Goal: Task Accomplishment & Management: Use online tool/utility

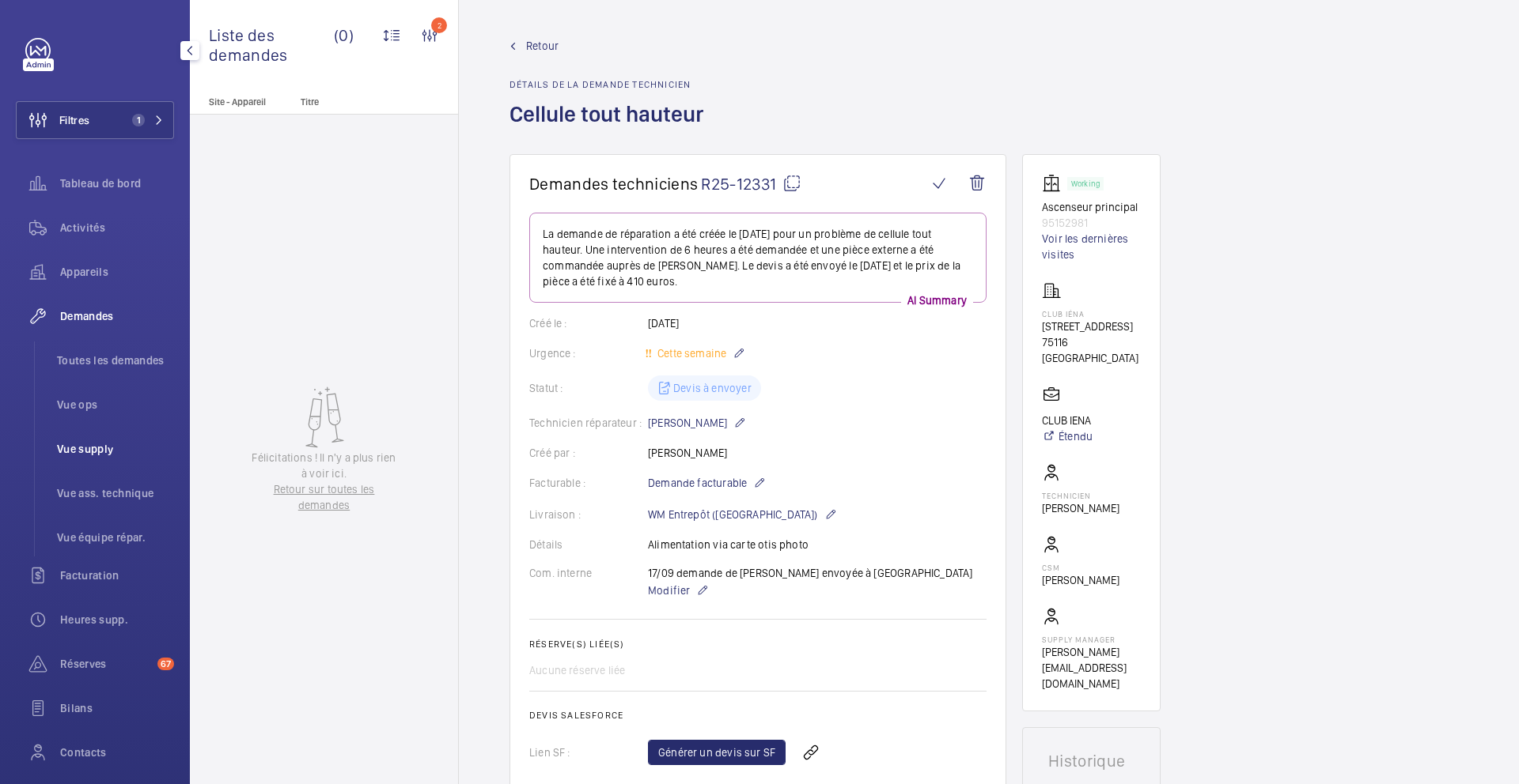
click at [86, 451] on span "Vue supply" at bounding box center [115, 449] width 117 height 15
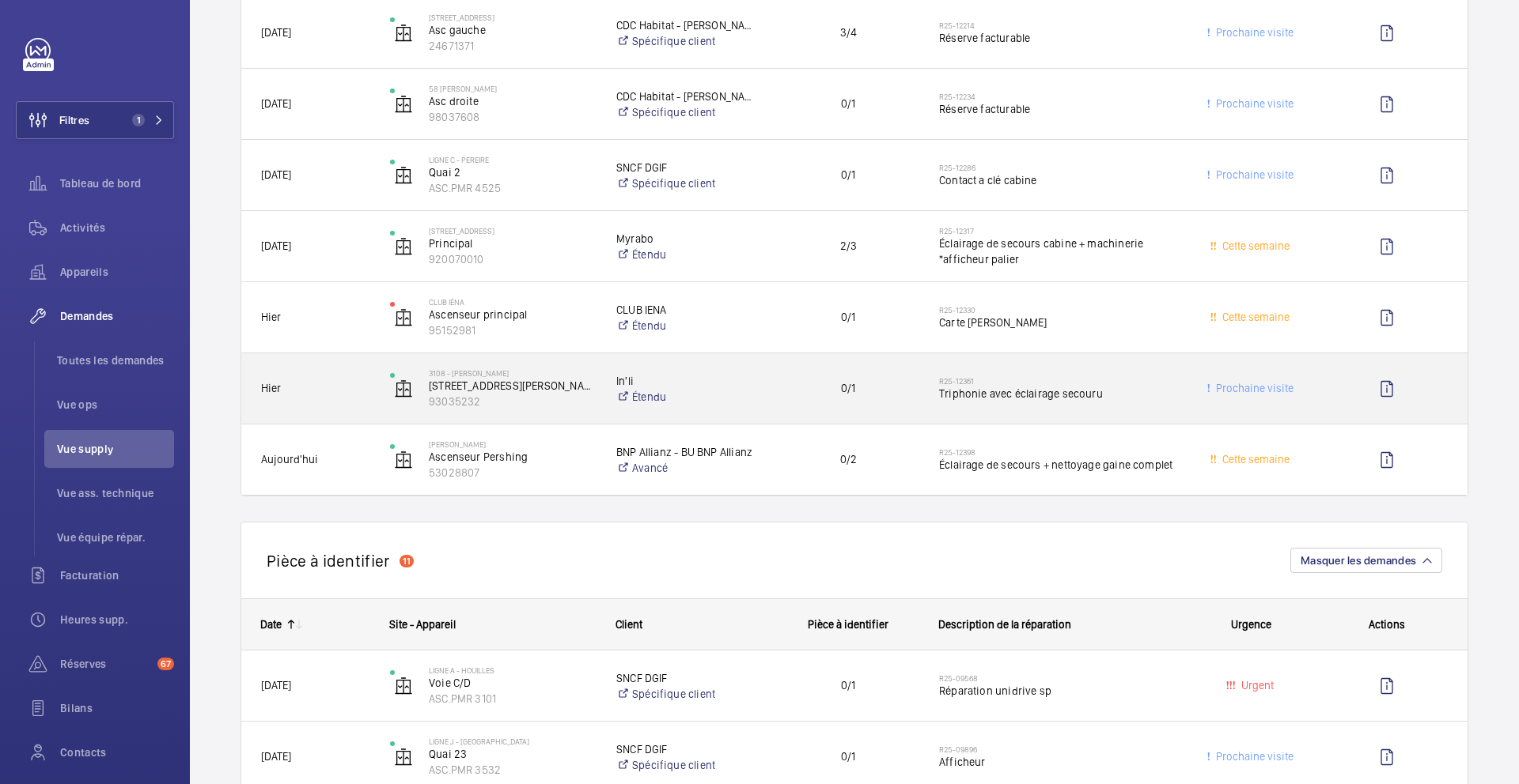
scroll to position [540, 0]
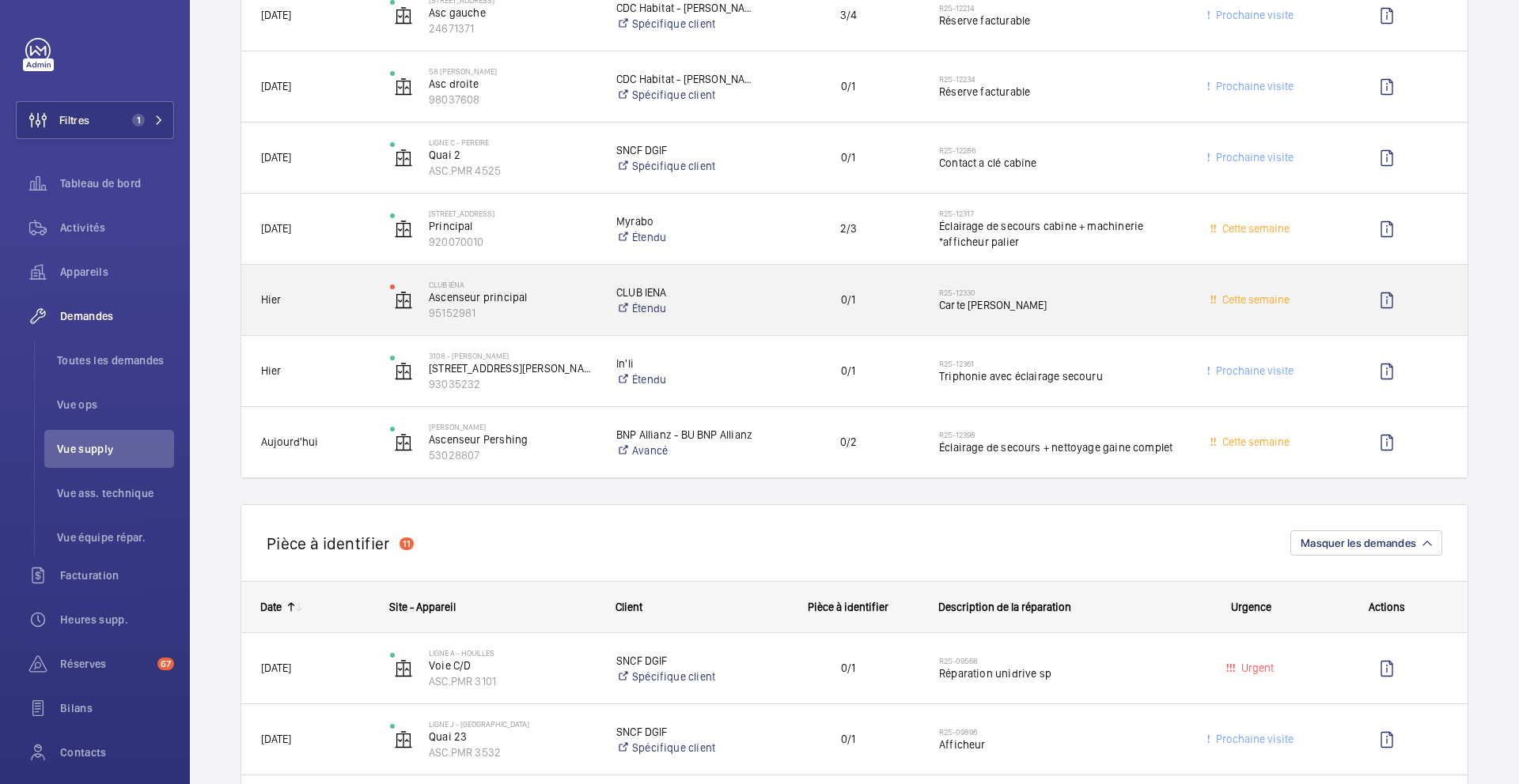
click at [916, 327] on div "0/1" at bounding box center [839, 300] width 162 height 70
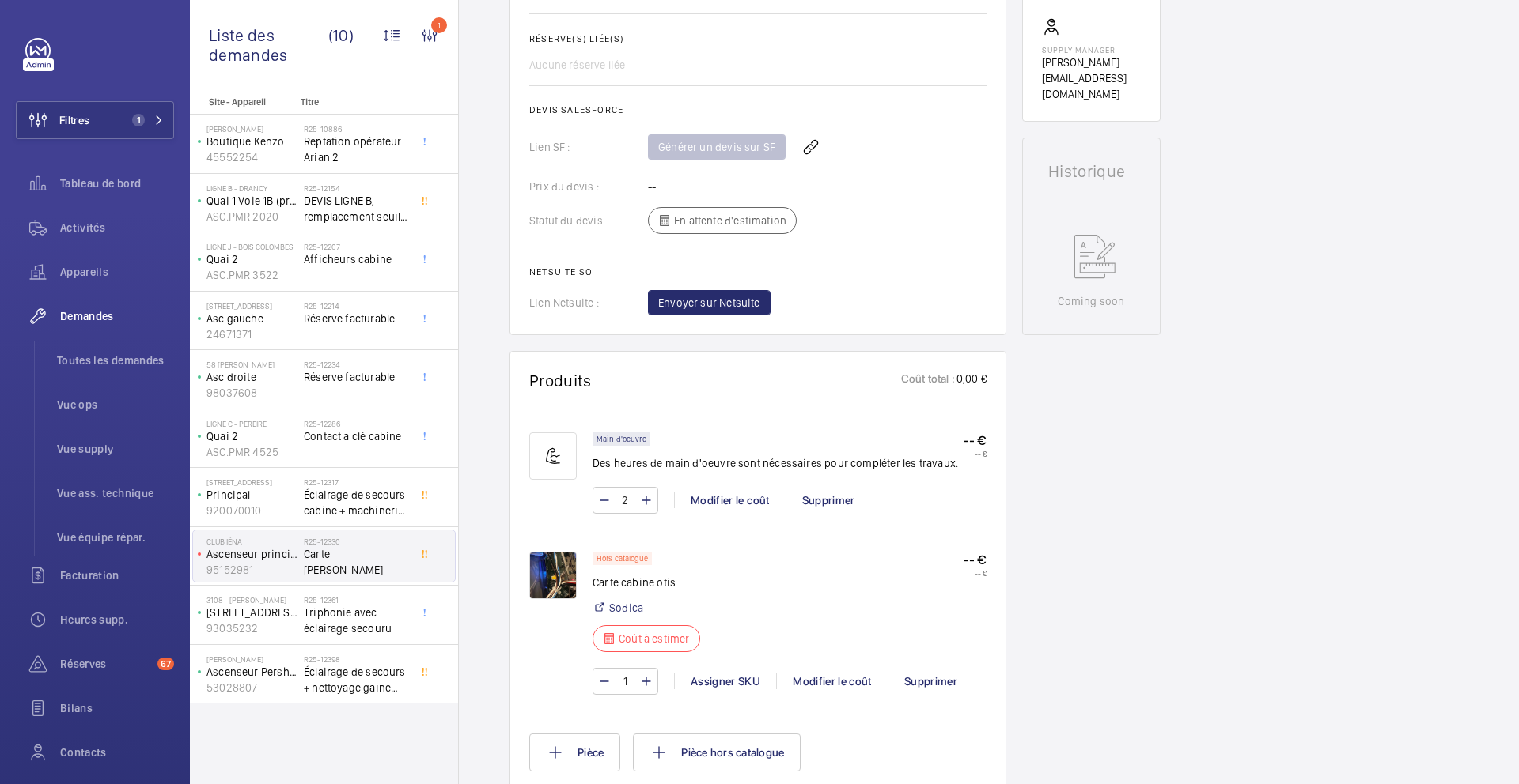
scroll to position [590, 0]
click at [835, 656] on div "Modifier le coût" at bounding box center [832, 682] width 112 height 15
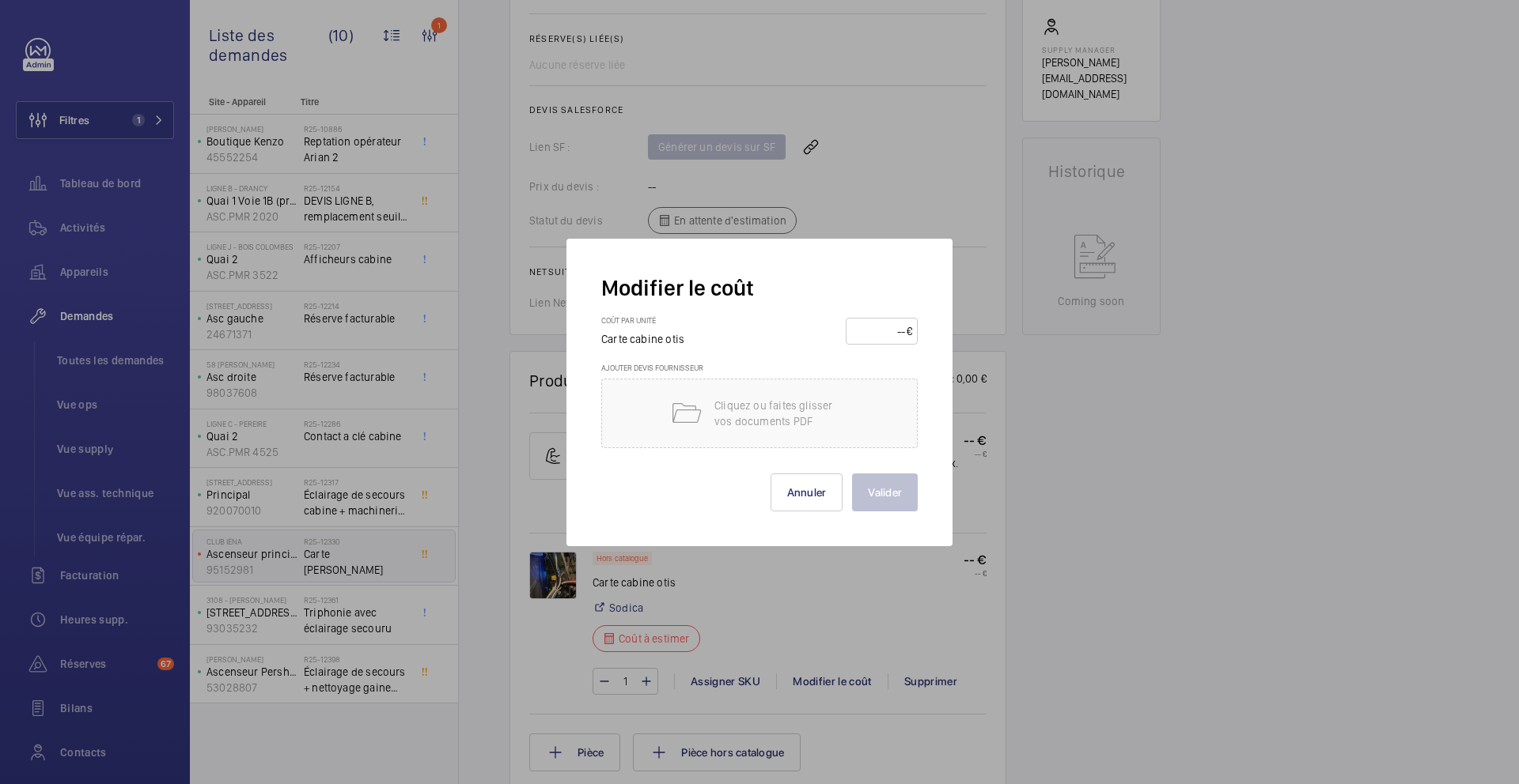
click at [888, 340] on input "number" at bounding box center [879, 331] width 55 height 25
type input "360"
click at [889, 482] on button "Valider" at bounding box center [885, 493] width 65 height 38
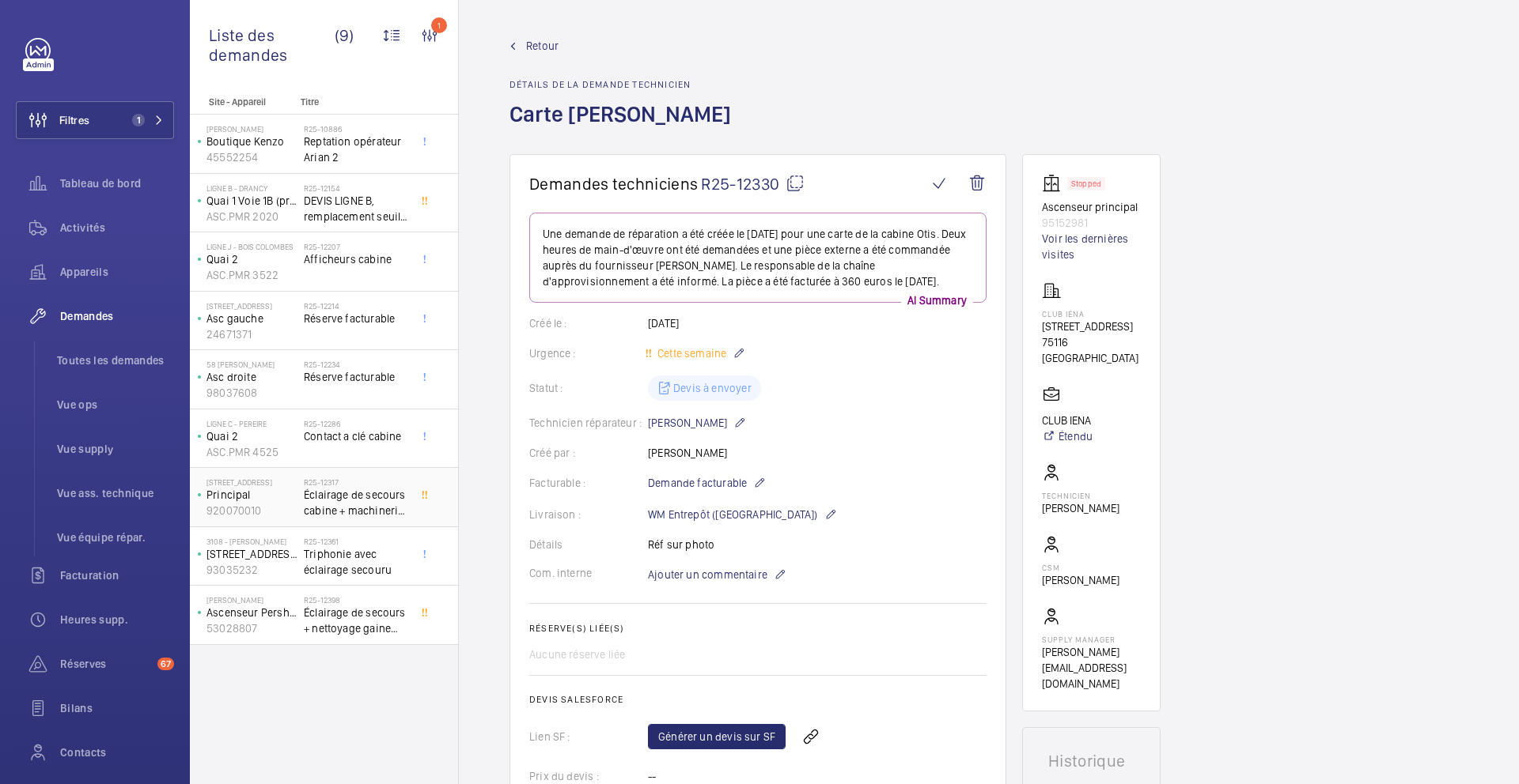
click at [400, 499] on span "Éclairage de secours cabine + machinerie *afficheur palier" at bounding box center [355, 503] width 104 height 32
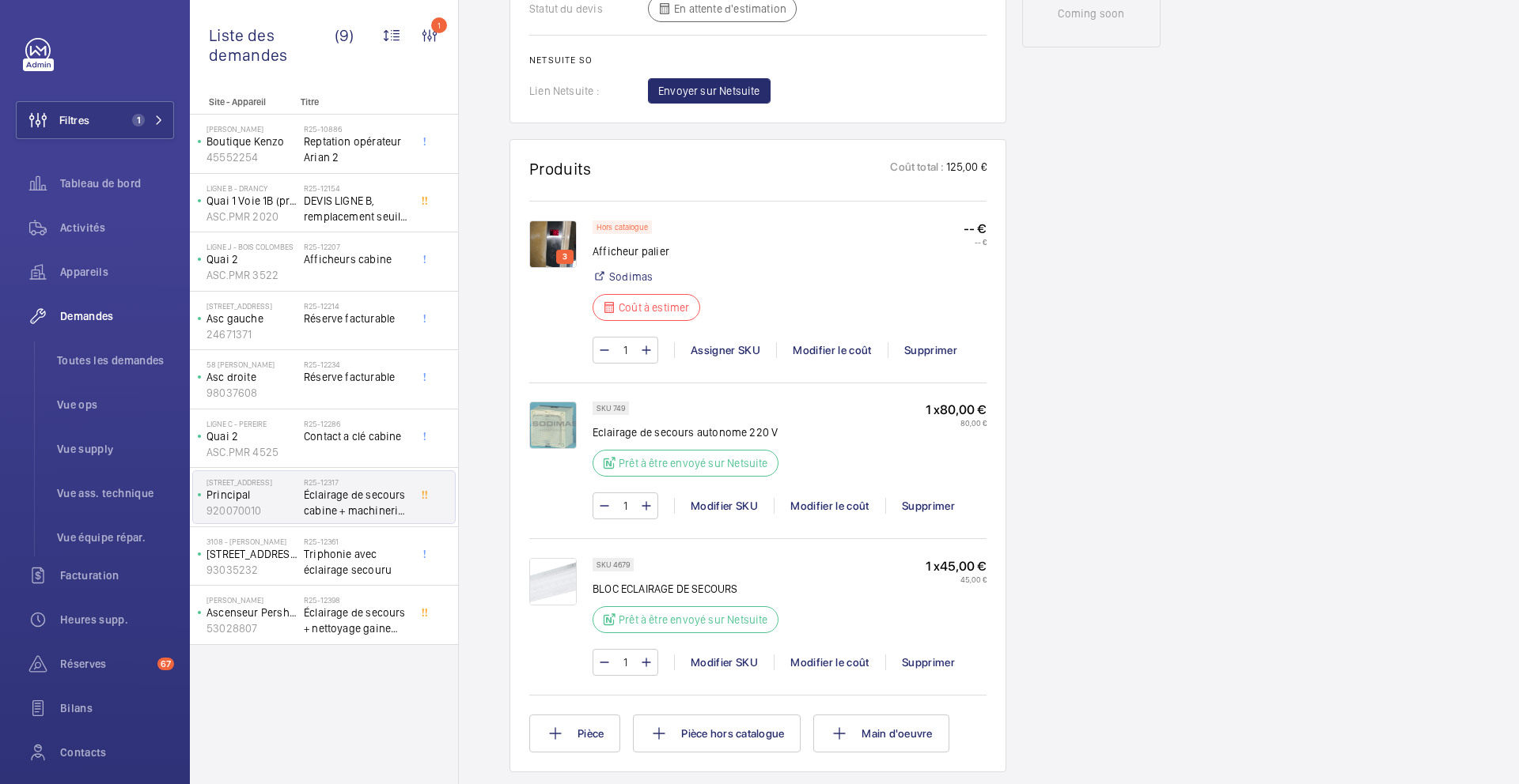
scroll to position [899, 0]
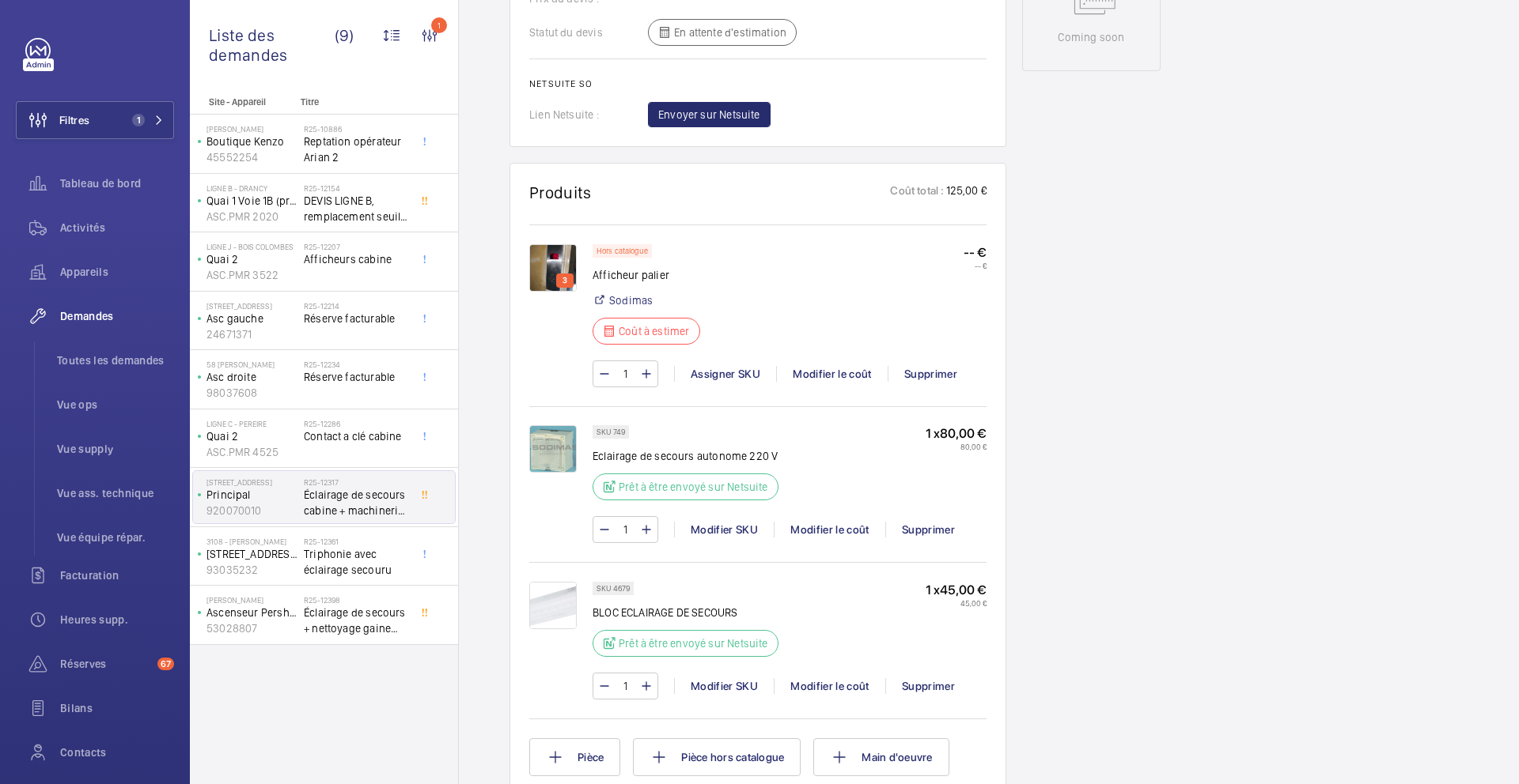
click at [550, 268] on img at bounding box center [552, 267] width 47 height 47
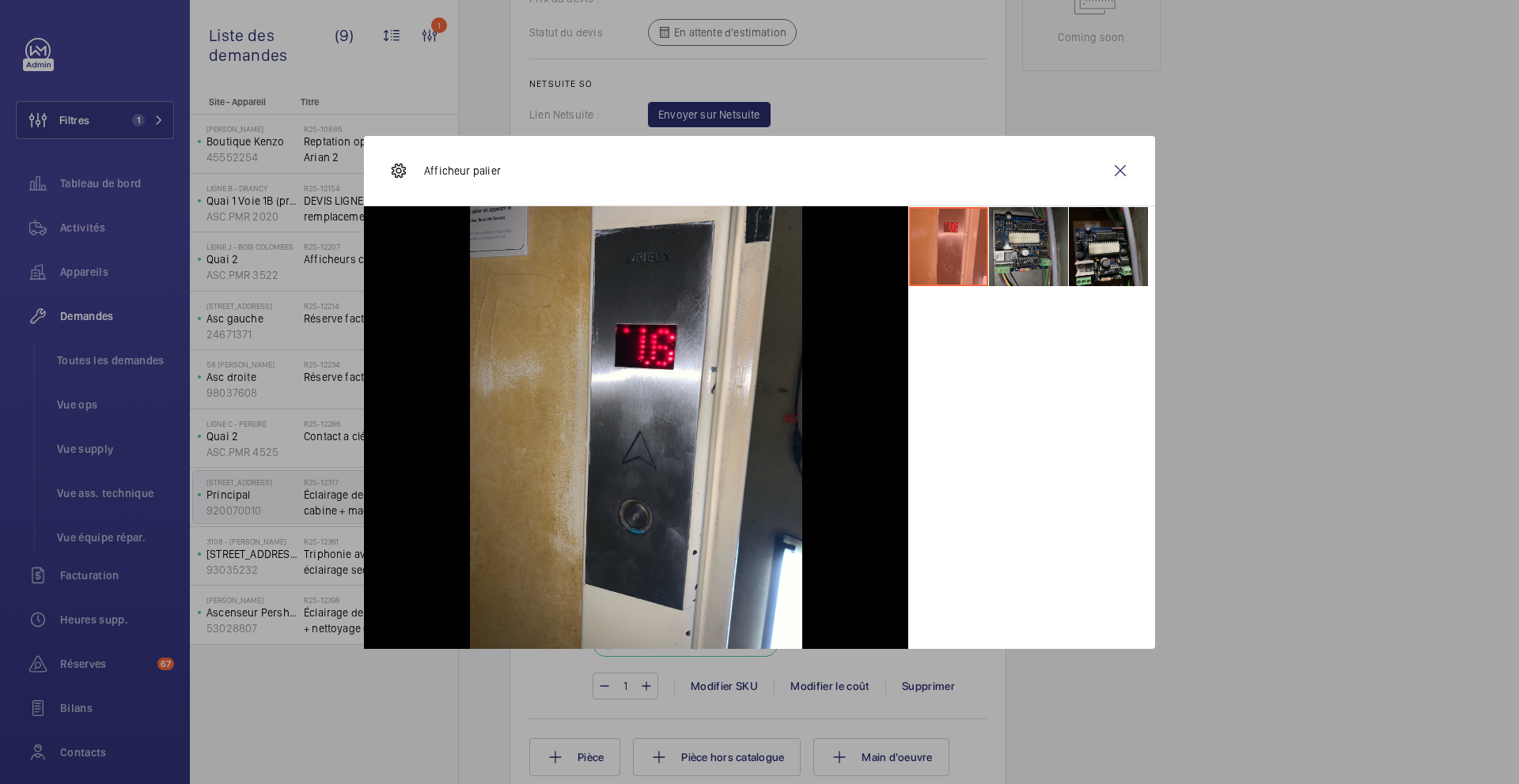
click at [1033, 264] on li at bounding box center [1029, 247] width 79 height 79
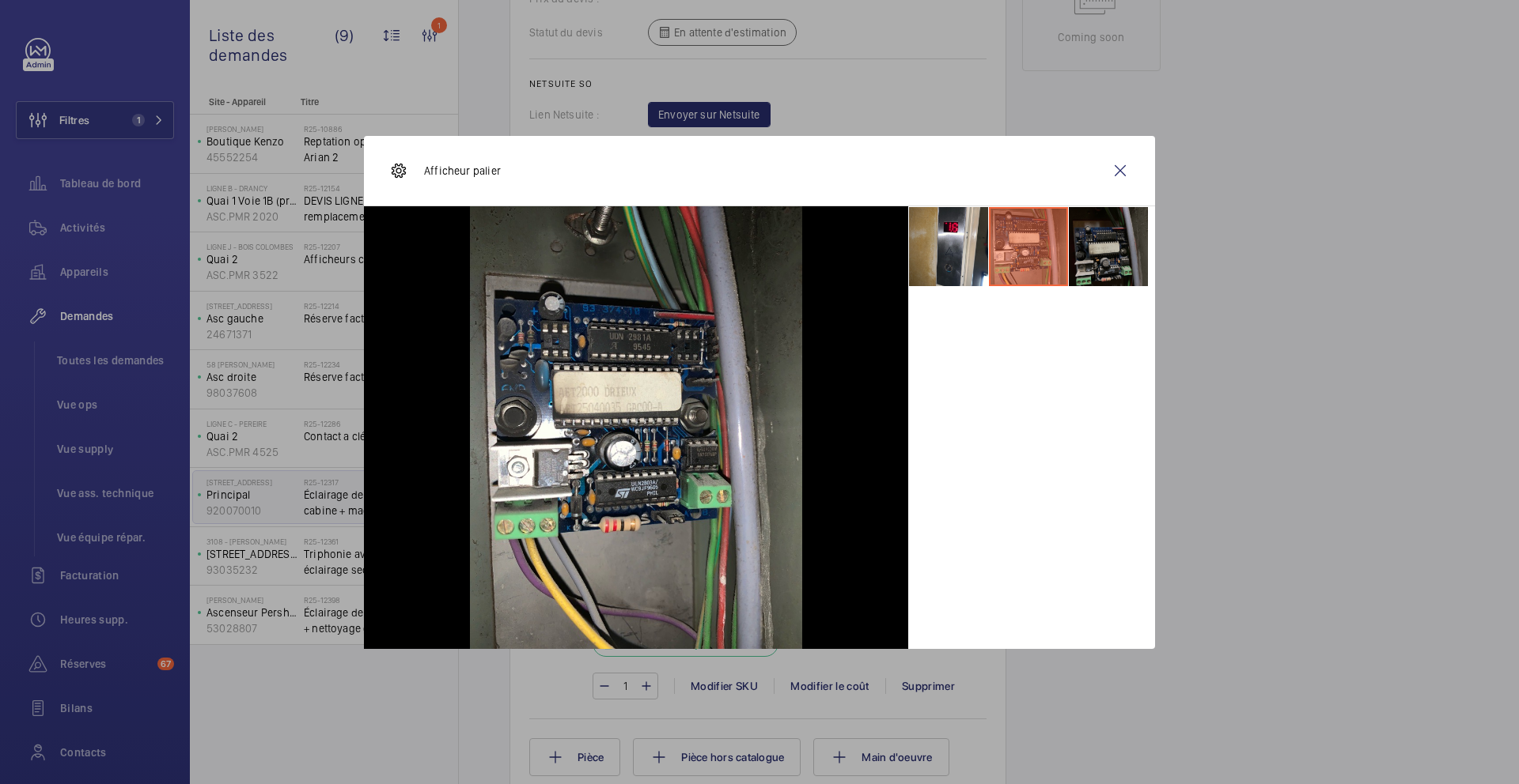
click at [1116, 250] on li at bounding box center [1109, 247] width 79 height 79
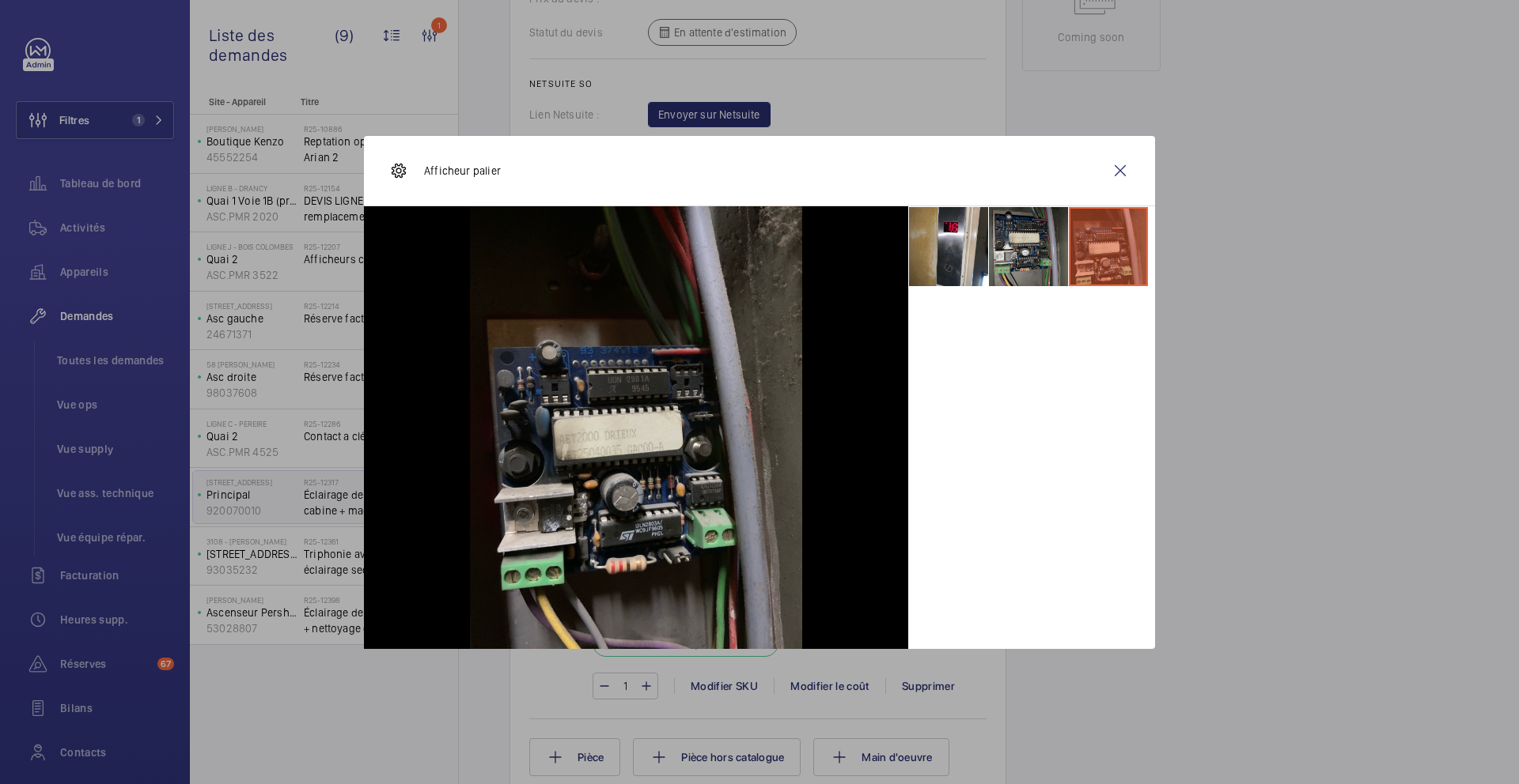
click at [1027, 262] on li at bounding box center [1029, 247] width 79 height 79
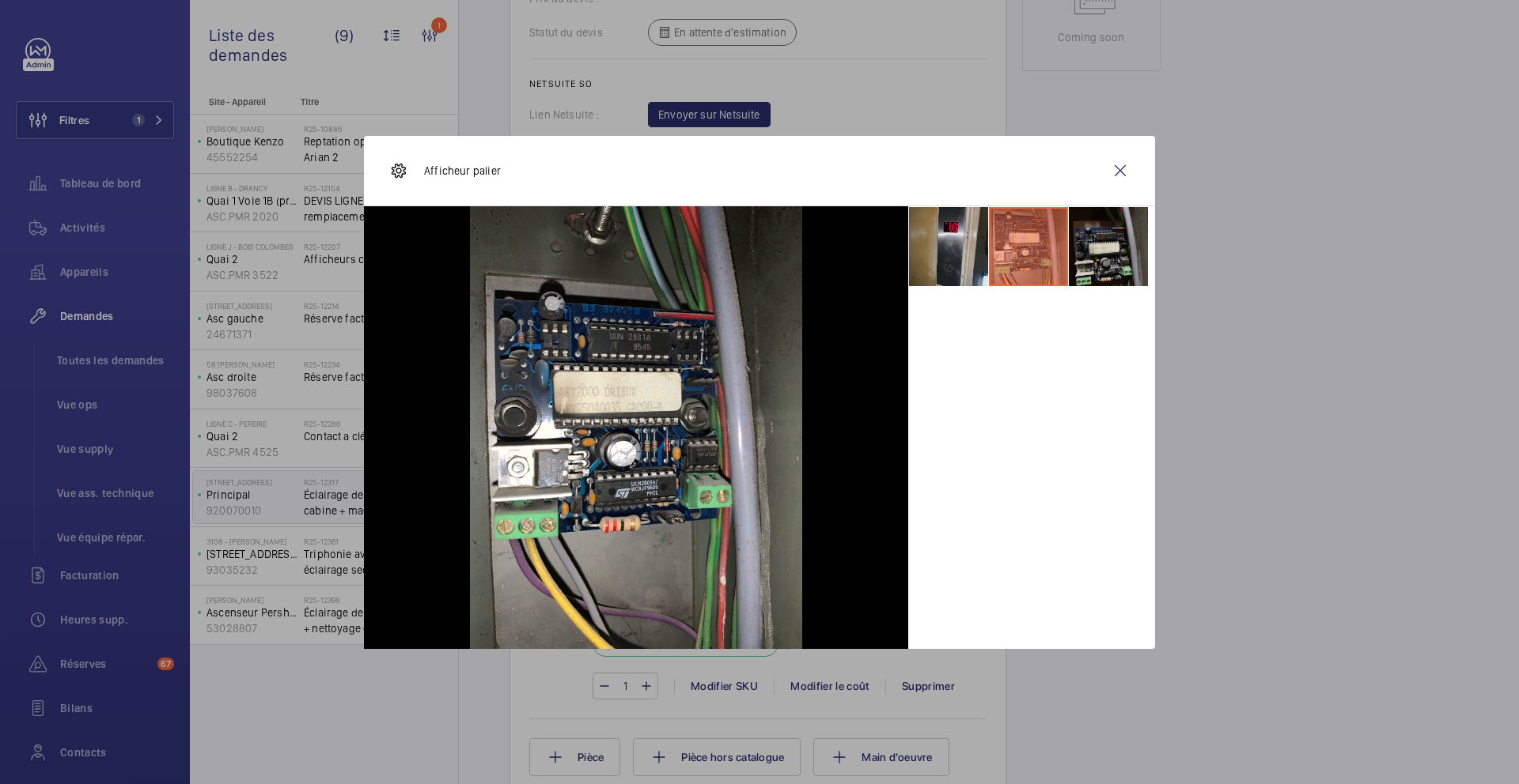
click at [980, 276] on li at bounding box center [949, 247] width 79 height 79
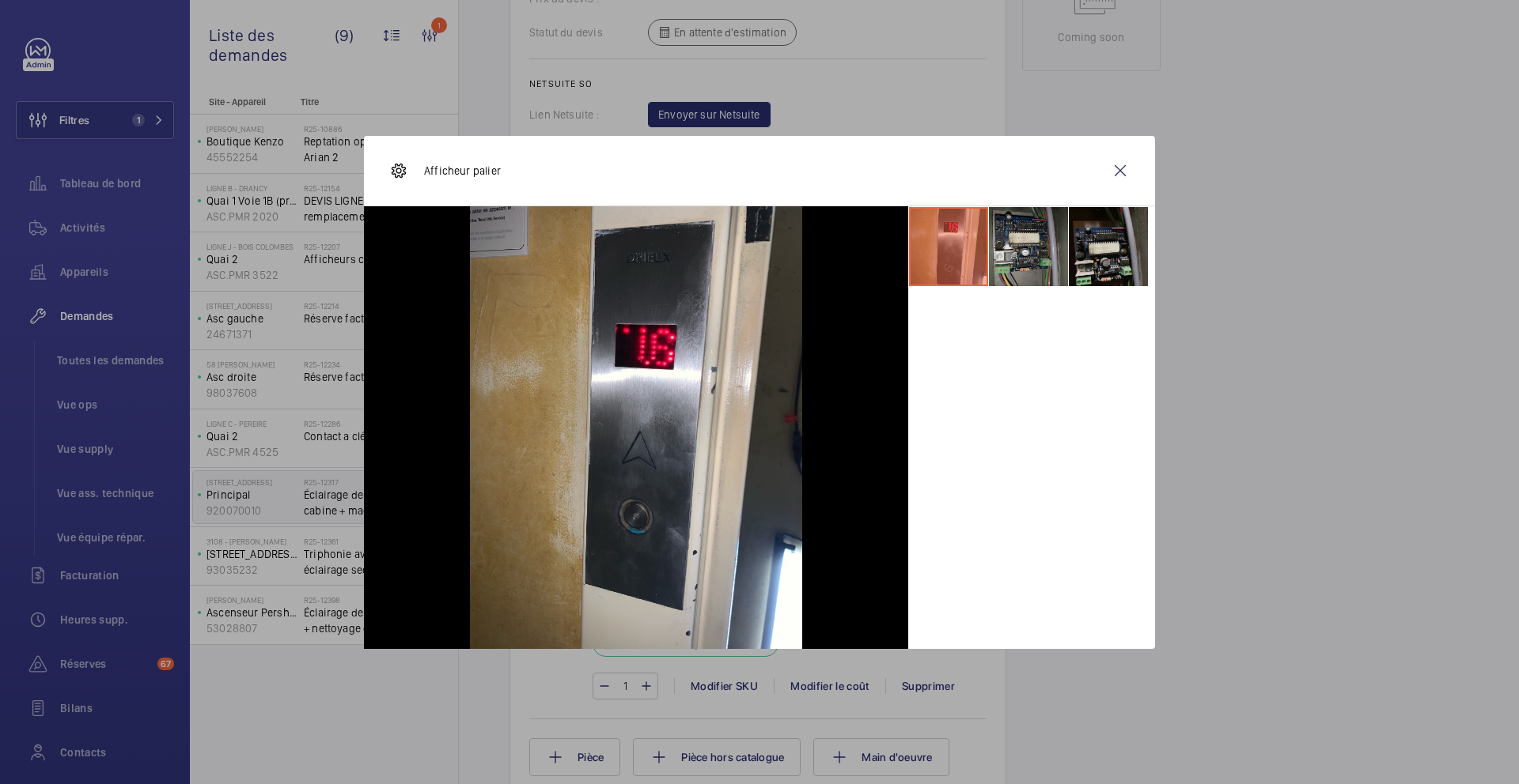
click at [1018, 236] on li at bounding box center [1029, 247] width 79 height 79
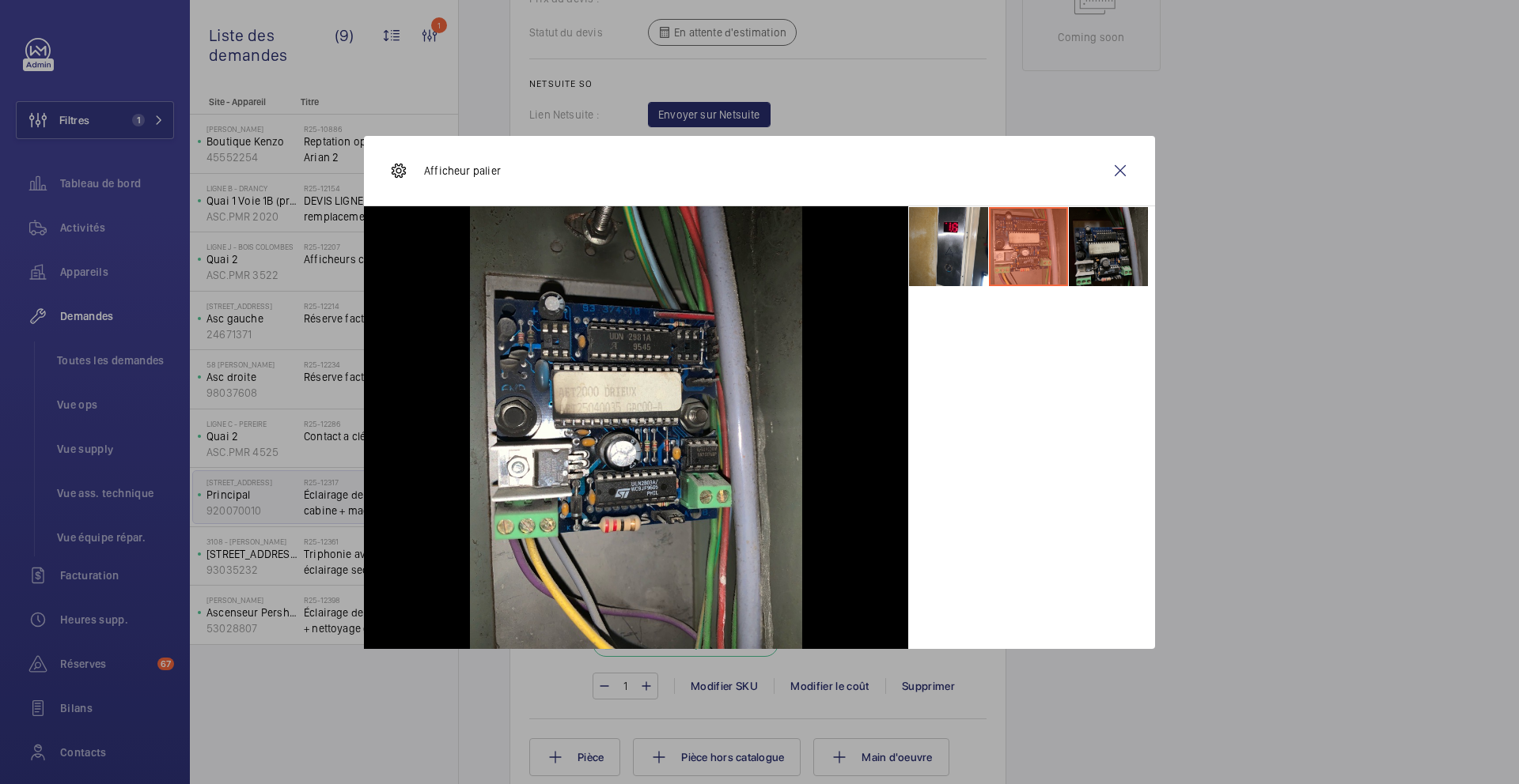
click at [1107, 241] on li at bounding box center [1109, 247] width 79 height 79
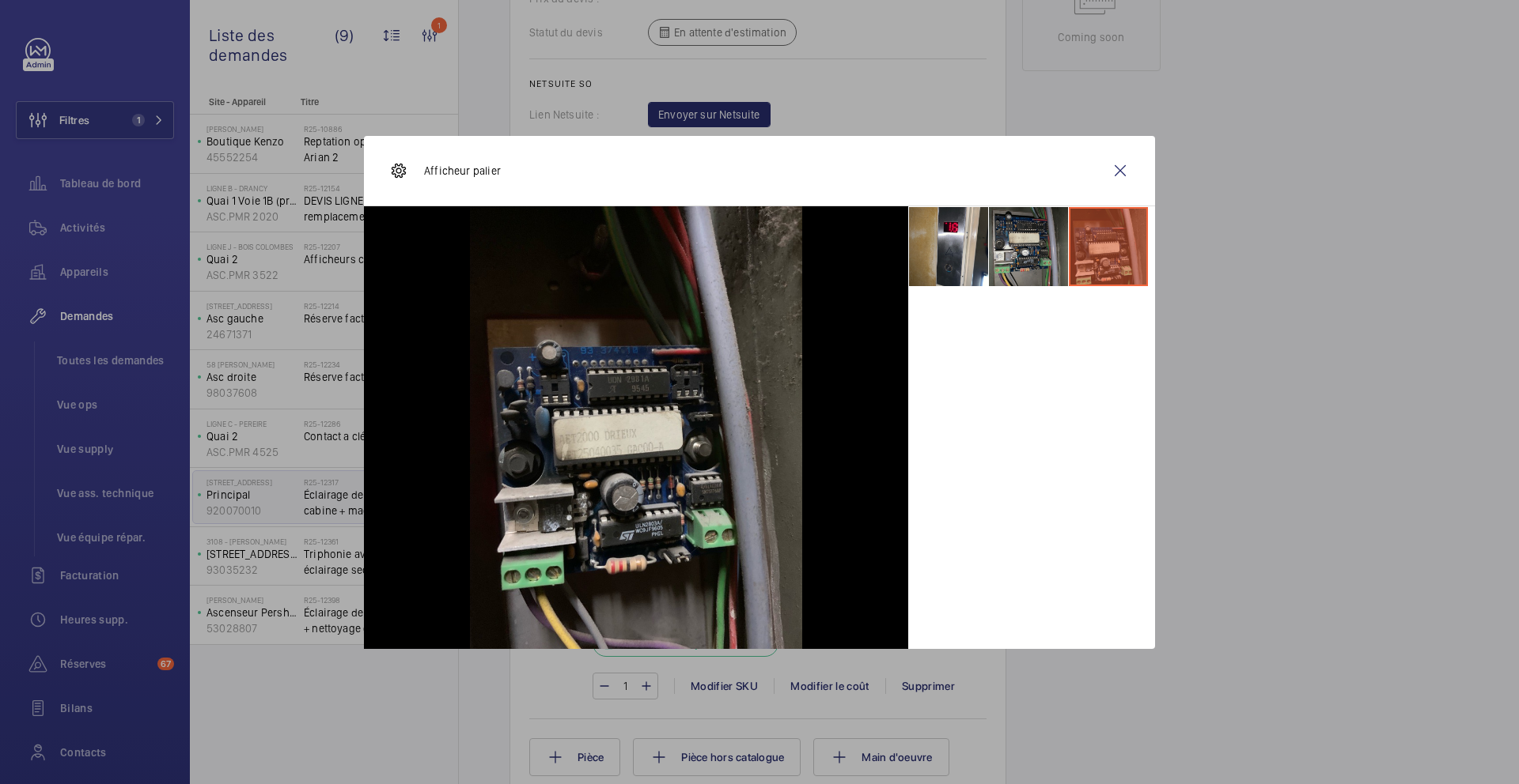
click at [1016, 278] on li at bounding box center [1029, 247] width 79 height 79
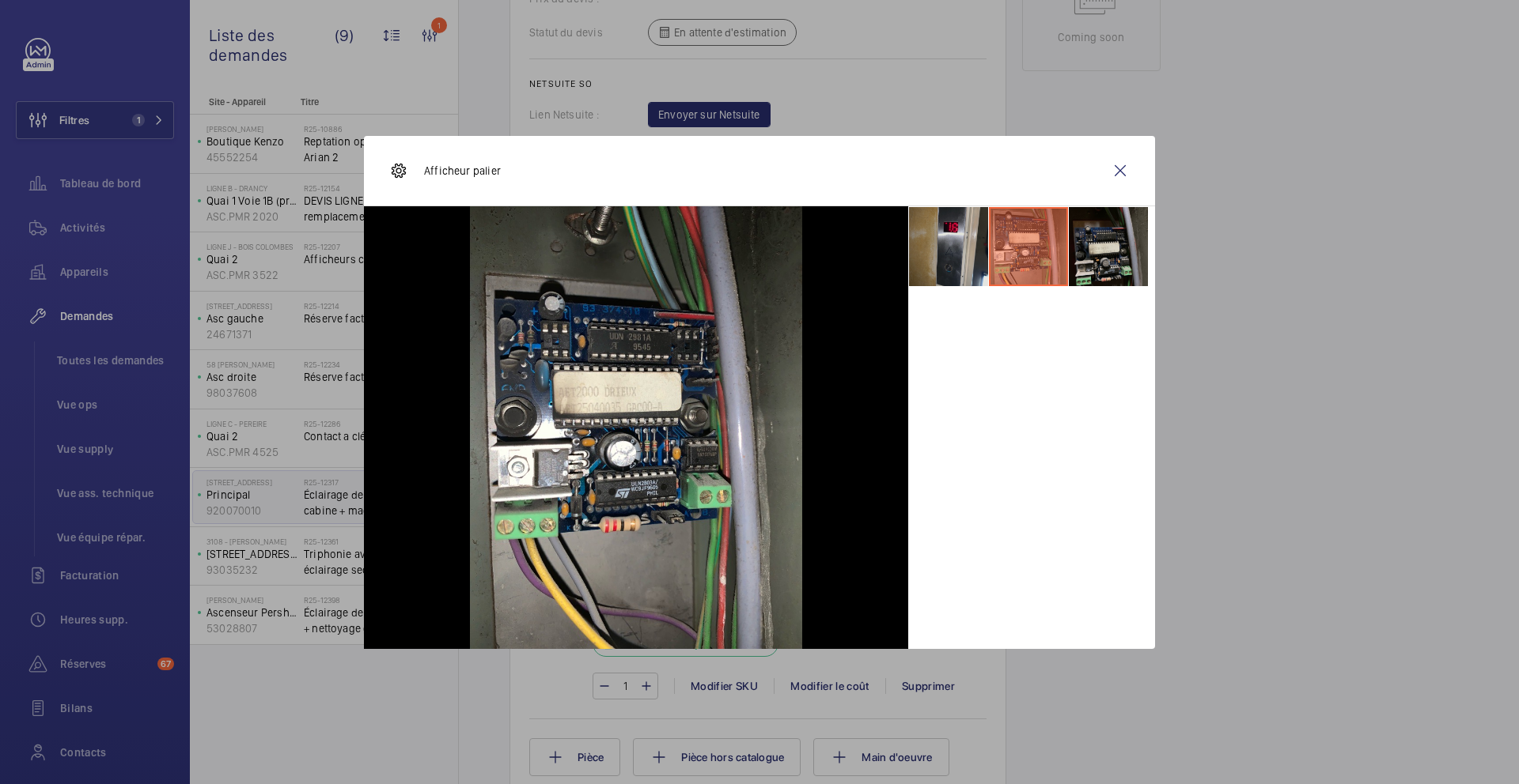
click at [940, 254] on li at bounding box center [949, 247] width 79 height 79
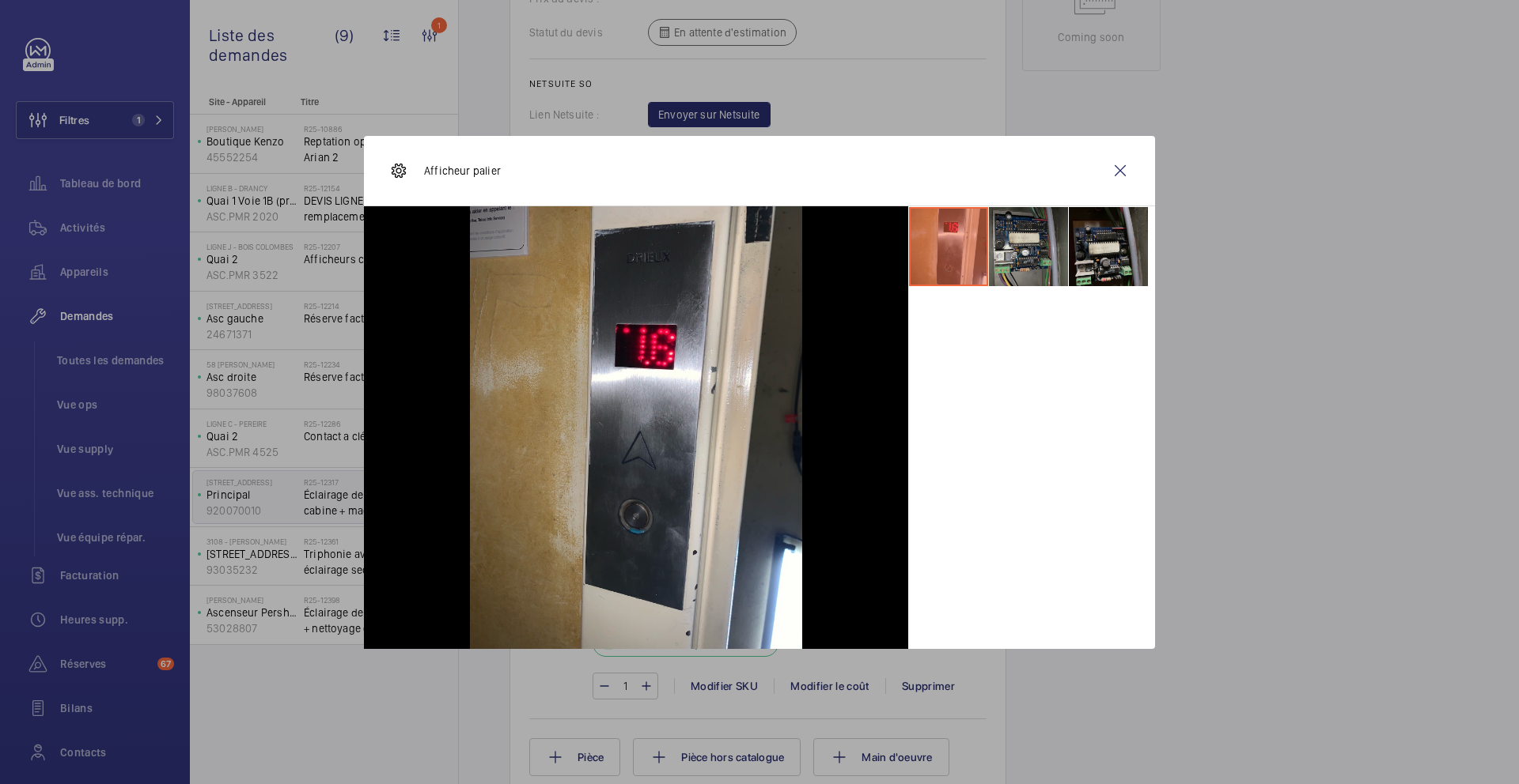
click at [1036, 240] on li at bounding box center [1029, 247] width 79 height 79
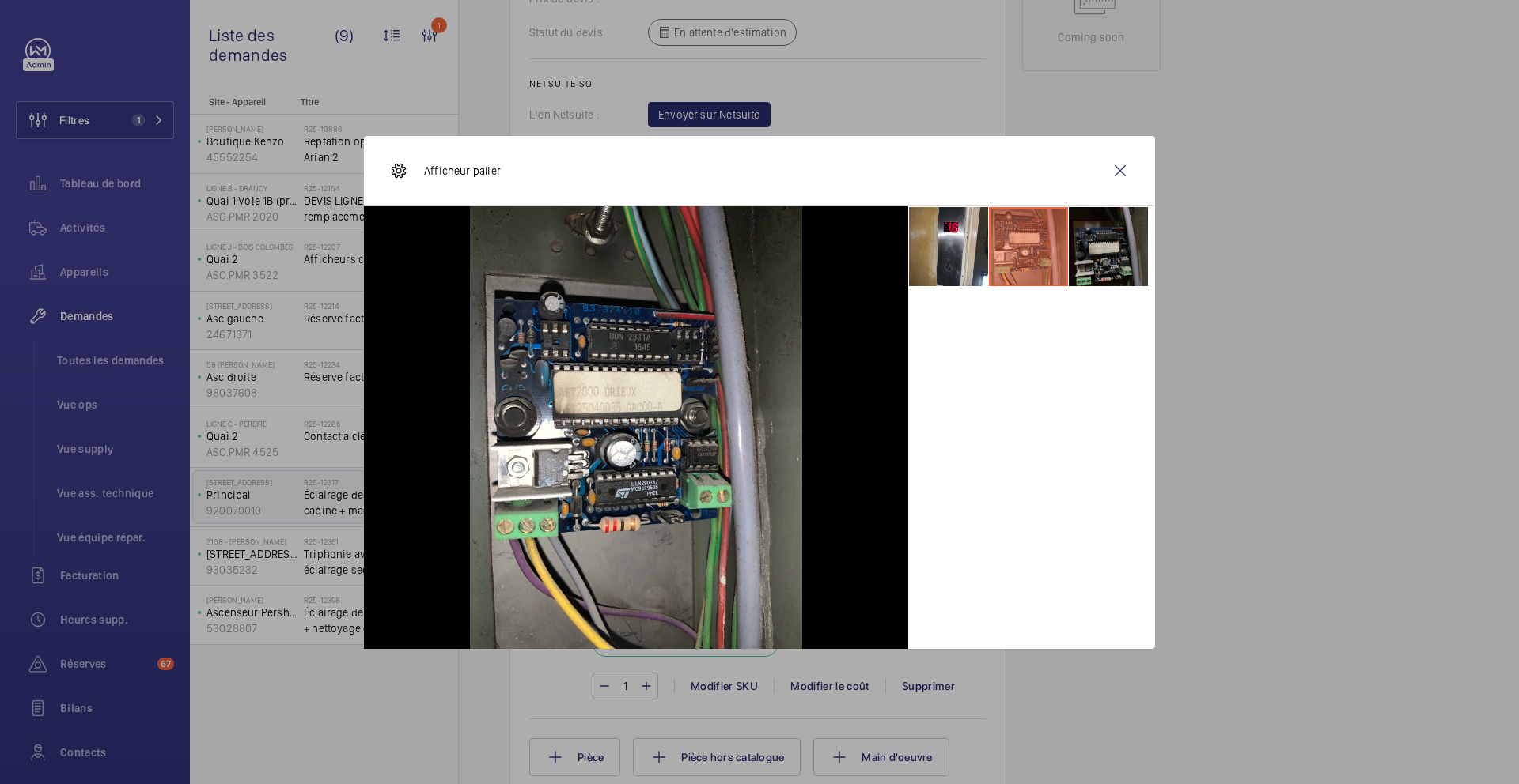
click at [1125, 234] on li at bounding box center [1109, 247] width 79 height 79
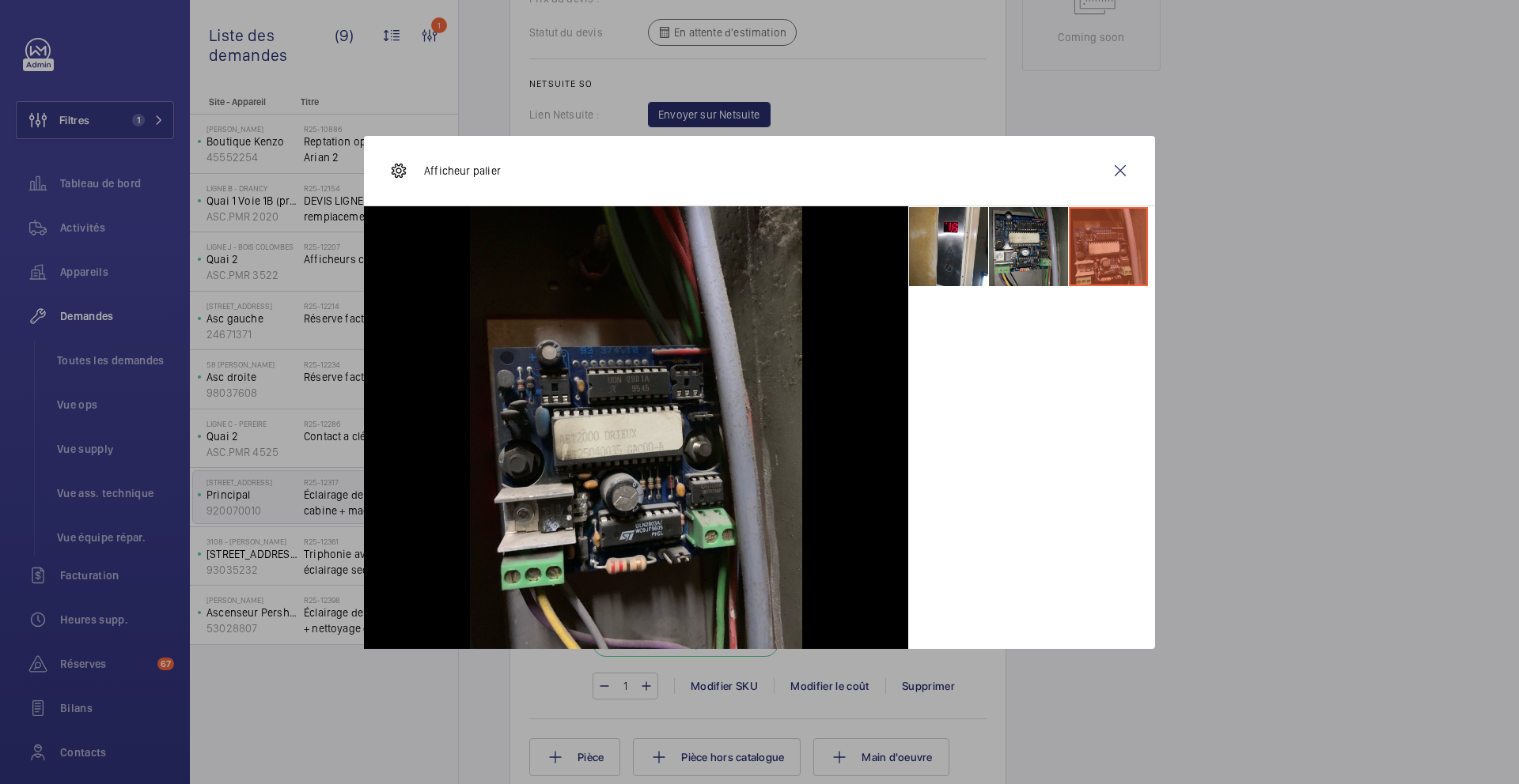
click at [1048, 258] on li at bounding box center [1029, 247] width 79 height 79
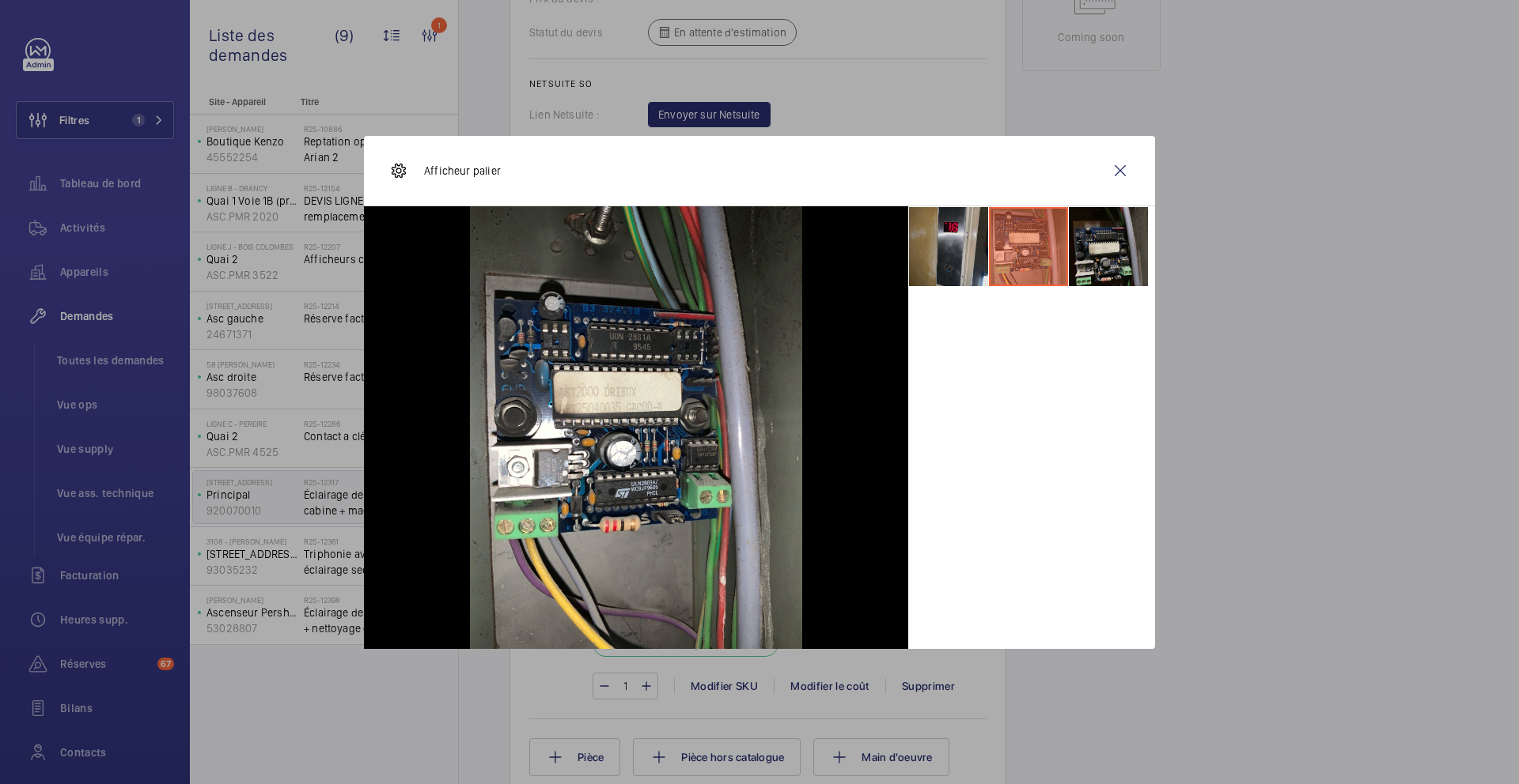
click at [959, 260] on li at bounding box center [949, 247] width 79 height 79
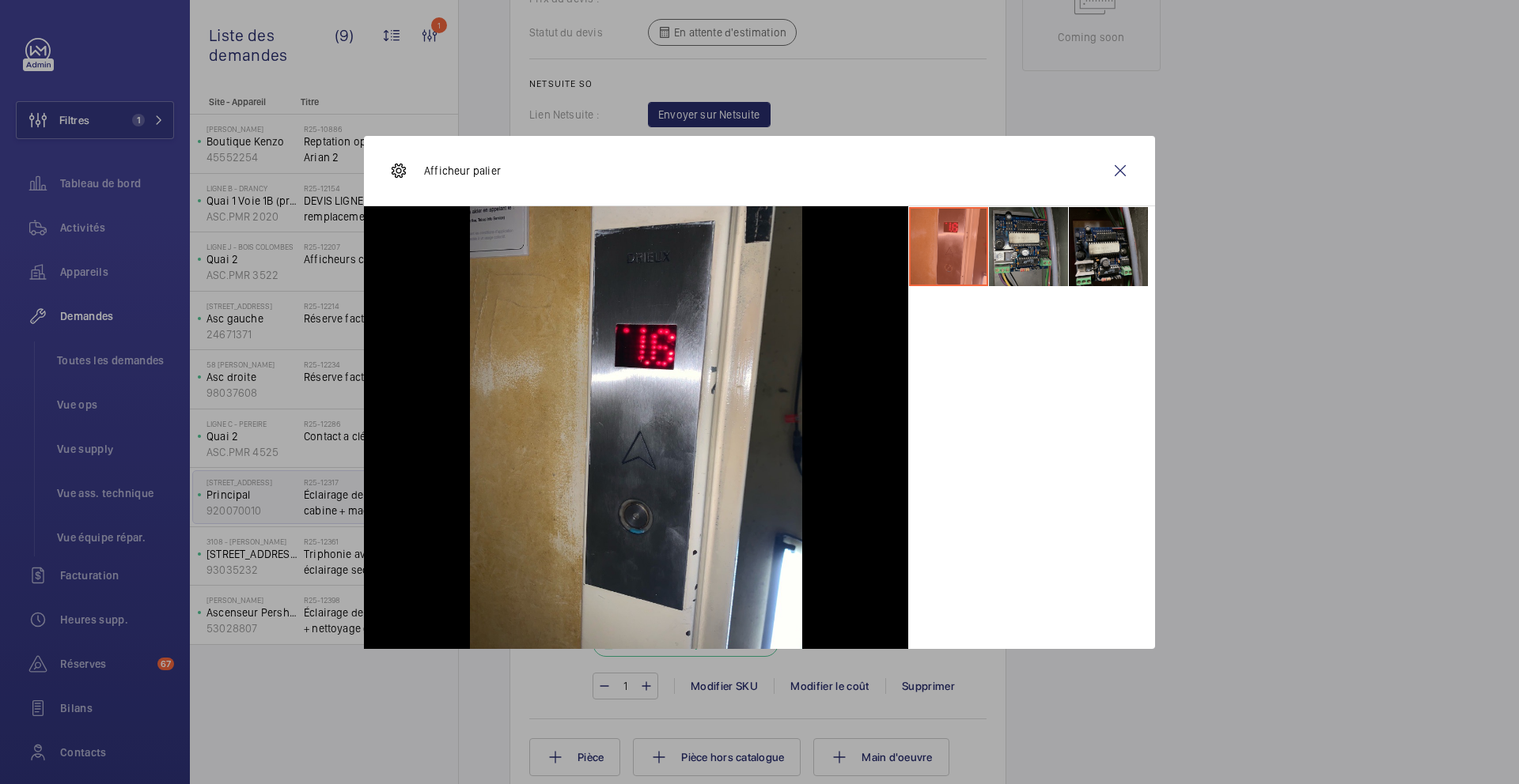
click at [1008, 223] on li at bounding box center [1029, 247] width 79 height 79
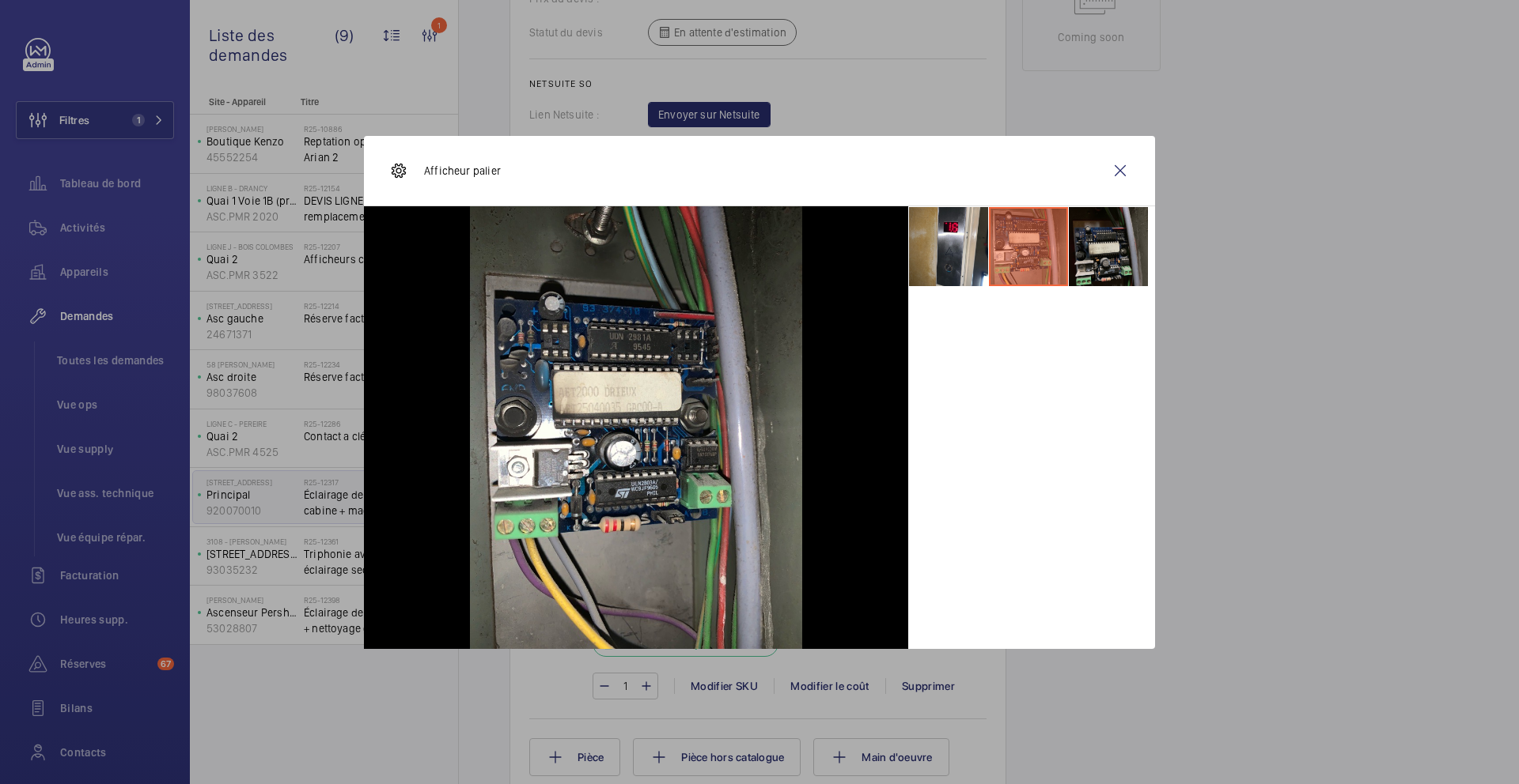
click at [1162, 325] on div at bounding box center [760, 392] width 1519 height 784
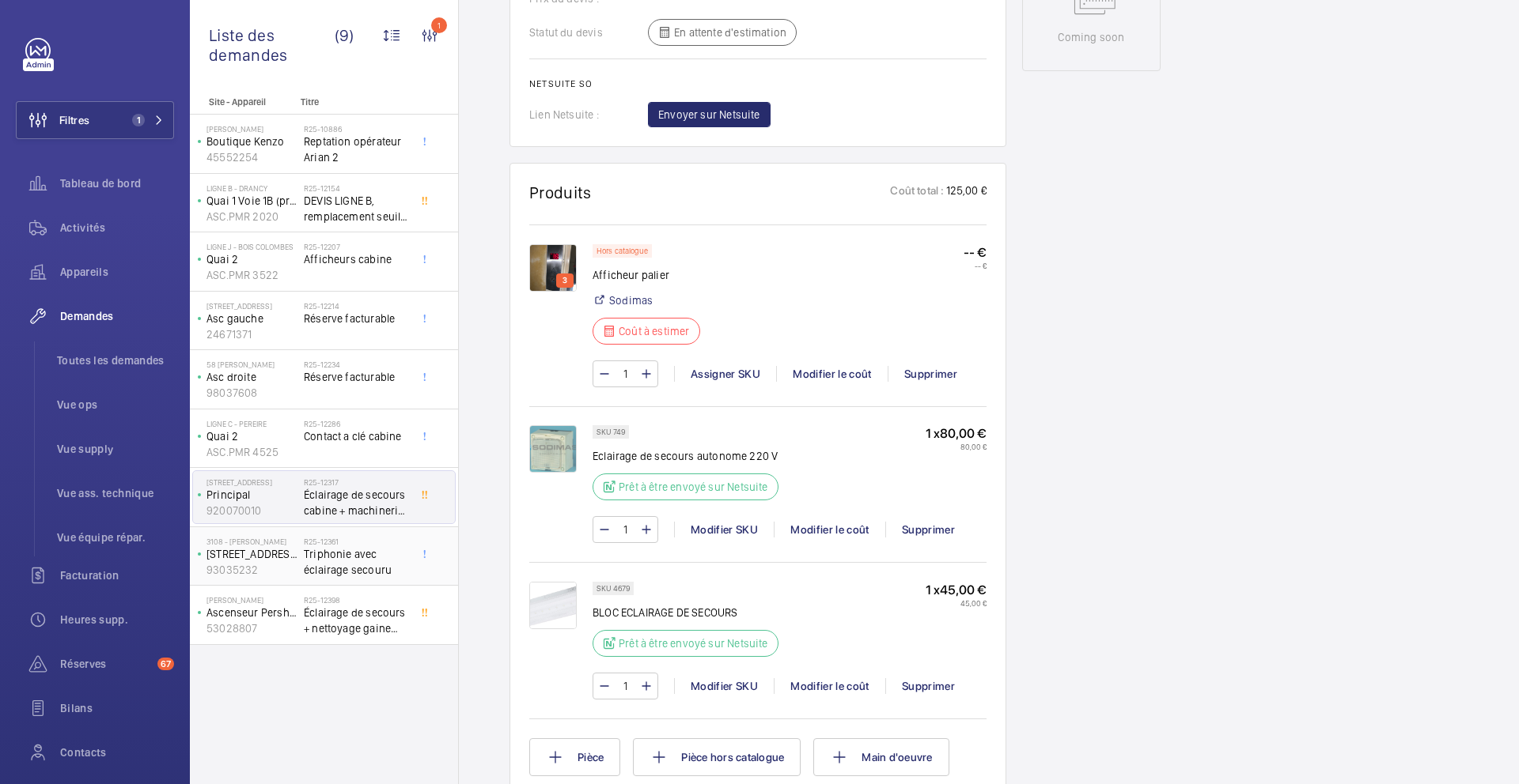
click at [402, 572] on span "Triphonie avec éclairage secouru" at bounding box center [355, 562] width 104 height 32
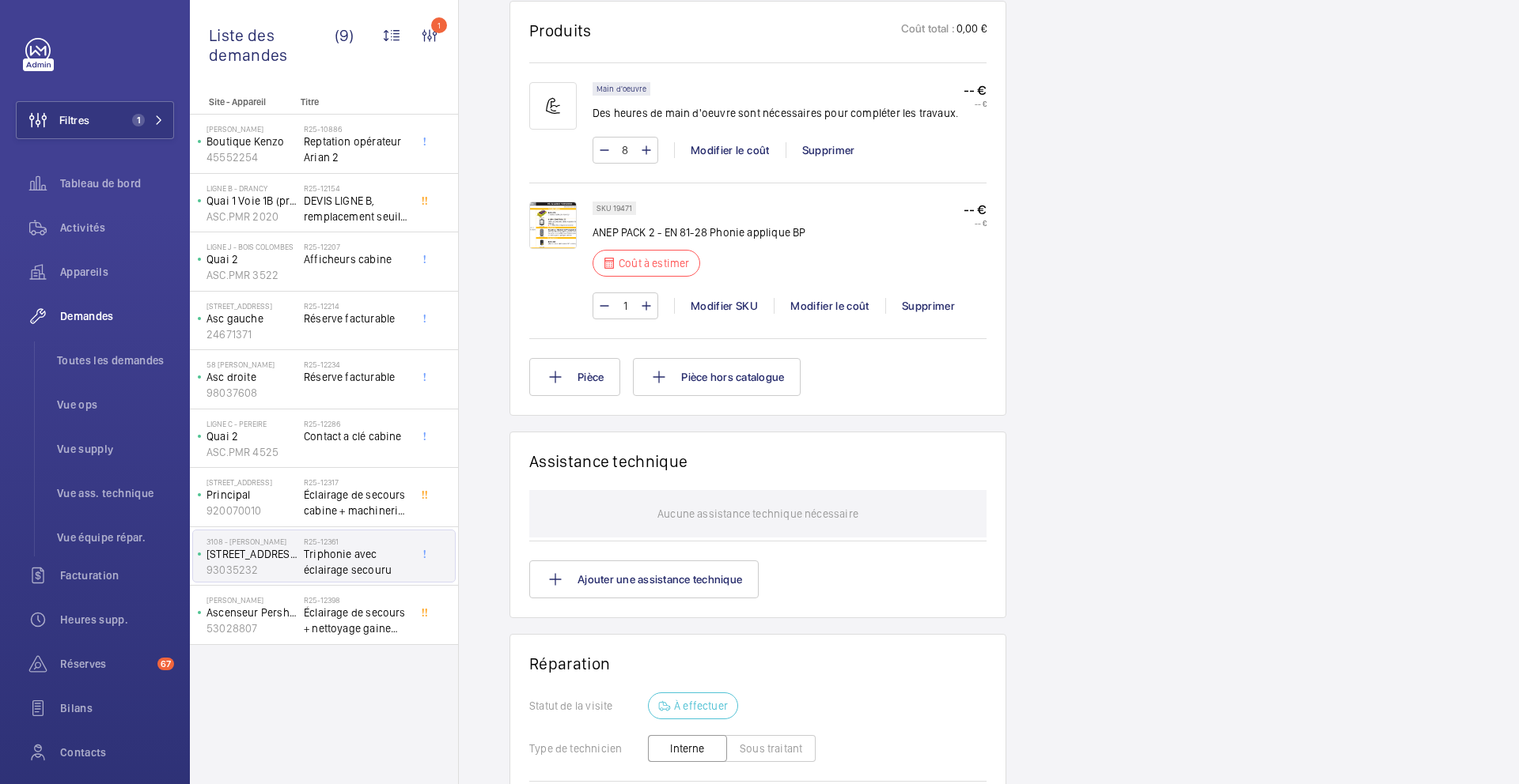
scroll to position [978, 0]
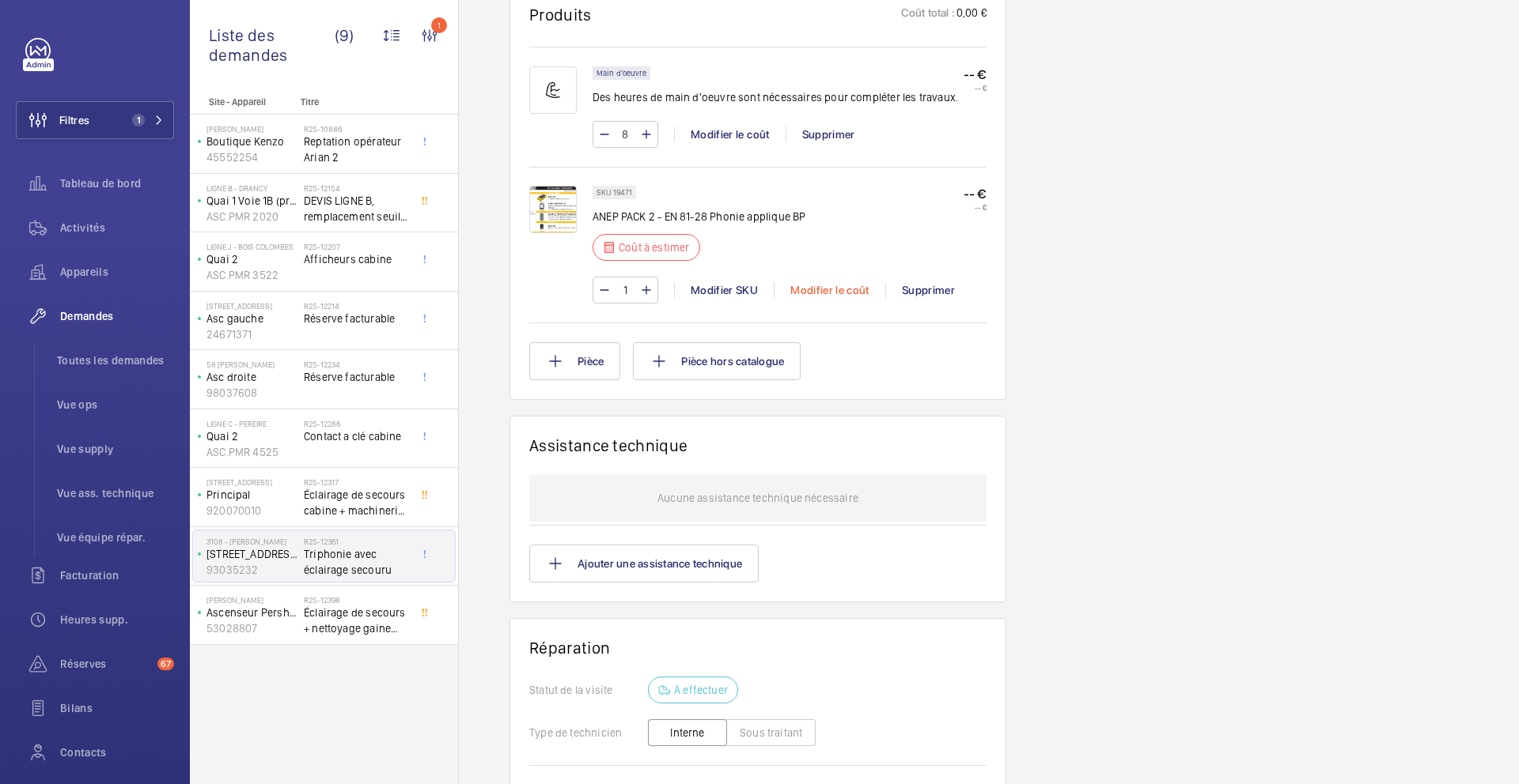
click at [804, 298] on div "Modifier le coût" at bounding box center [830, 290] width 112 height 15
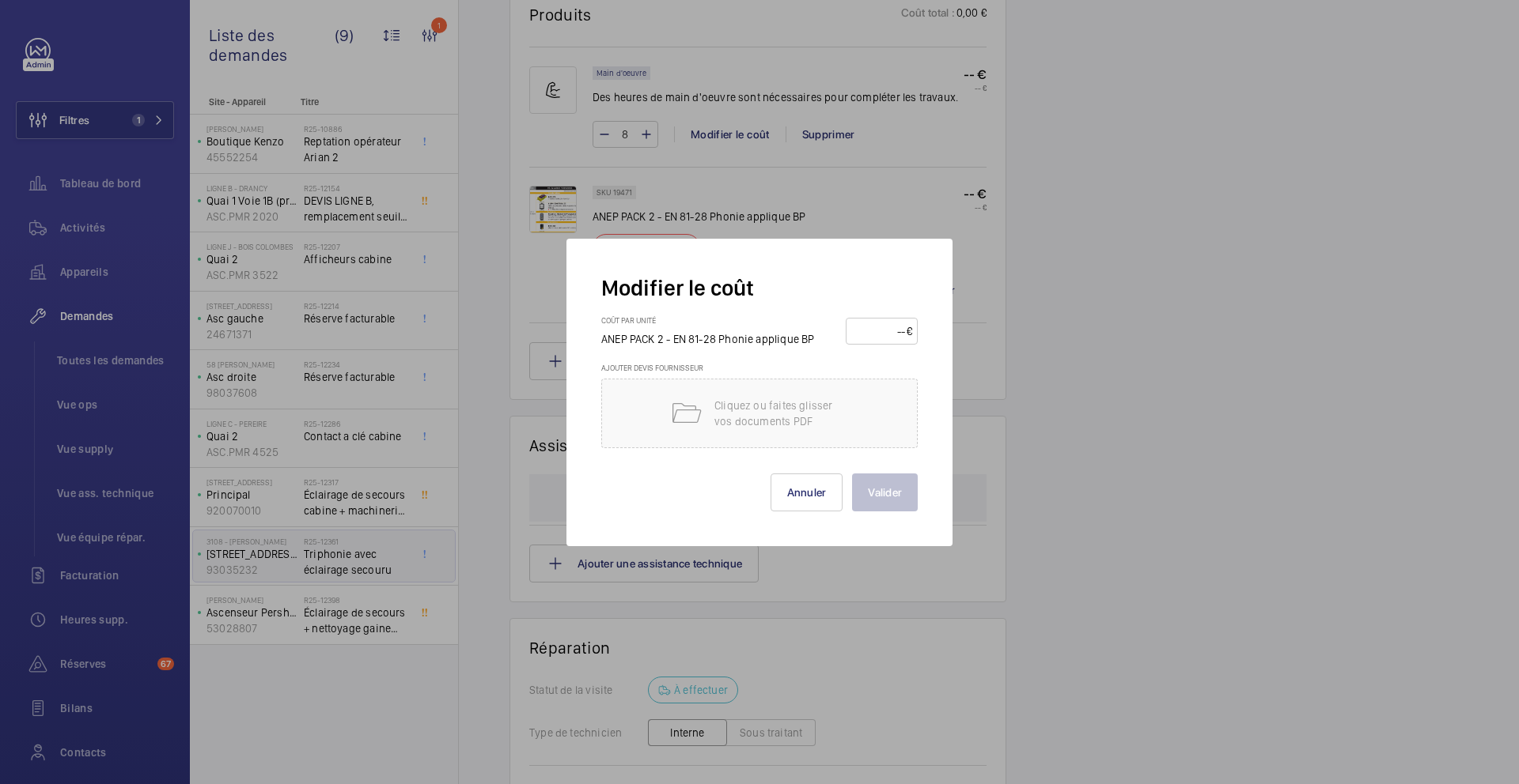
click at [900, 341] on input "number" at bounding box center [879, 331] width 55 height 25
type input "420"
click at [884, 481] on button "Valider" at bounding box center [885, 493] width 65 height 38
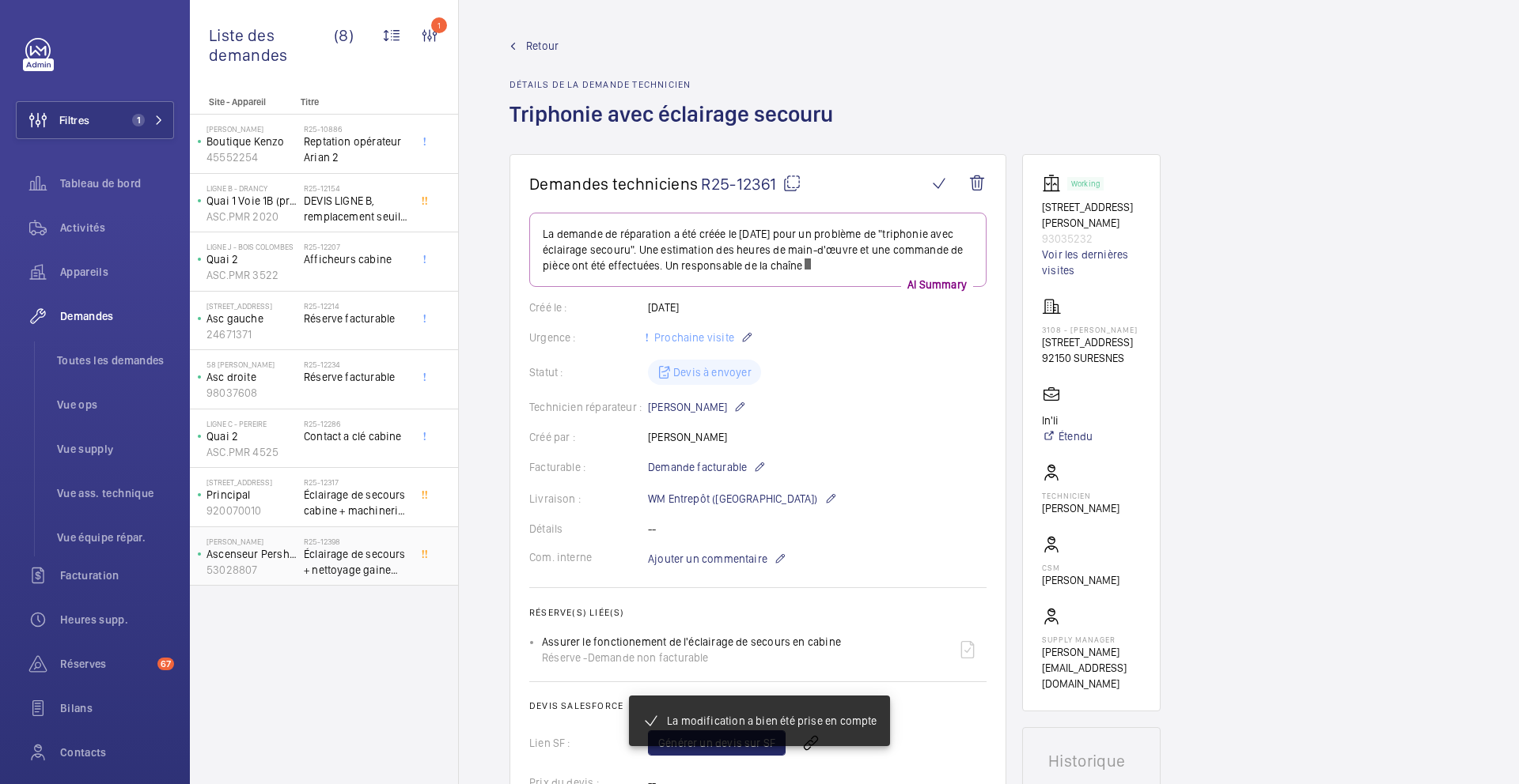
click at [379, 576] on span "Éclairage de secours + nettoyage gaine complet" at bounding box center [355, 562] width 104 height 32
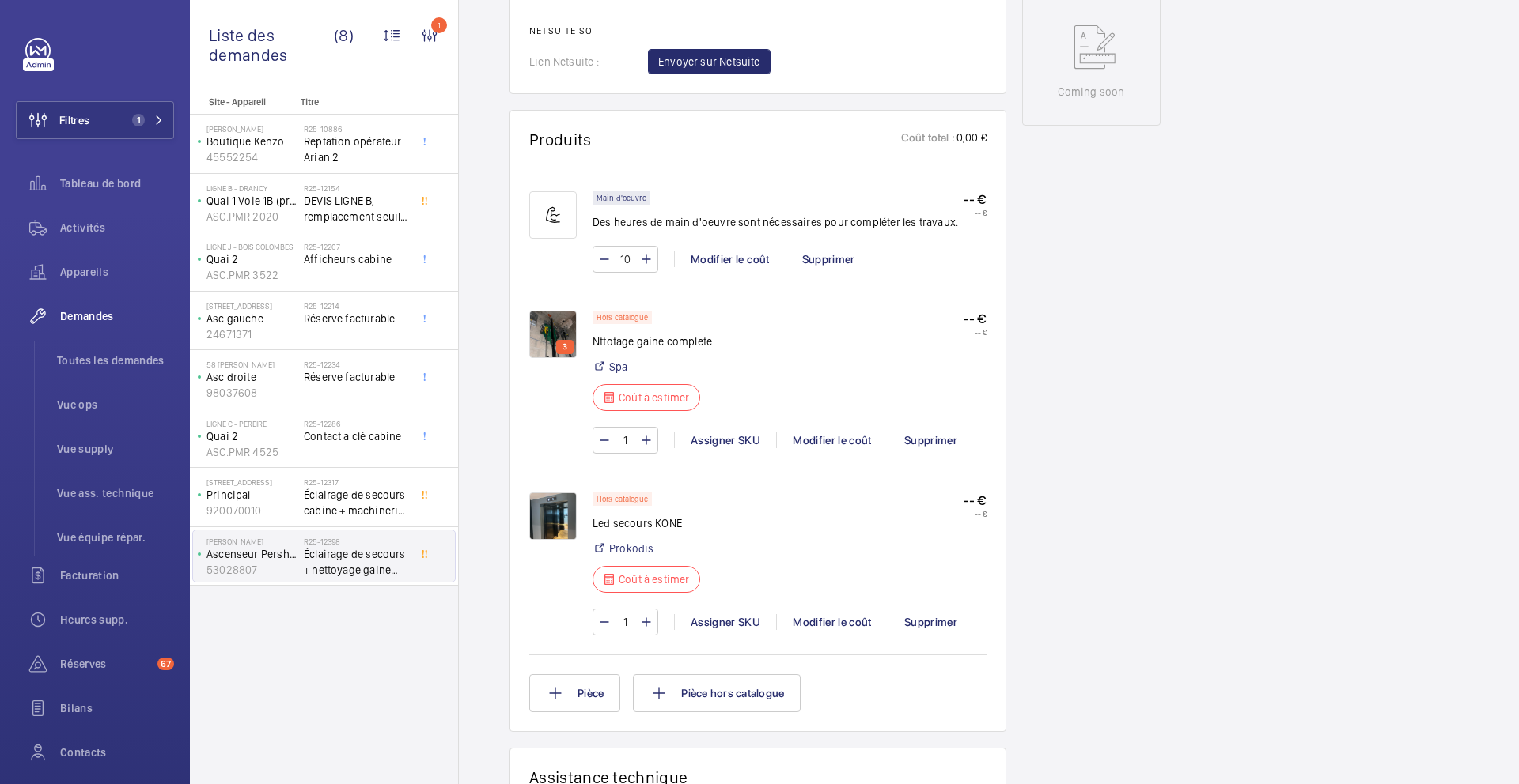
scroll to position [830, 0]
click at [544, 524] on img at bounding box center [552, 517] width 47 height 47
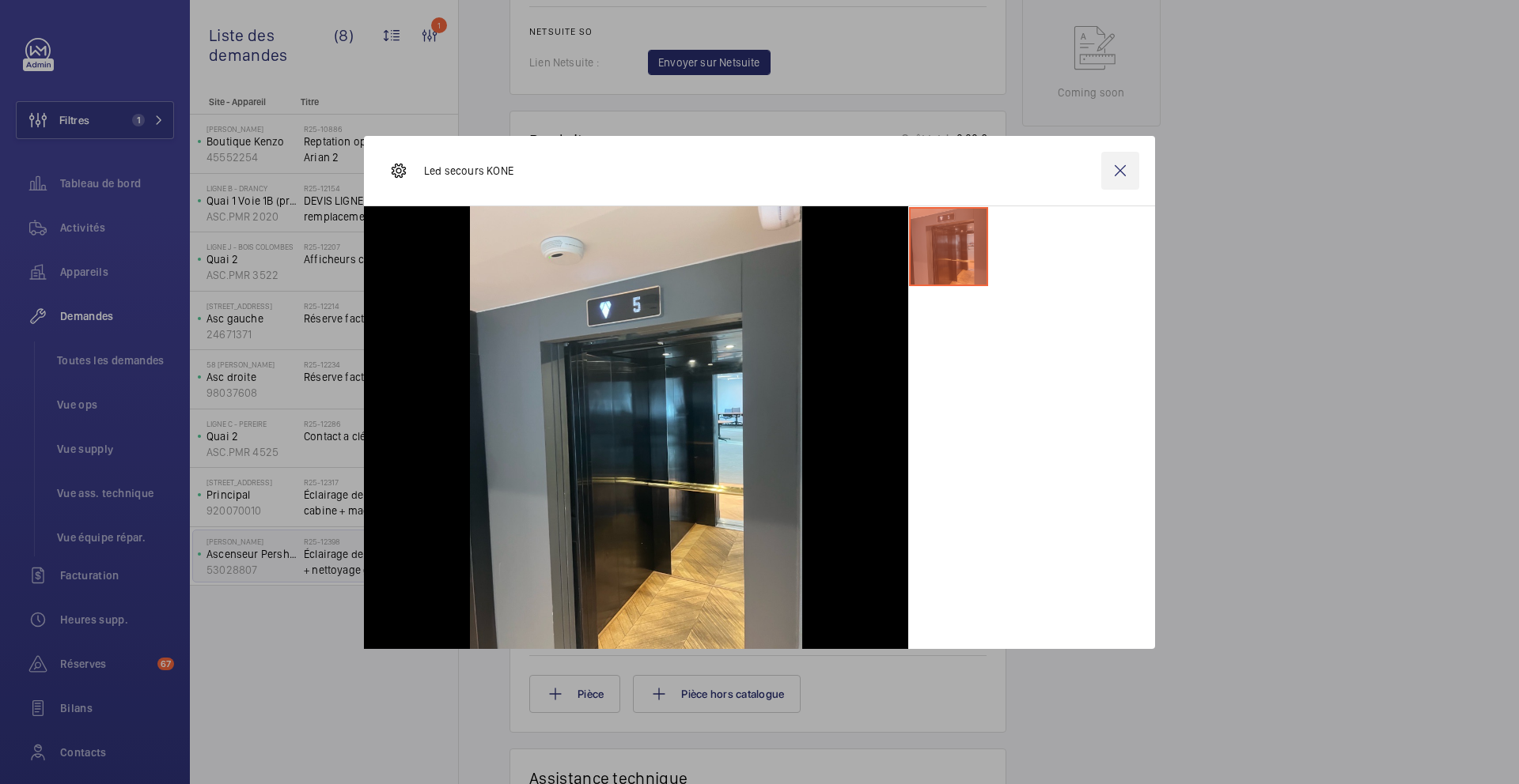
click at [1110, 171] on wm-front-icon-button at bounding box center [1120, 171] width 38 height 38
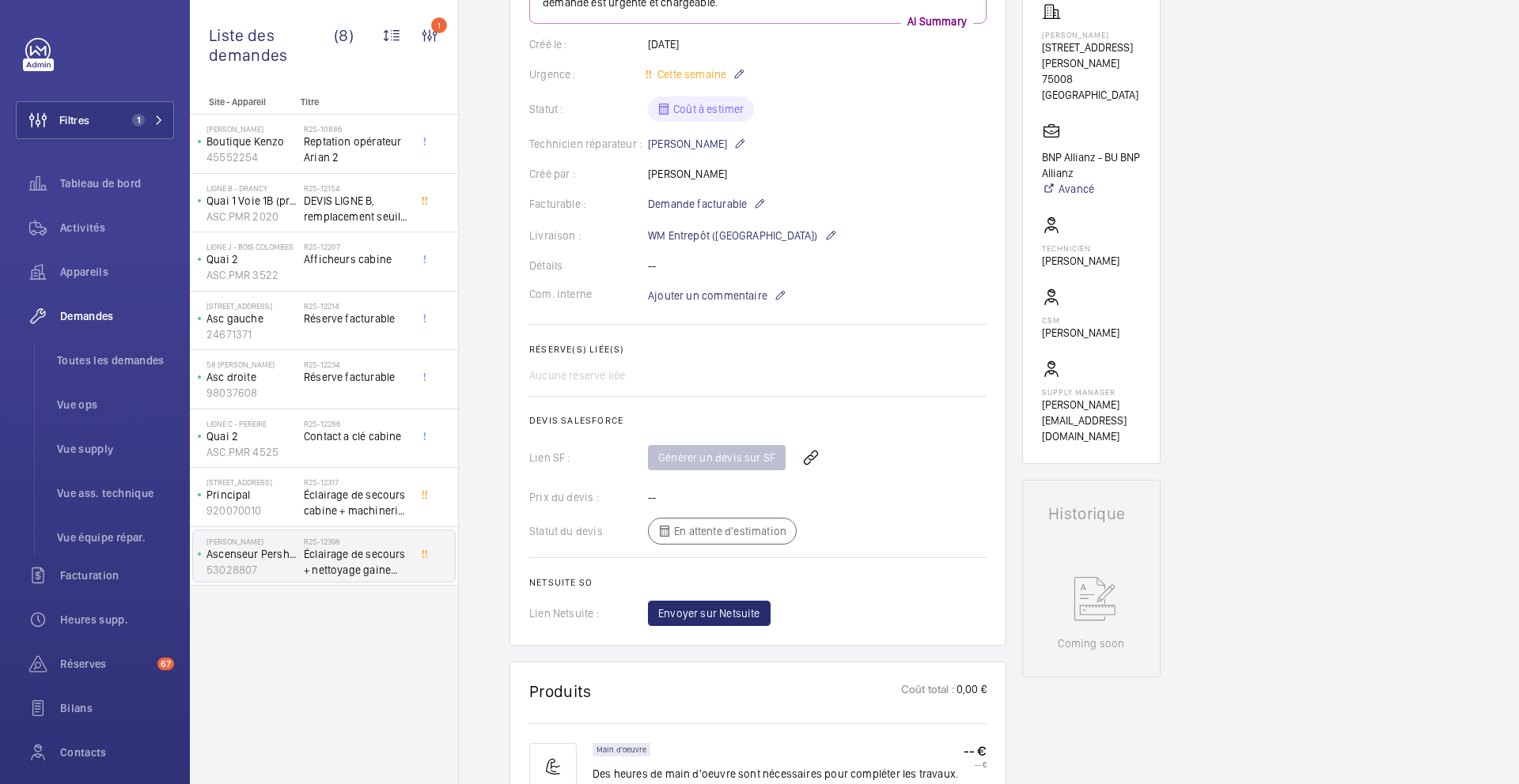
scroll to position [797, 0]
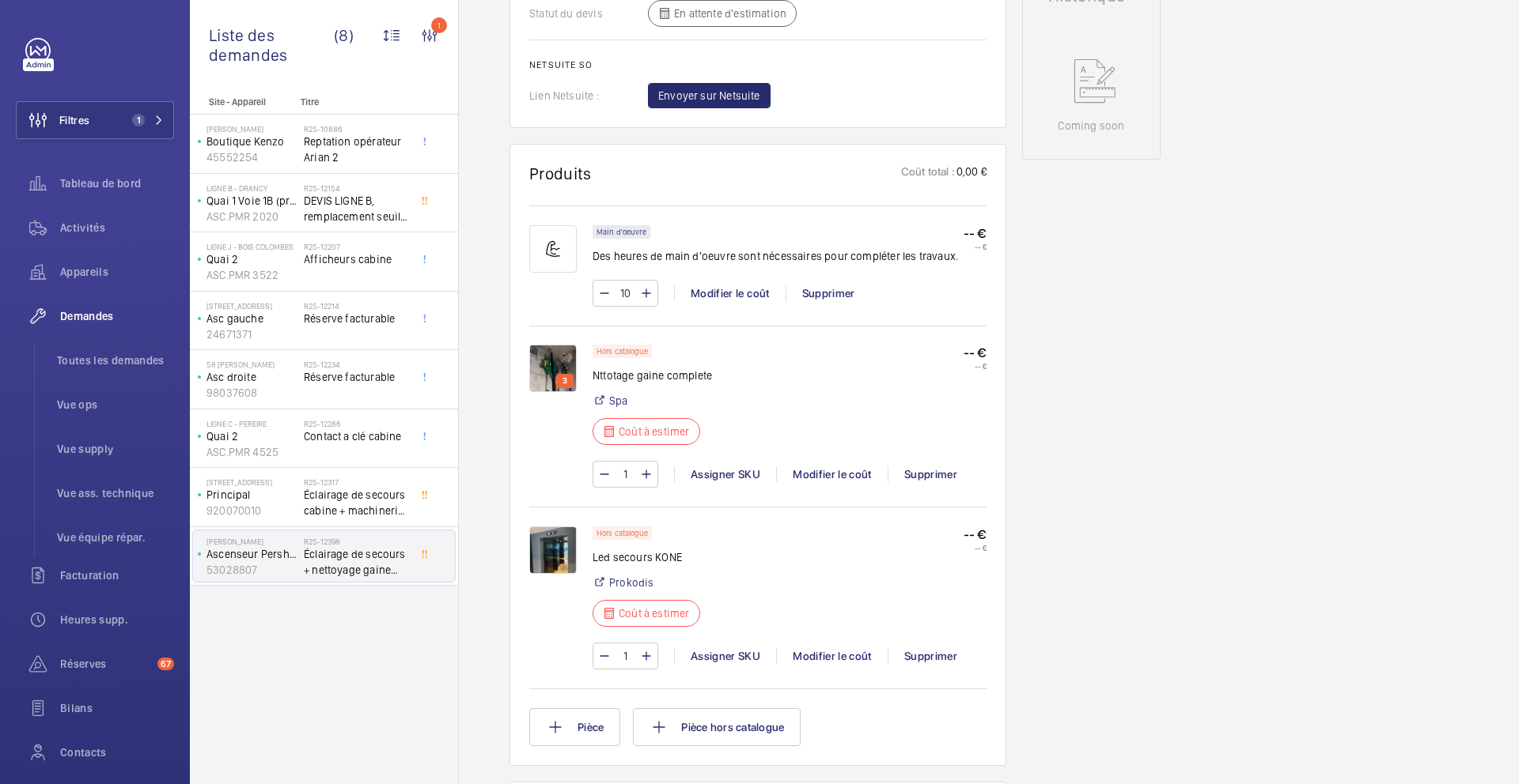
click at [544, 359] on img at bounding box center [552, 368] width 47 height 47
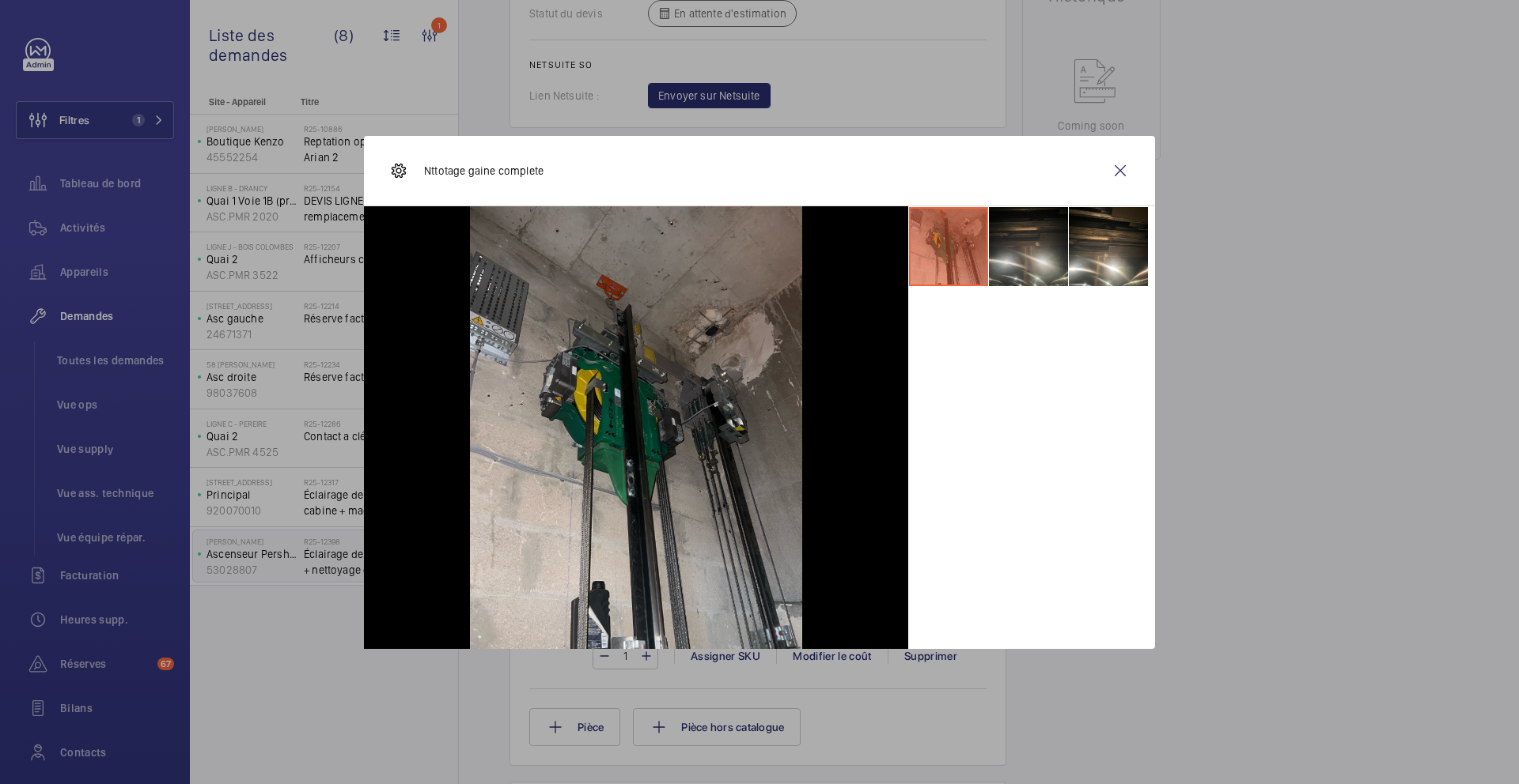
click at [1034, 257] on li at bounding box center [1029, 247] width 79 height 79
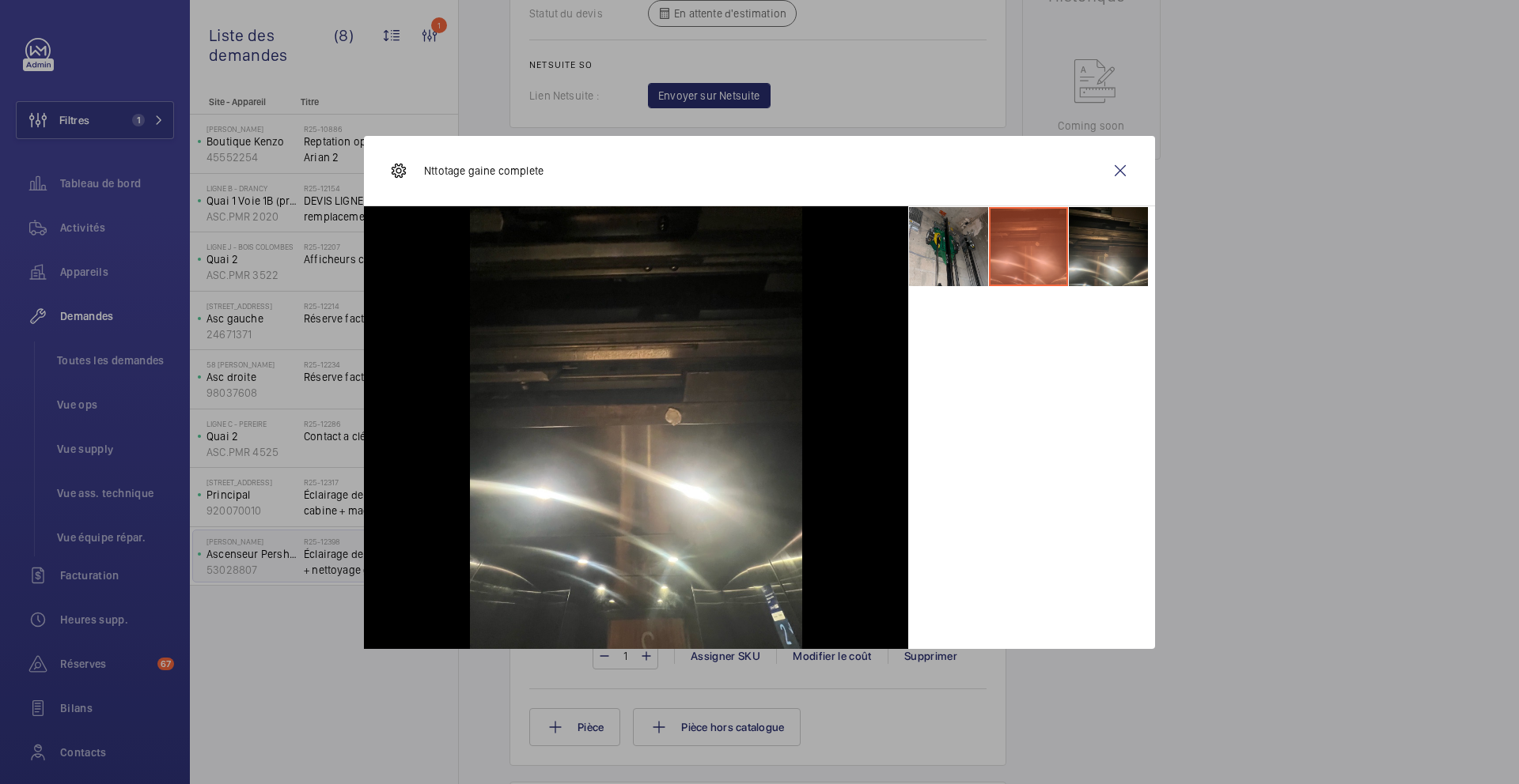
click at [1091, 251] on li at bounding box center [1109, 247] width 79 height 79
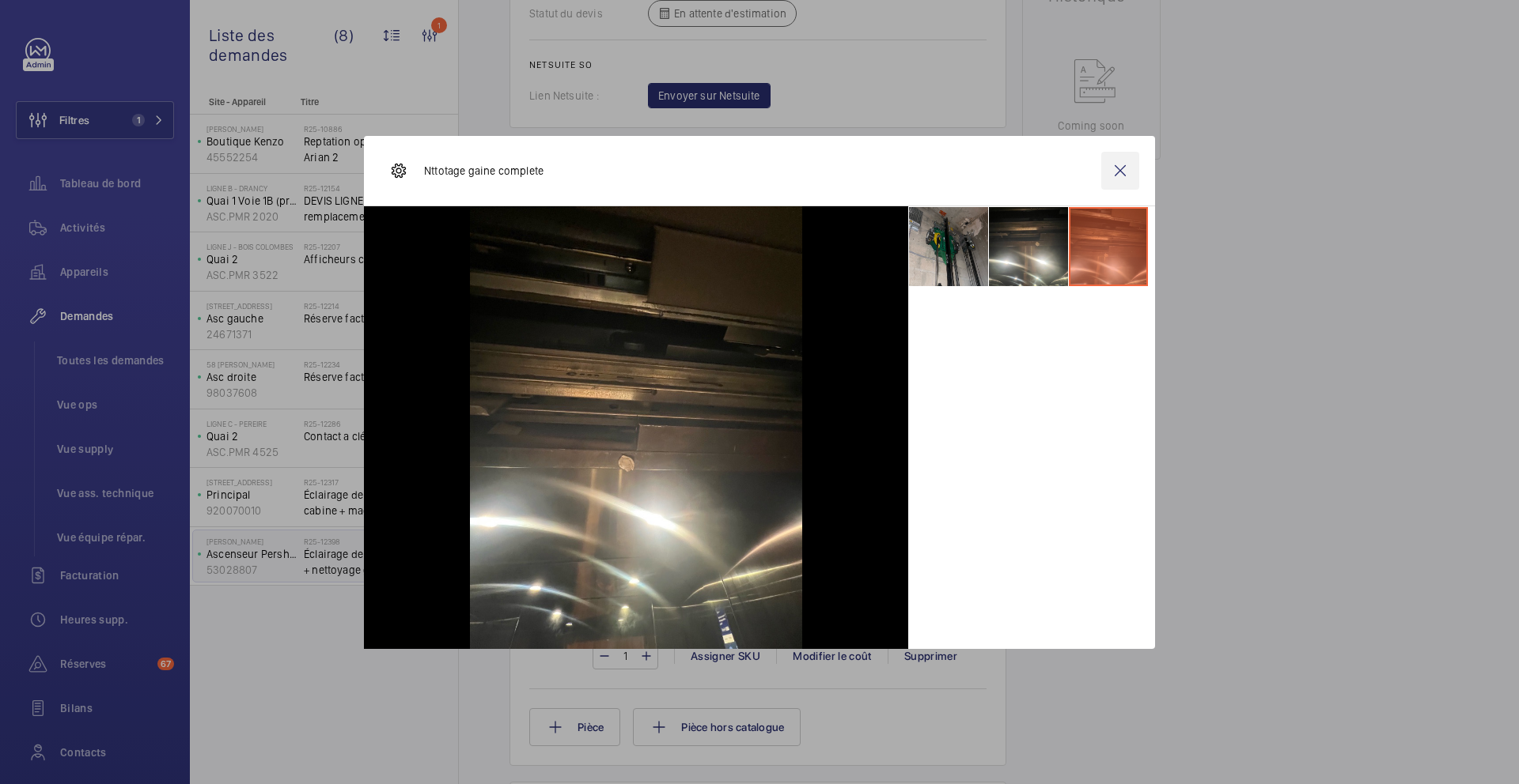
click at [1125, 169] on wm-front-icon-button at bounding box center [1120, 171] width 38 height 38
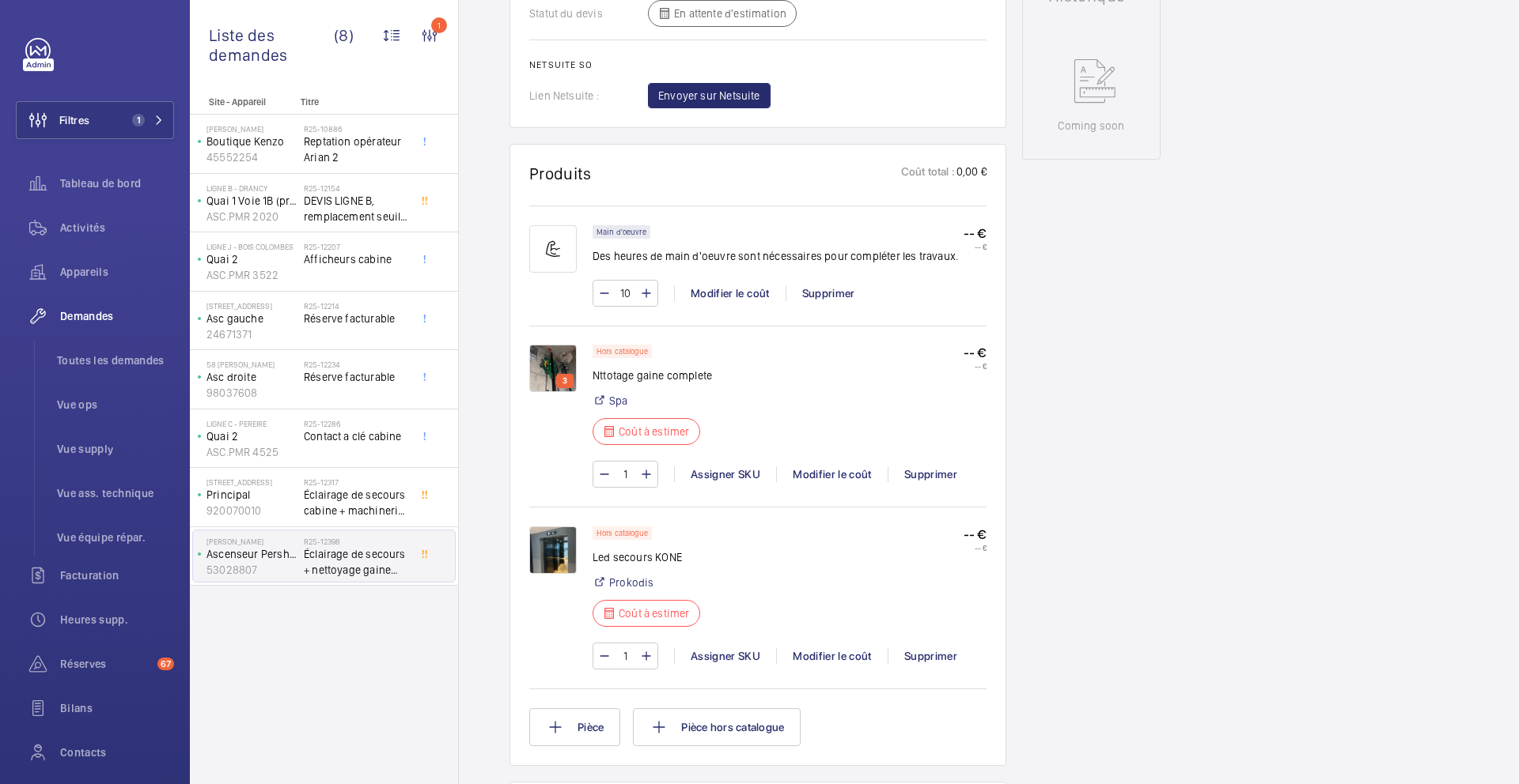
click at [546, 561] on img at bounding box center [552, 550] width 47 height 47
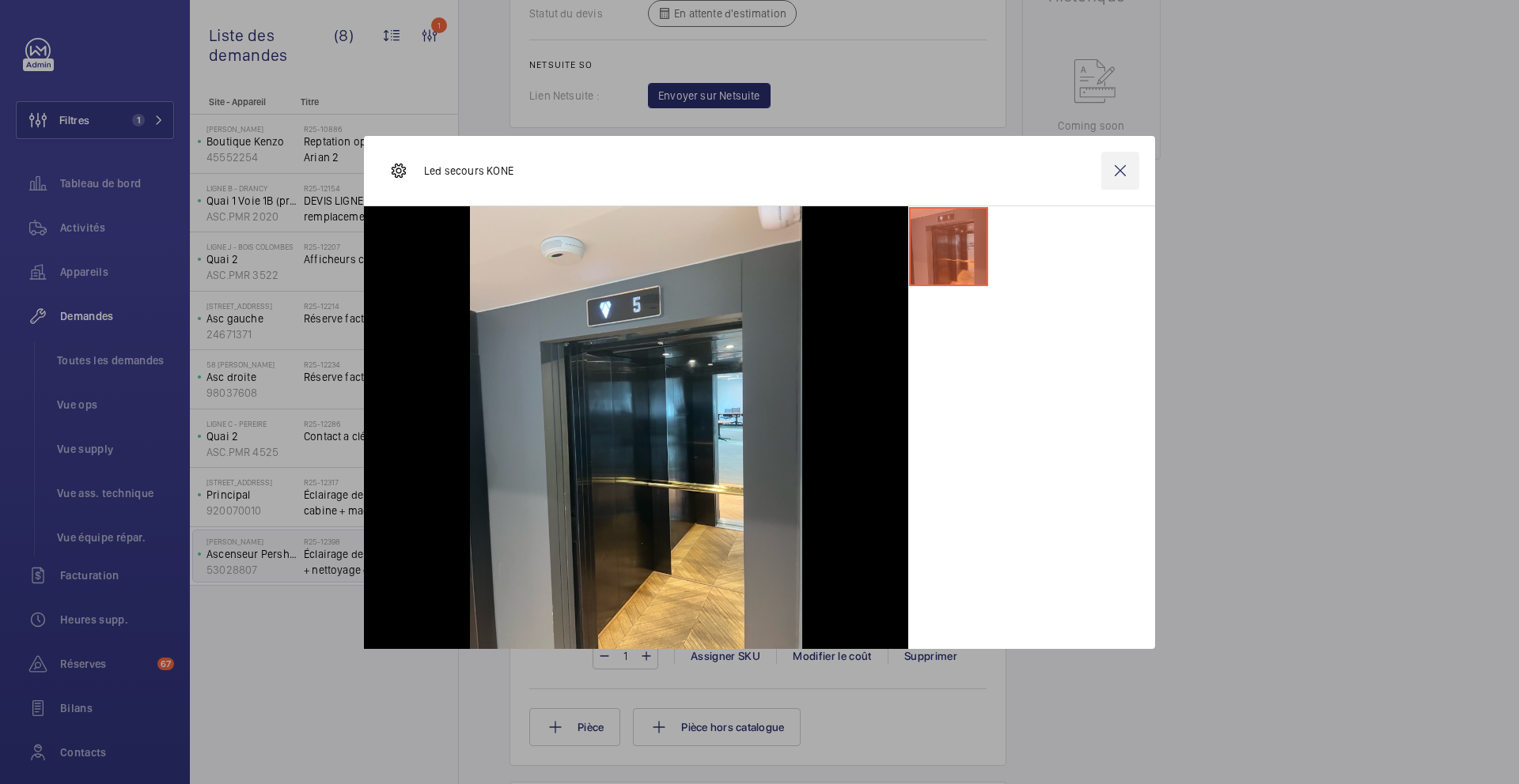
click at [1129, 169] on wm-front-icon-button at bounding box center [1120, 171] width 38 height 38
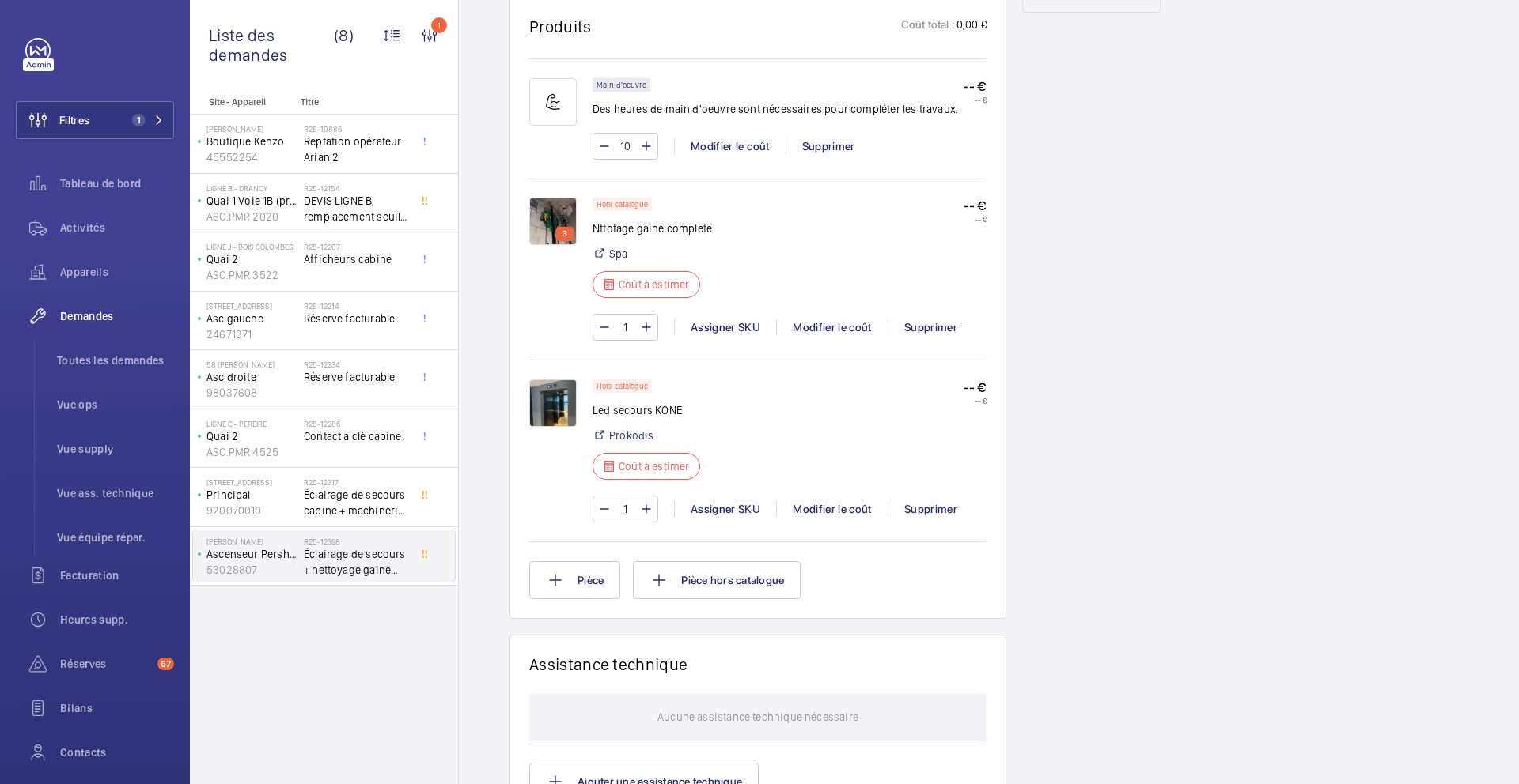
scroll to position [942, 0]
click at [561, 416] on img at bounding box center [552, 404] width 47 height 47
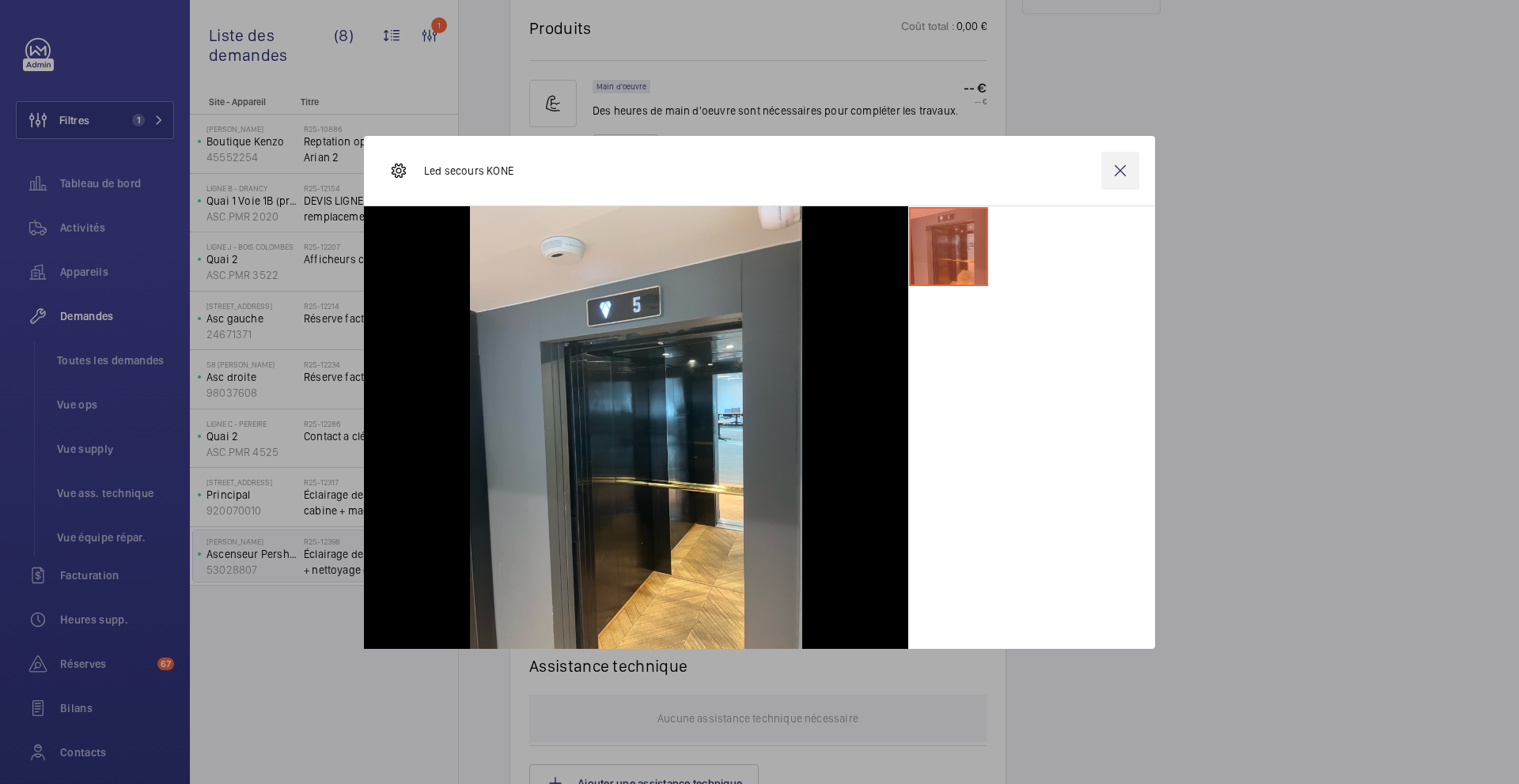
click at [1121, 175] on wm-front-icon-button at bounding box center [1120, 171] width 38 height 38
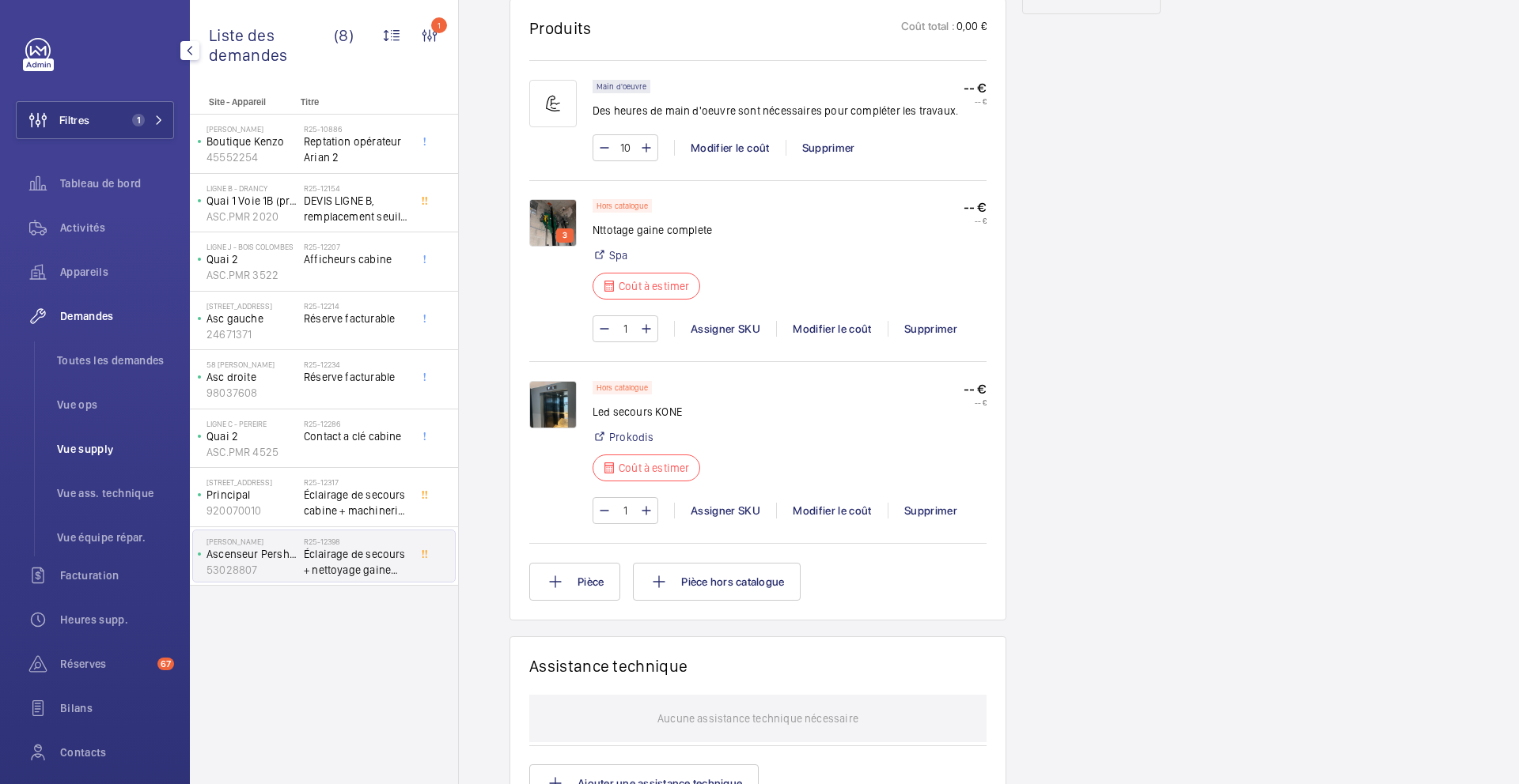
click at [107, 457] on li "Vue supply" at bounding box center [109, 449] width 130 height 38
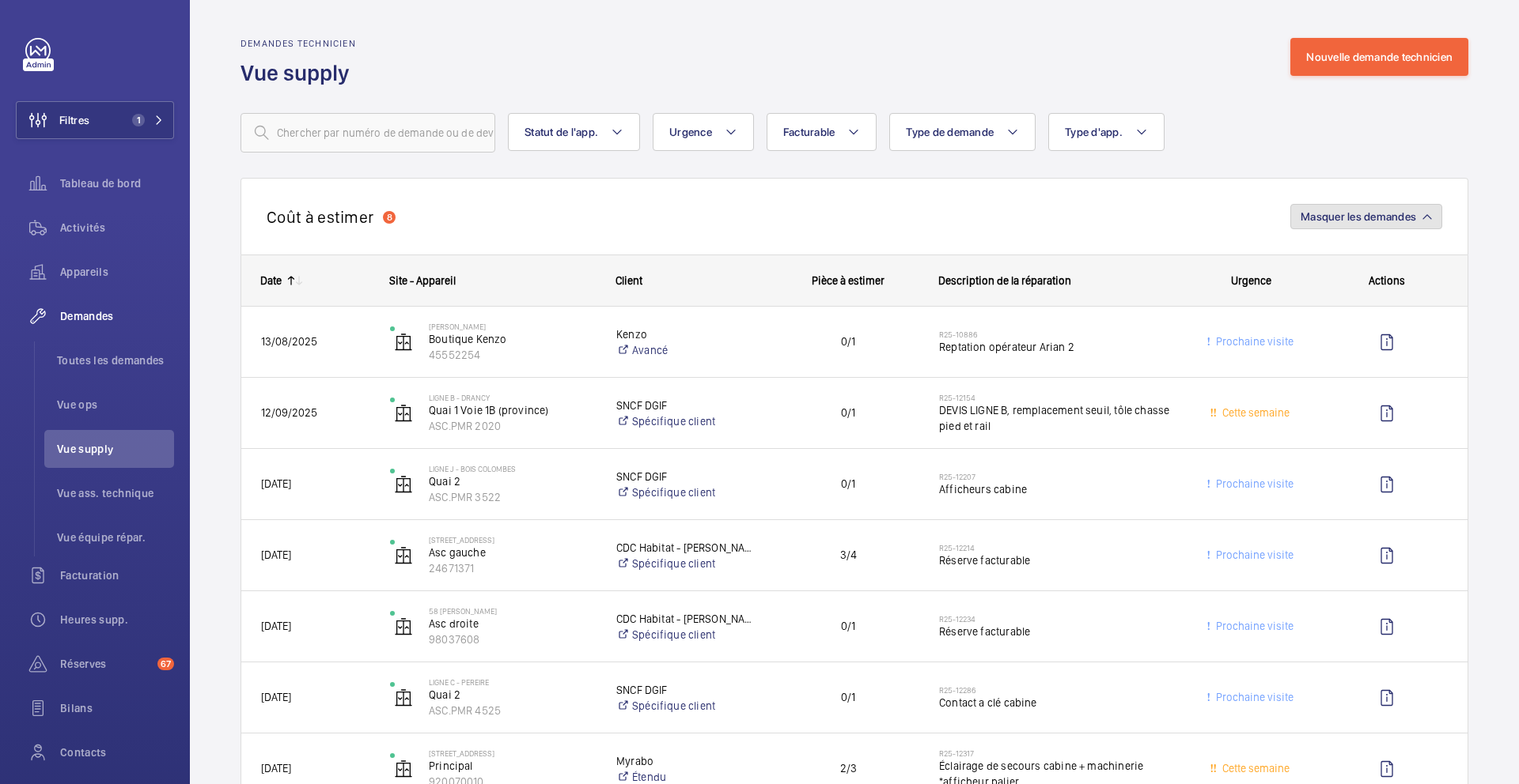
click at [1162, 215] on span "Masquer les demandes" at bounding box center [1358, 217] width 115 height 13
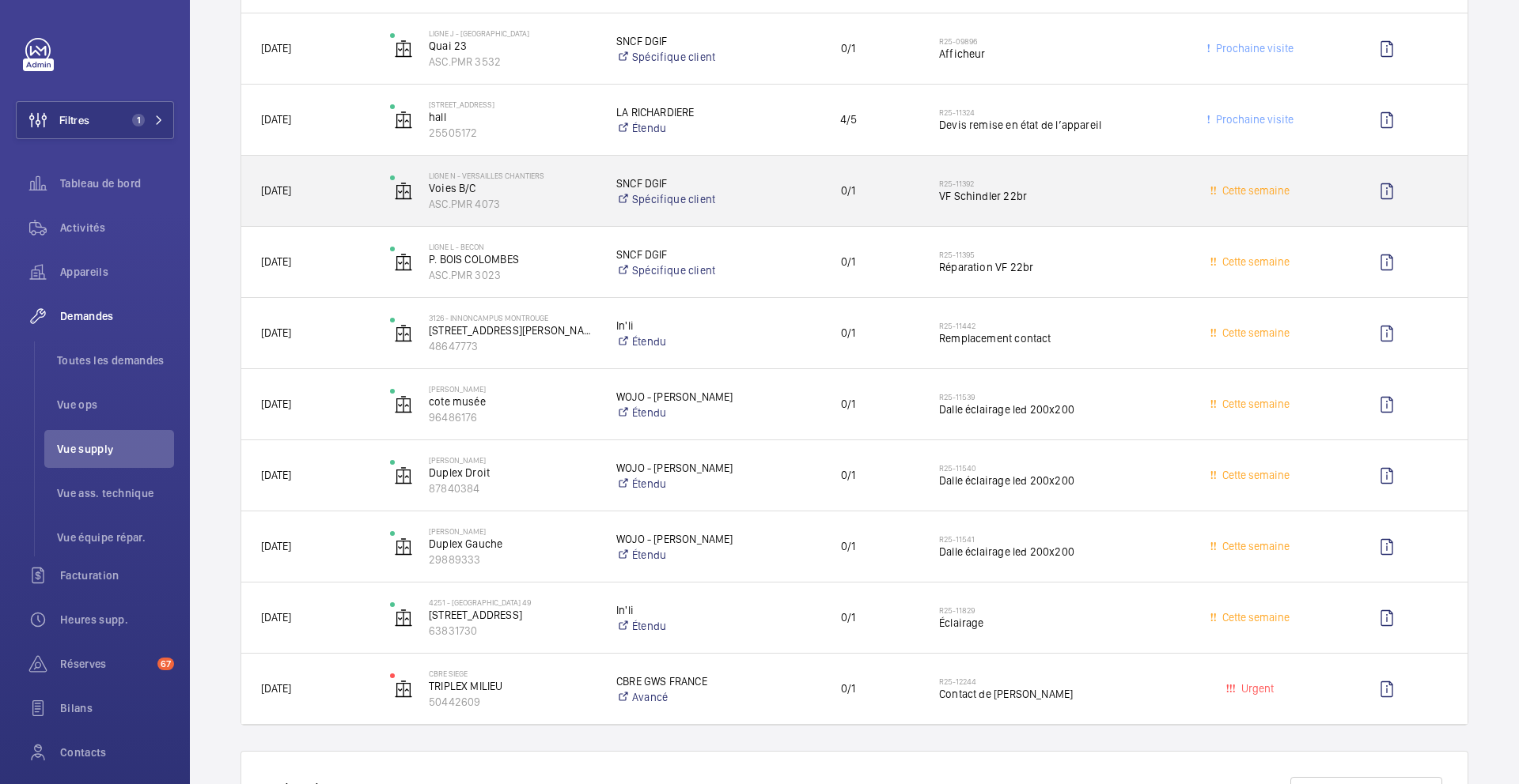
scroll to position [476, 0]
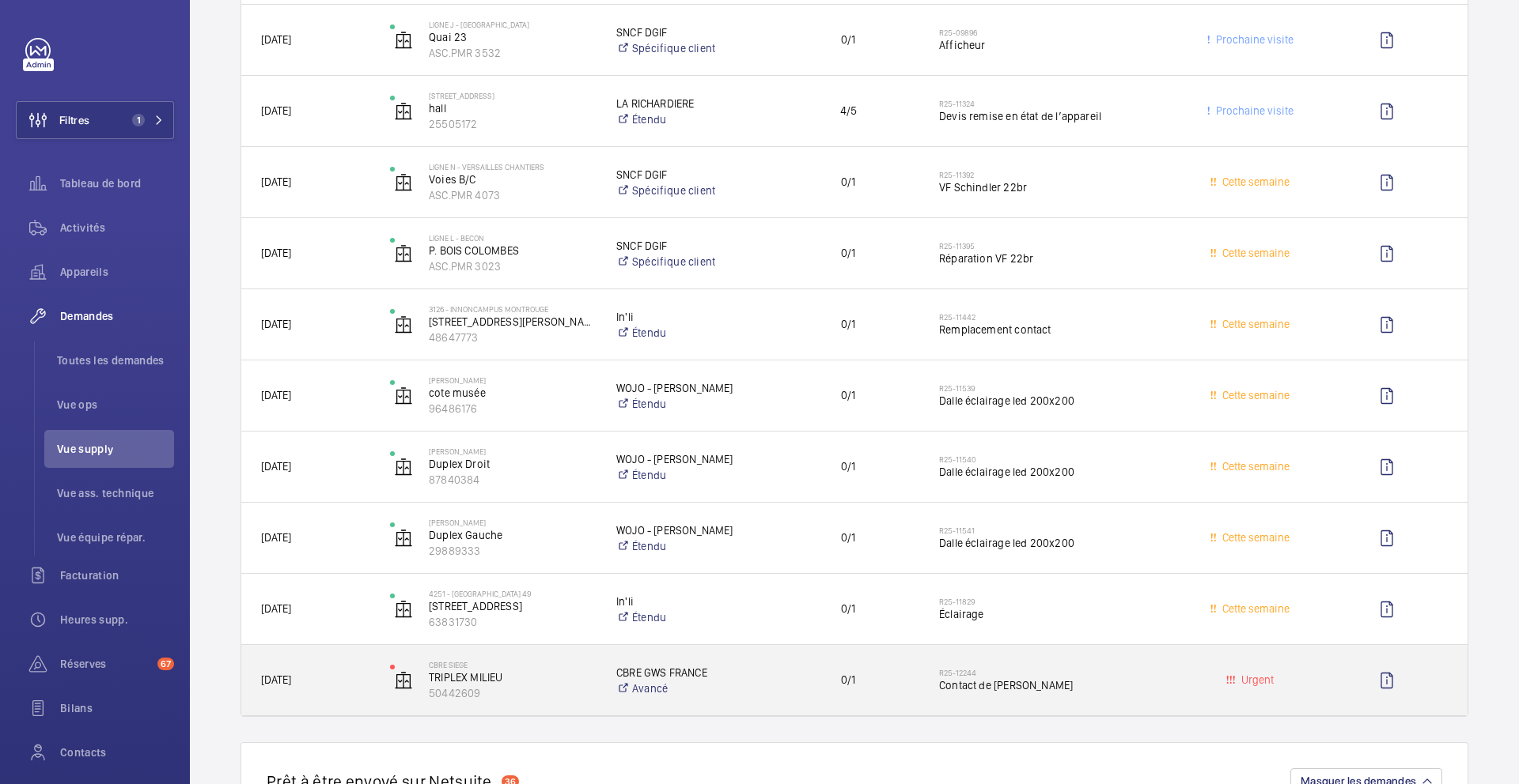
click at [1118, 656] on span "Contact de [PERSON_NAME]" at bounding box center [1058, 685] width 237 height 15
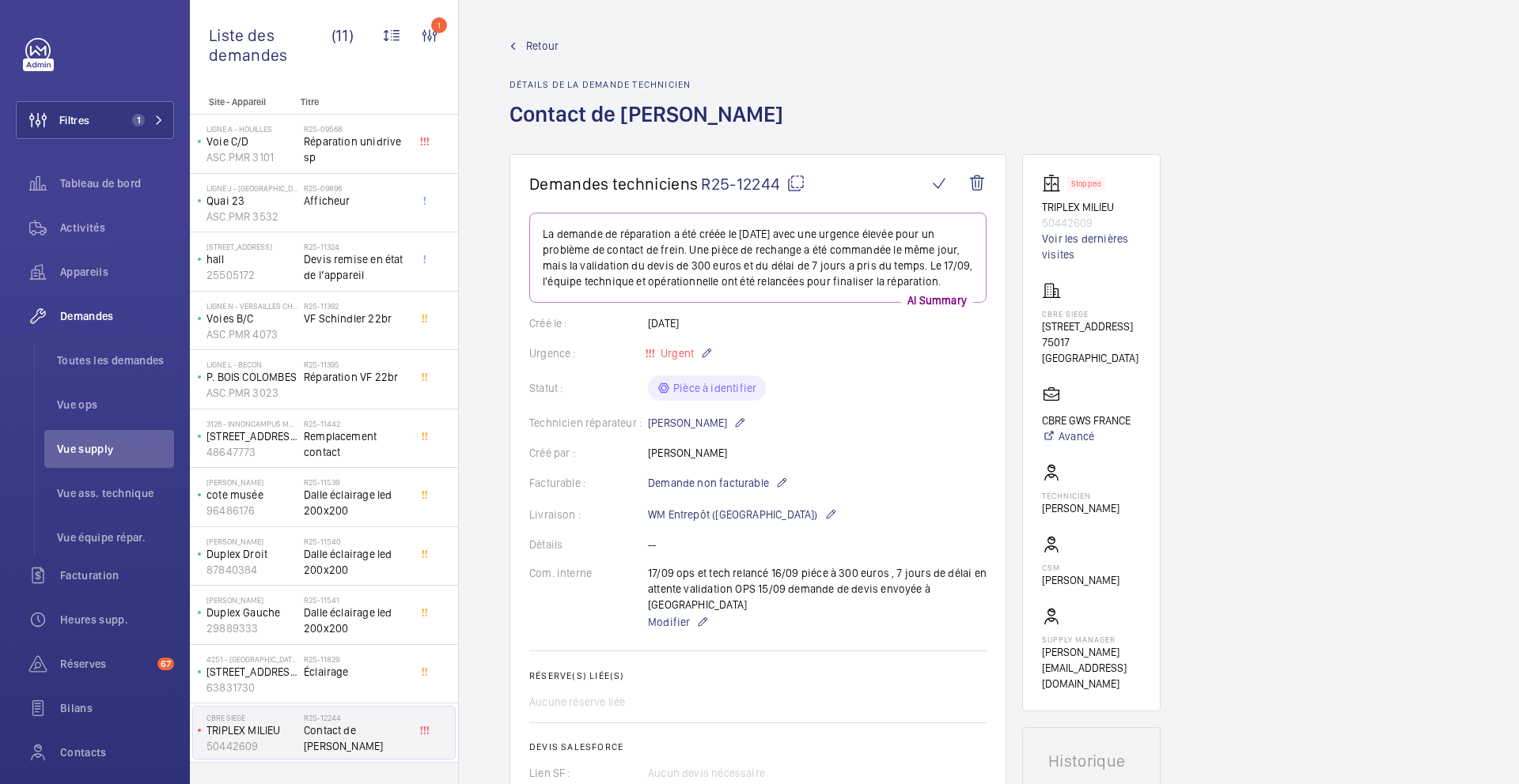
click at [805, 176] on h1 "Demandes techniciens R25-12244" at bounding box center [728, 183] width 398 height 20
click at [801, 185] on mat-icon at bounding box center [796, 183] width 19 height 19
click at [127, 358] on span "Toutes les demandes" at bounding box center [115, 360] width 117 height 15
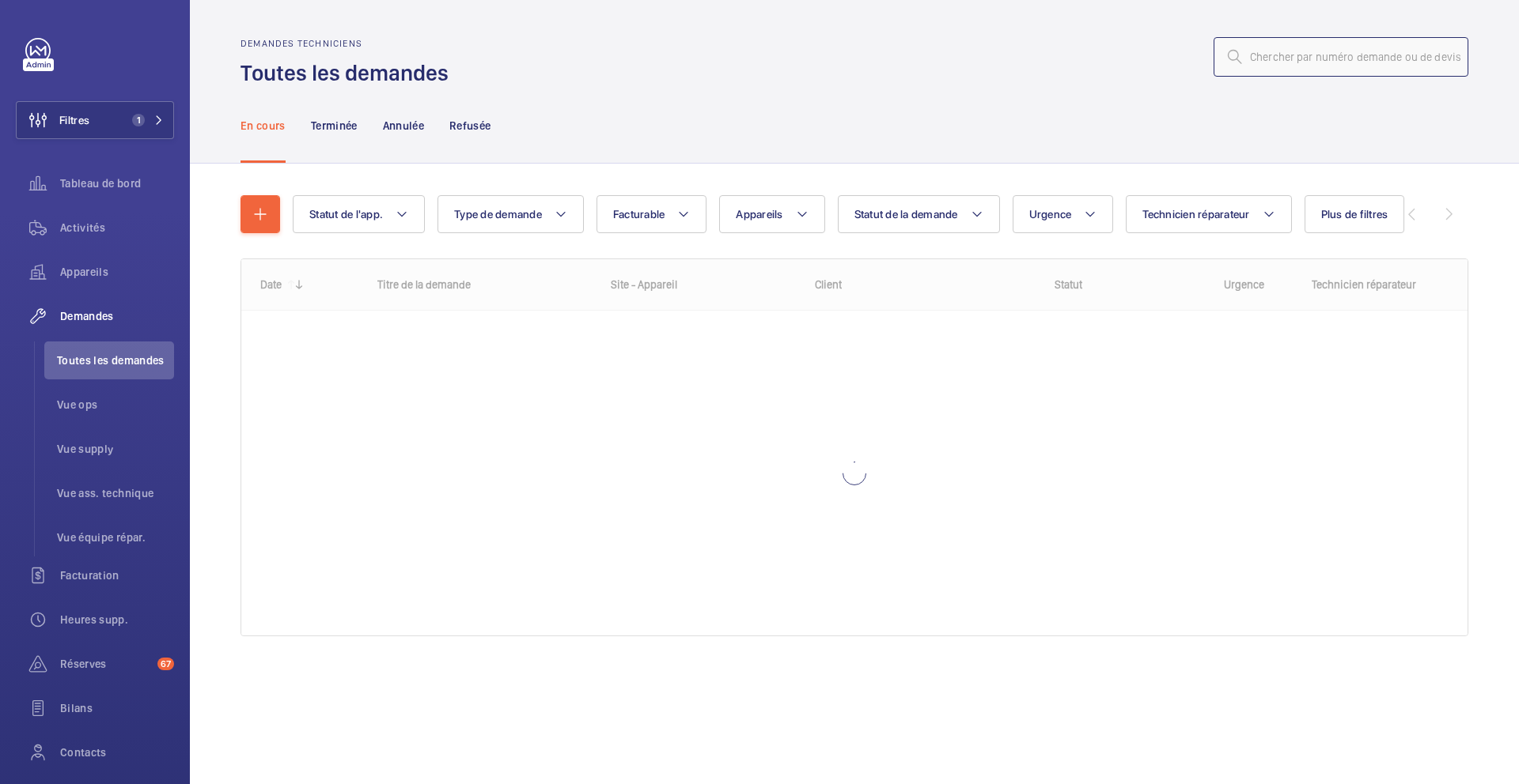
click at [1162, 43] on input "text" at bounding box center [1341, 57] width 255 height 40
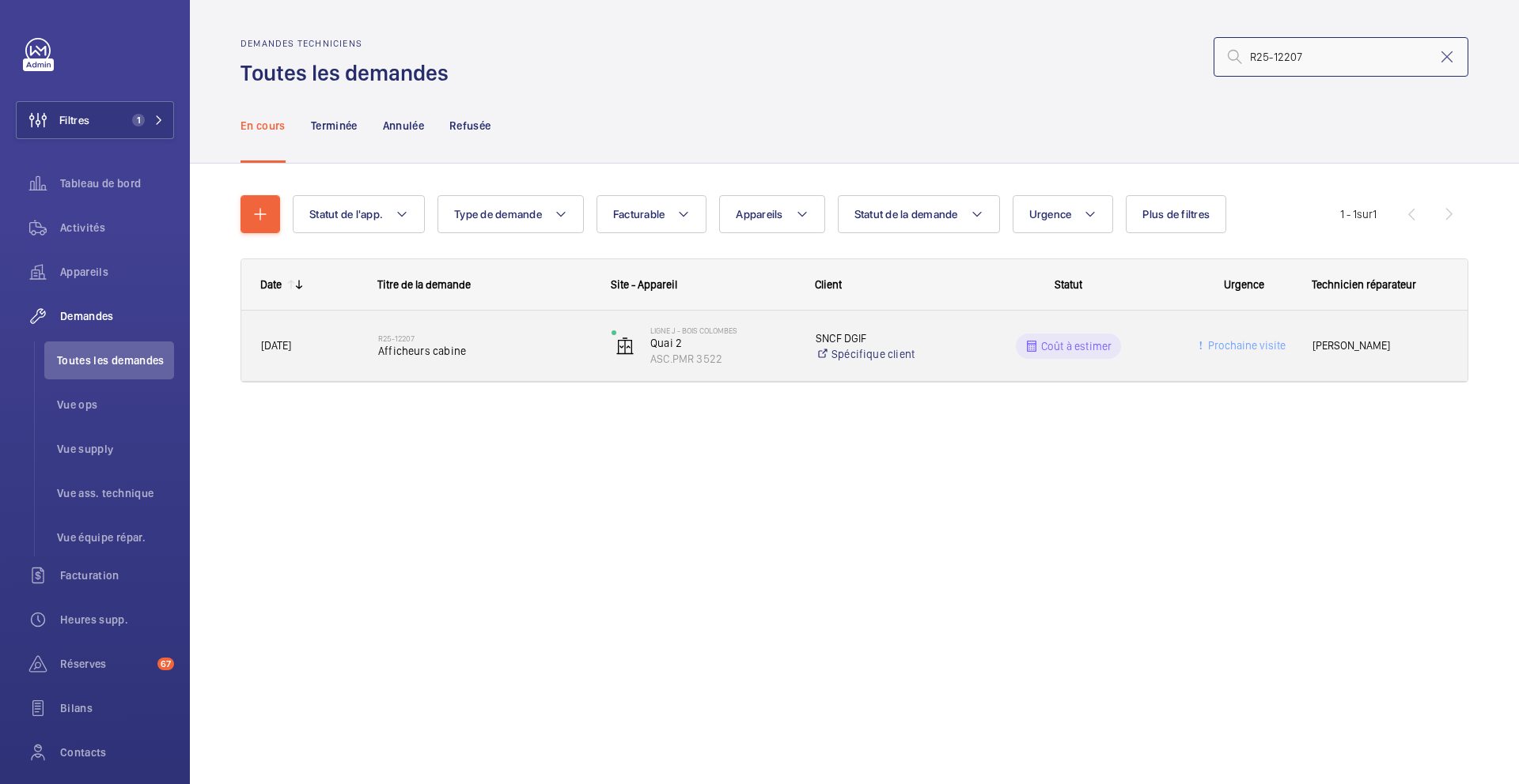
type input "R25-12207"
click at [545, 361] on div "R25-12207 Afficheurs cabine" at bounding box center [484, 346] width 212 height 46
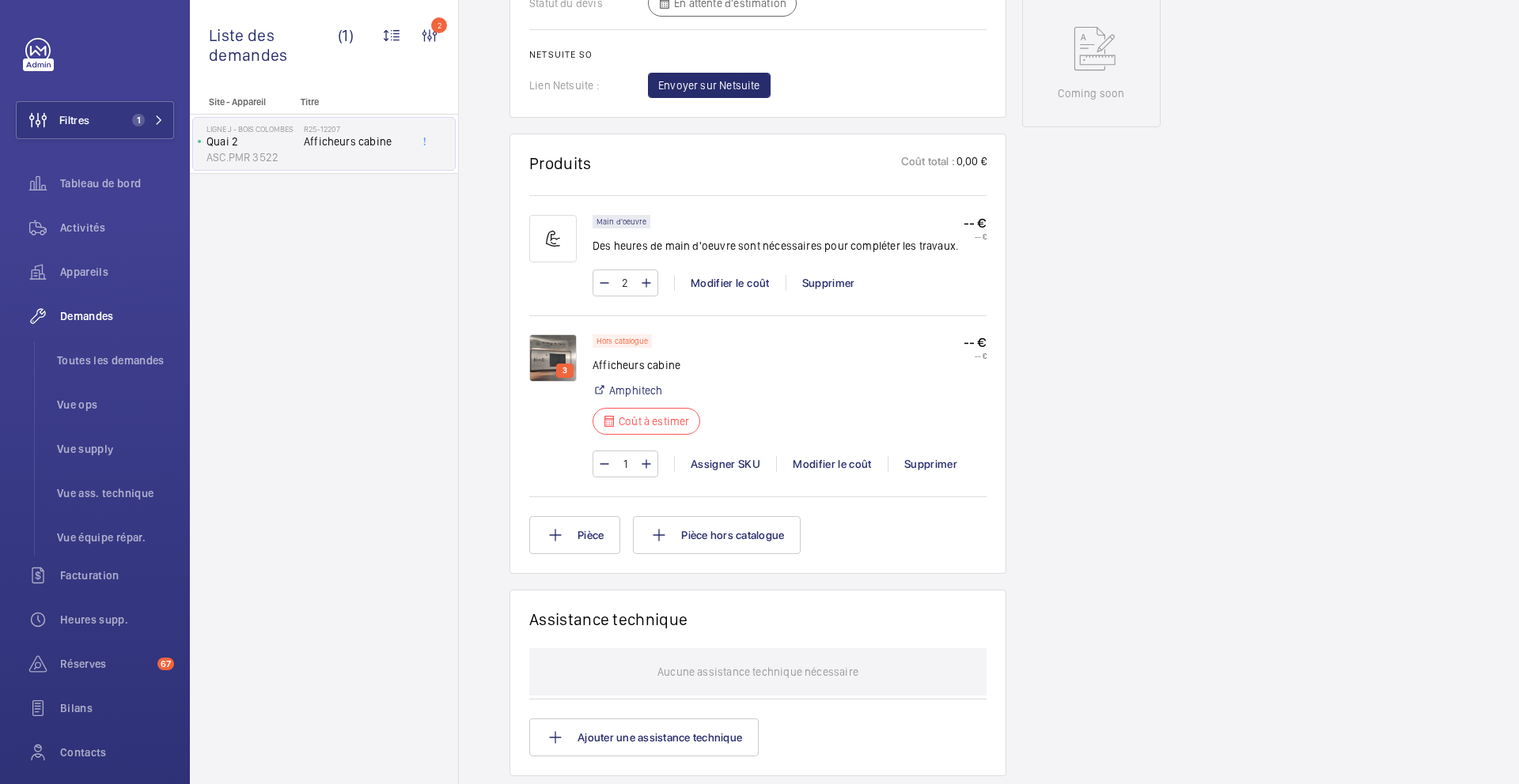
scroll to position [853, 0]
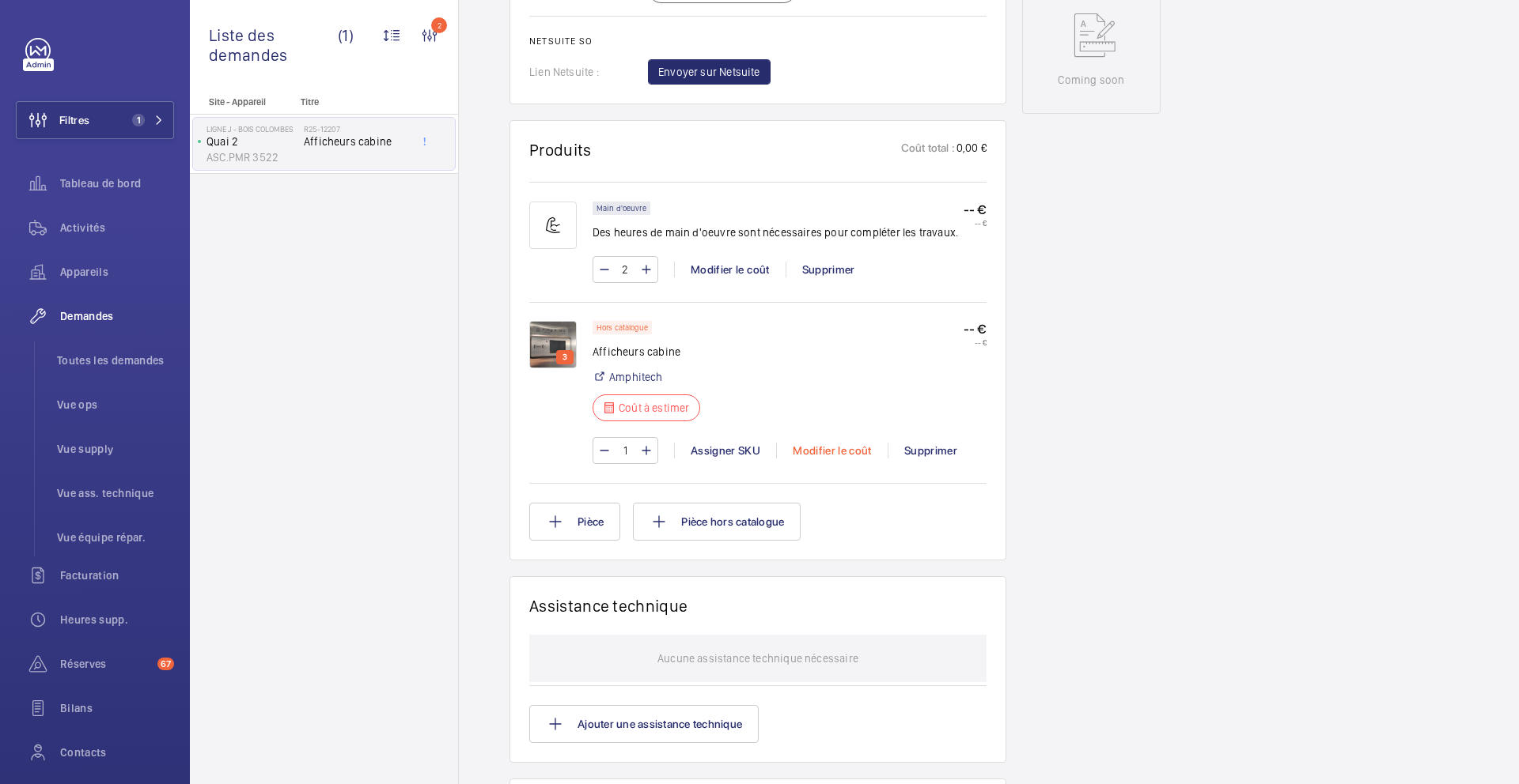
click at [817, 452] on div "Modifier le coût" at bounding box center [832, 450] width 112 height 15
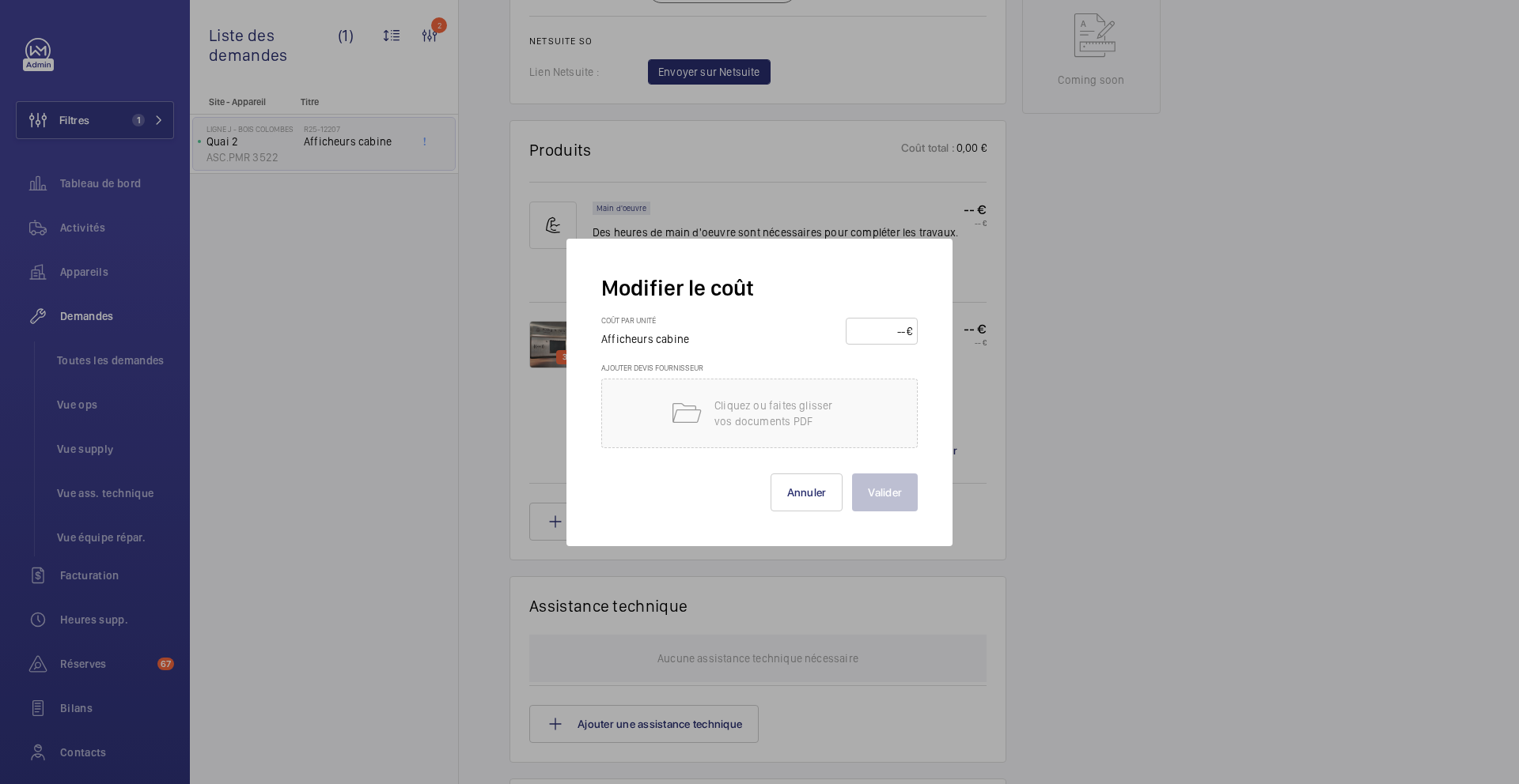
click at [900, 330] on input "number" at bounding box center [879, 331] width 55 height 25
type input "310"
click at [890, 490] on button "Valider" at bounding box center [885, 493] width 65 height 38
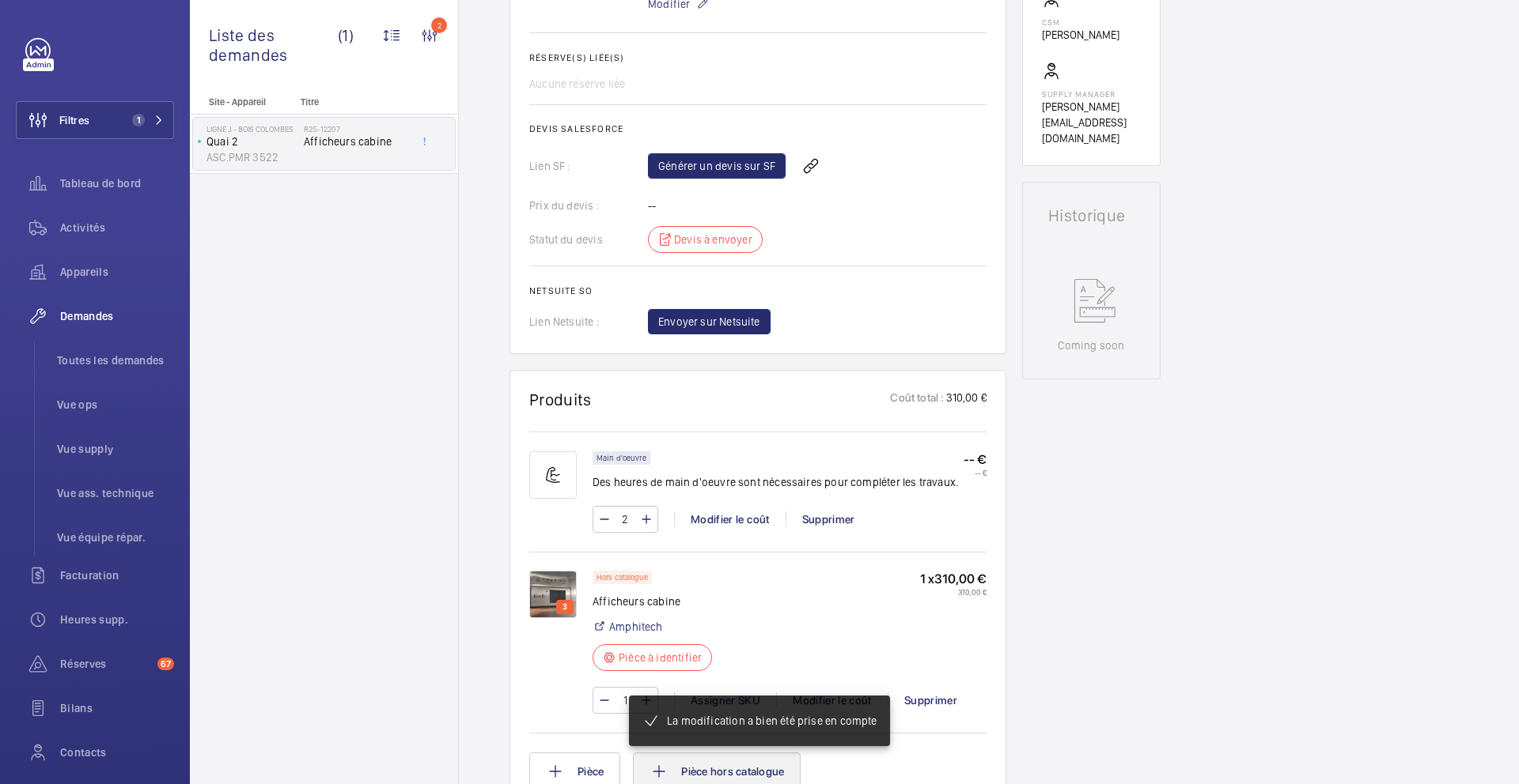
scroll to position [763, 0]
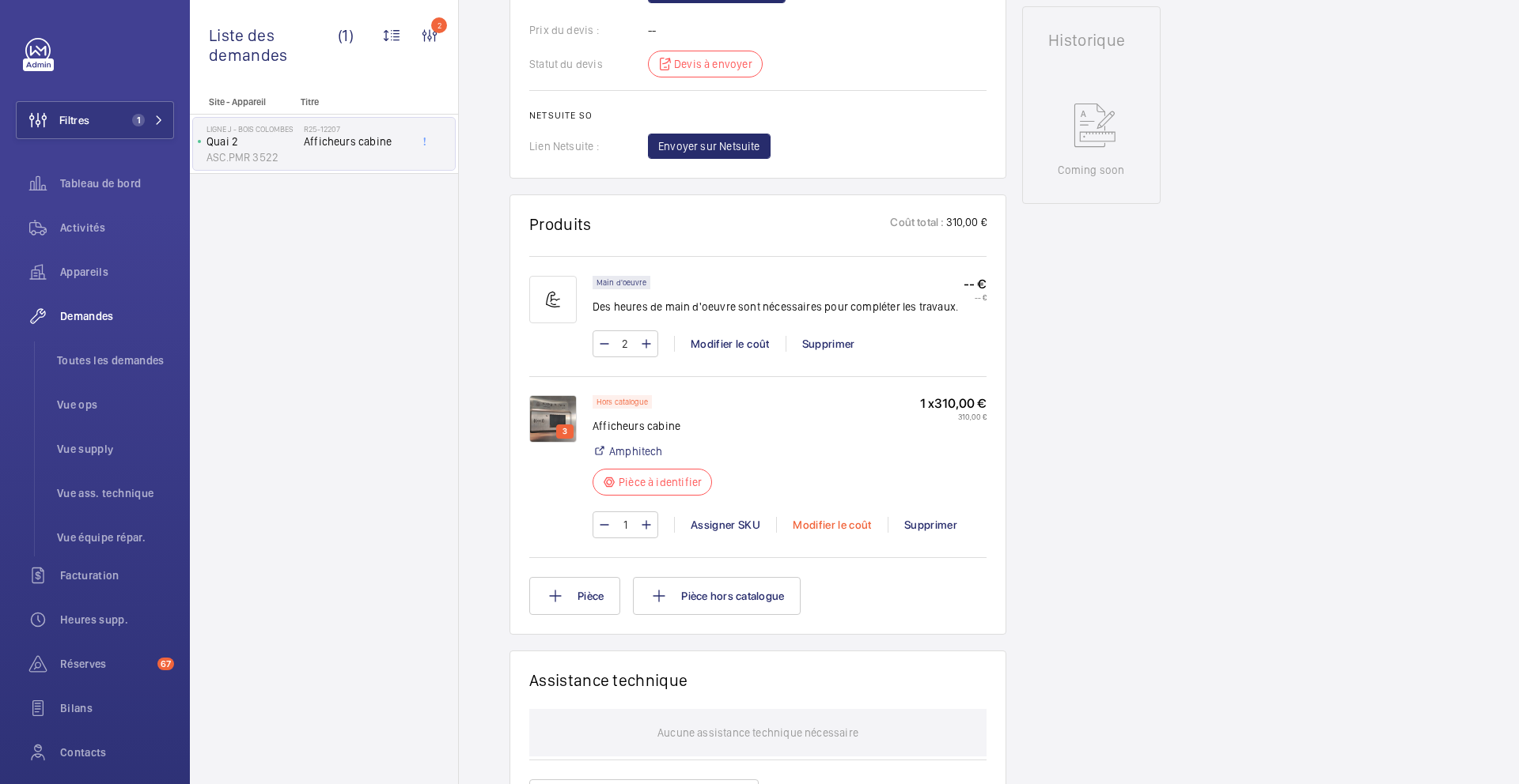
click at [802, 522] on div "Modifier le coût" at bounding box center [832, 525] width 112 height 15
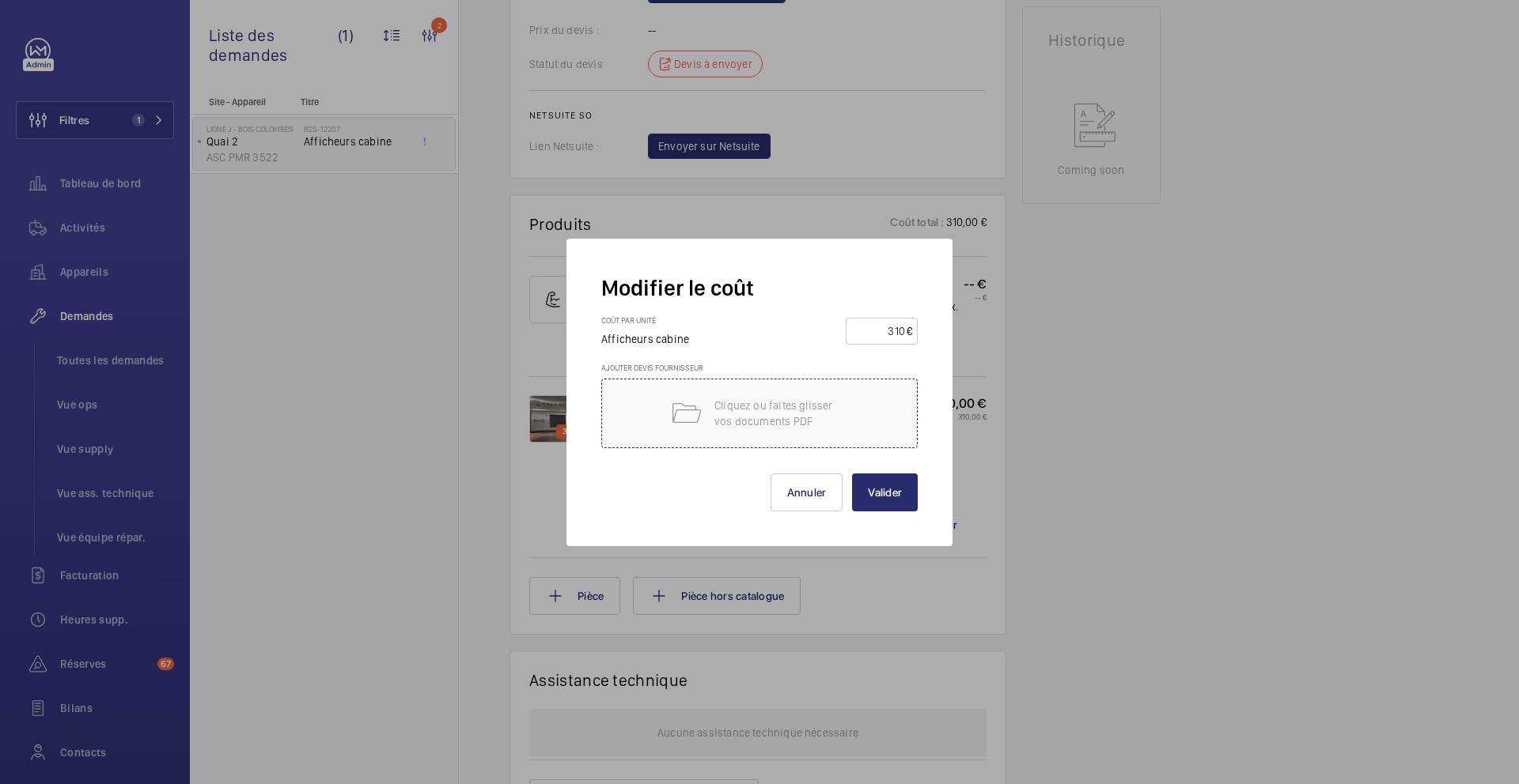
click at [768, 420] on p "Cliquez ou faites glisser vos documents PDF" at bounding box center [782, 413] width 134 height 32
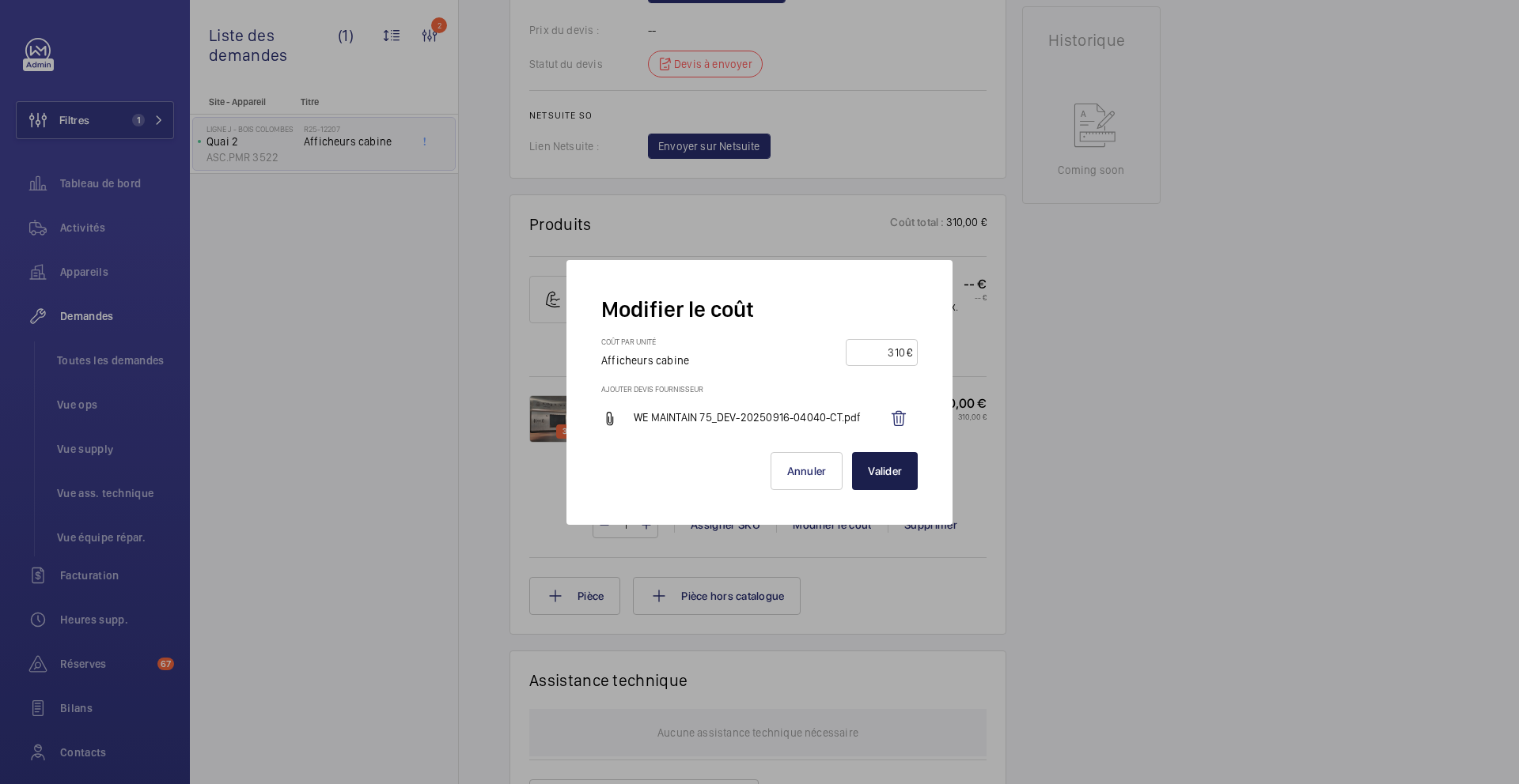
click at [905, 479] on button "Valider" at bounding box center [885, 471] width 65 height 38
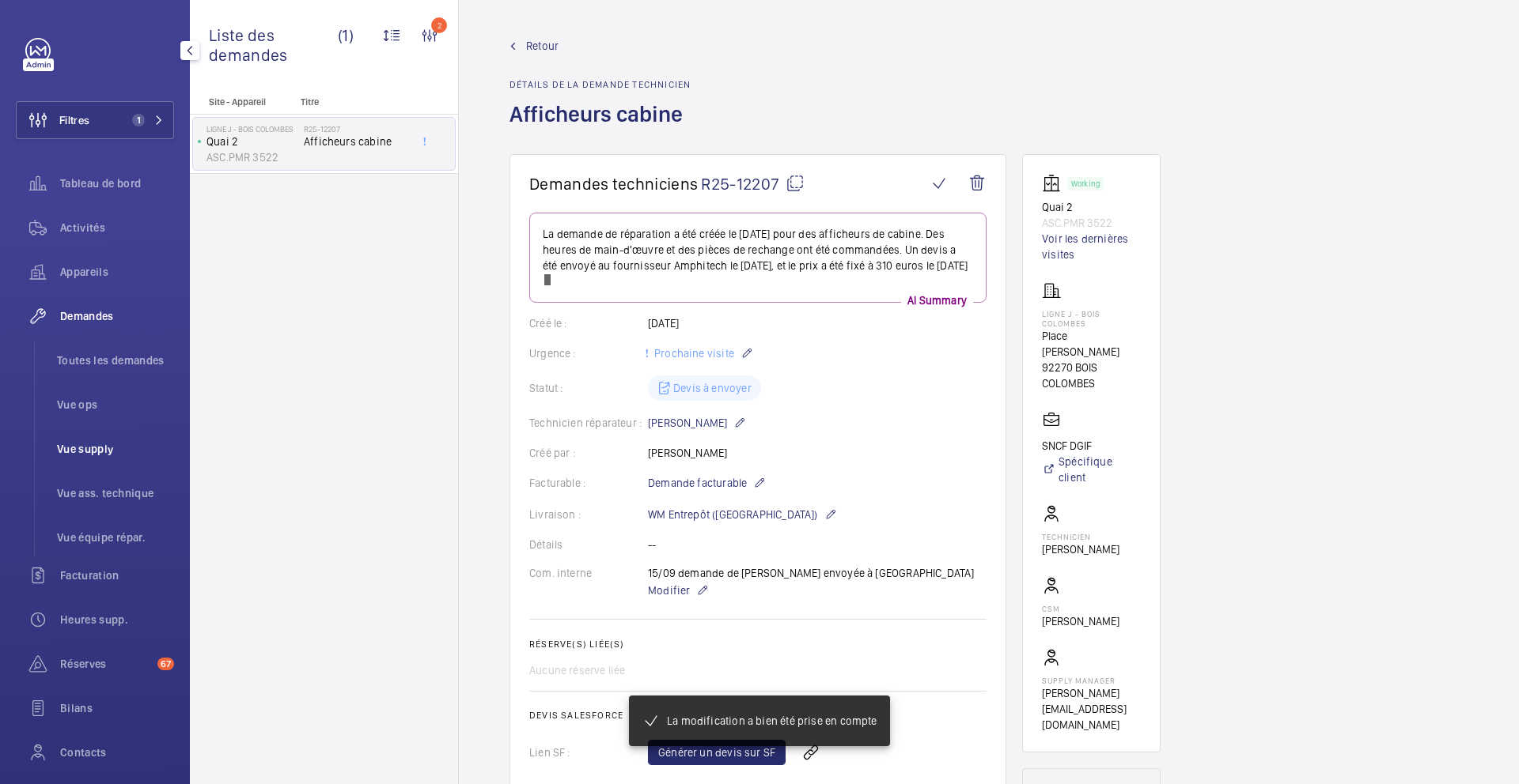
click at [104, 450] on span "Vue supply" at bounding box center [115, 449] width 117 height 15
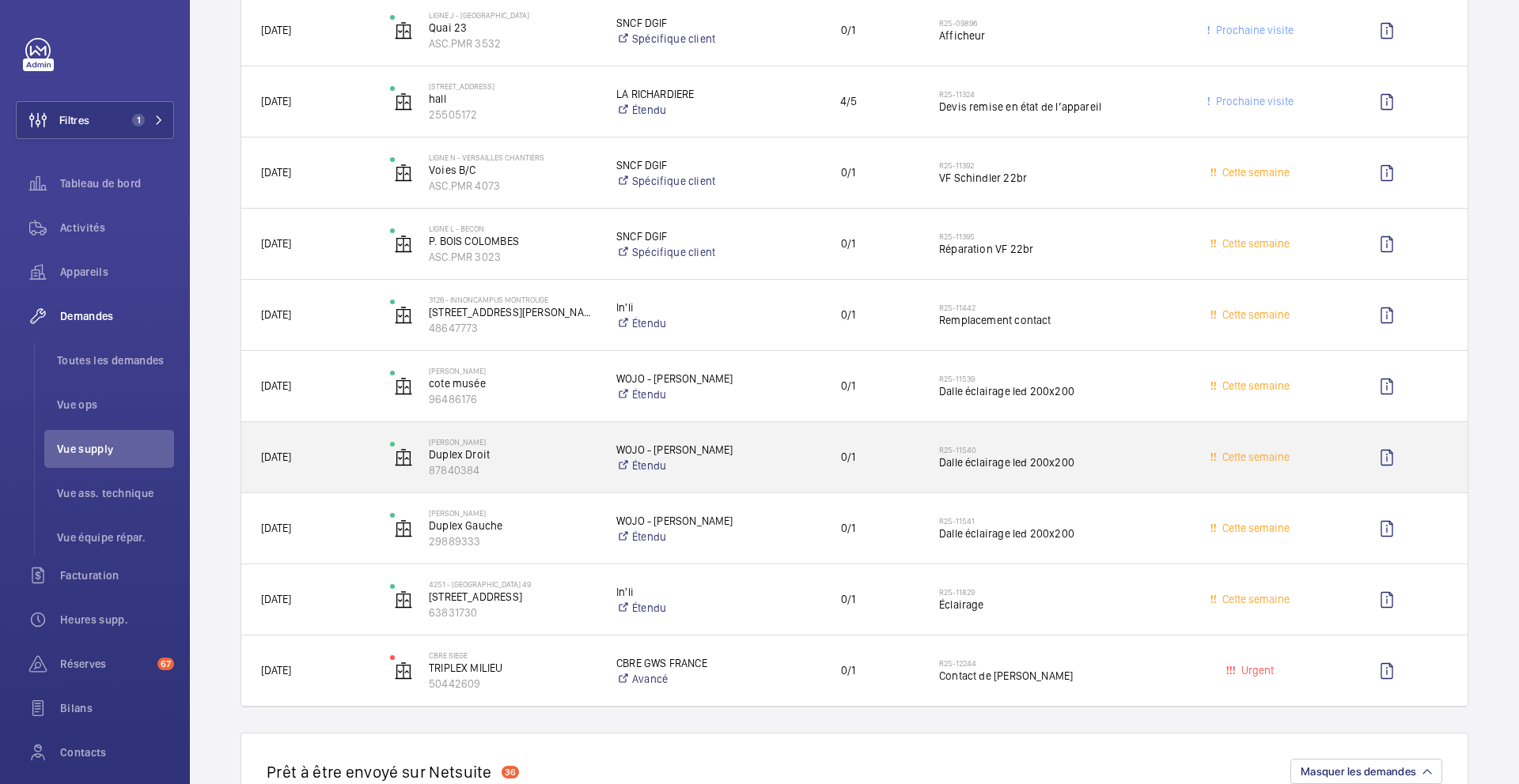
scroll to position [476, 0]
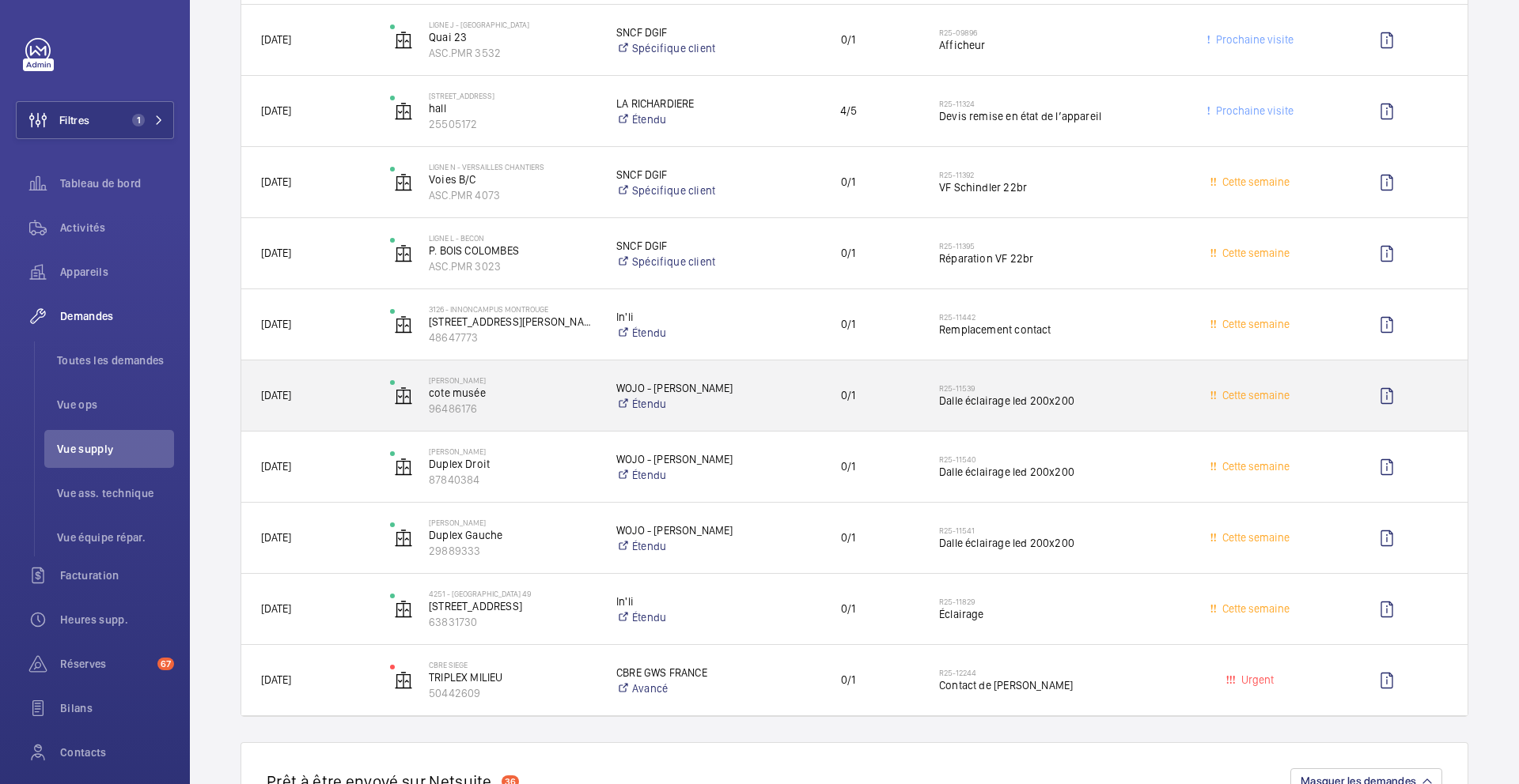
click at [779, 426] on div "0/1" at bounding box center [839, 395] width 162 height 70
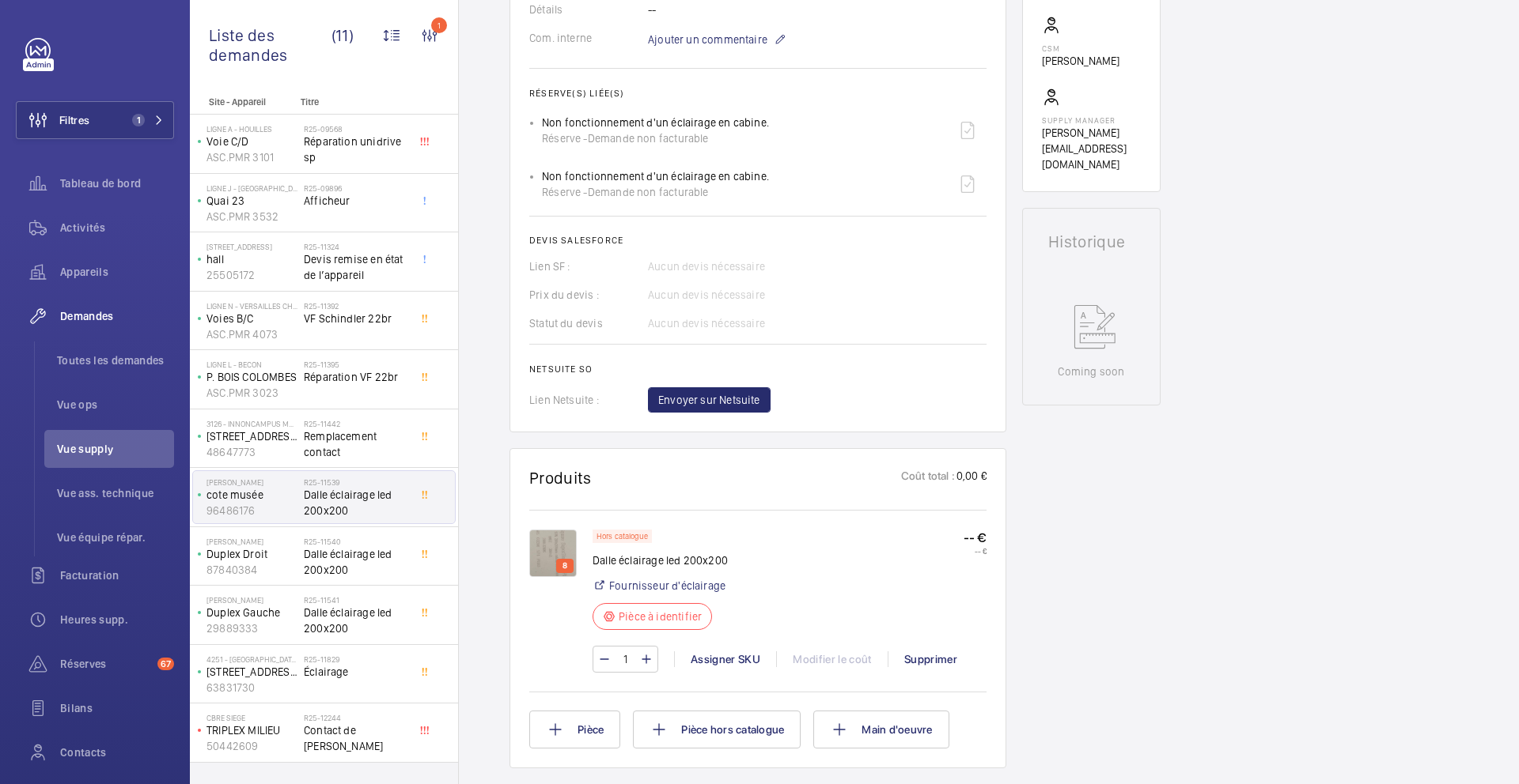
scroll to position [554, 0]
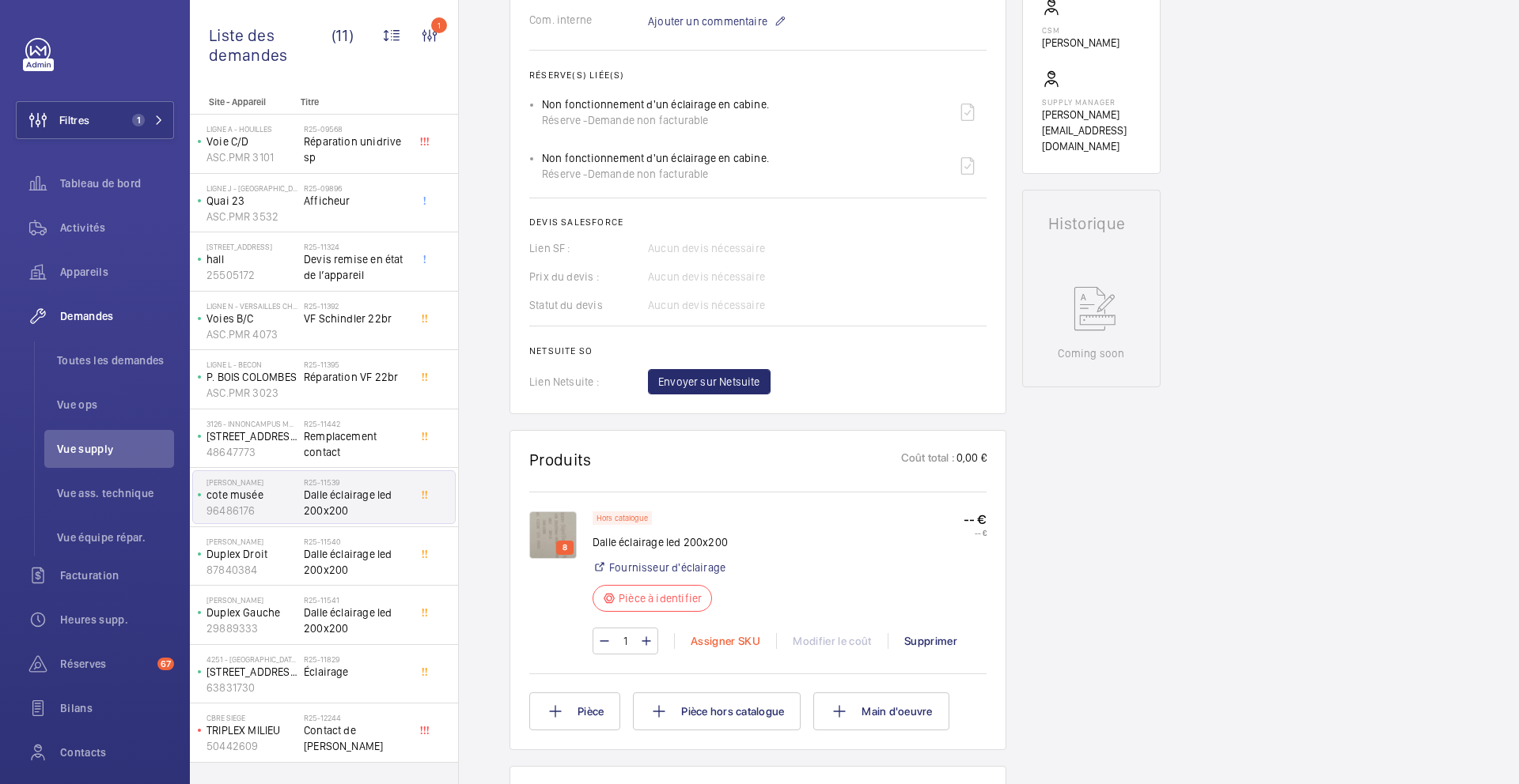
click at [730, 641] on div "Assigner SKU" at bounding box center [725, 641] width 102 height 15
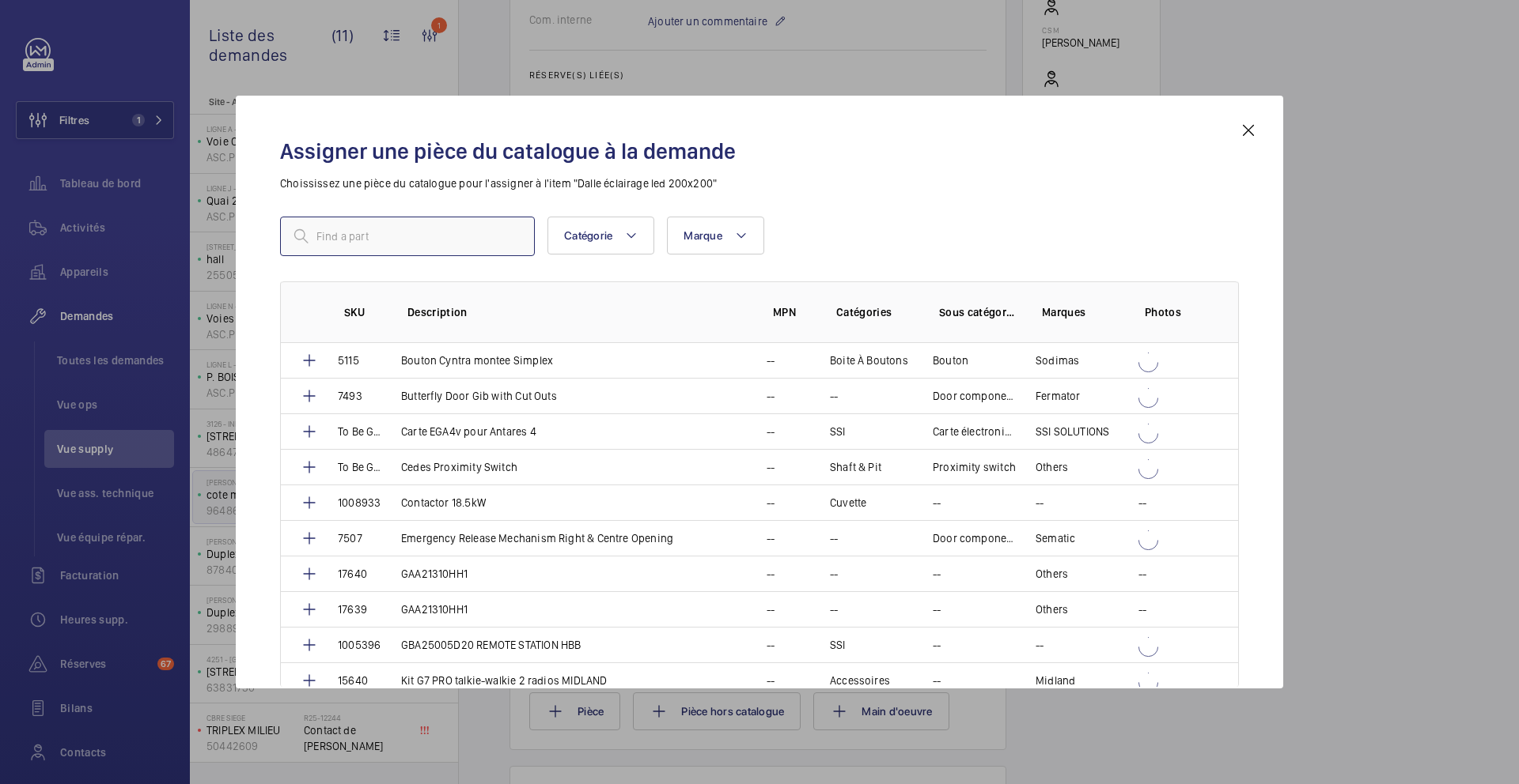
click at [446, 244] on input "text" at bounding box center [408, 236] width 255 height 40
paste input "1010298"
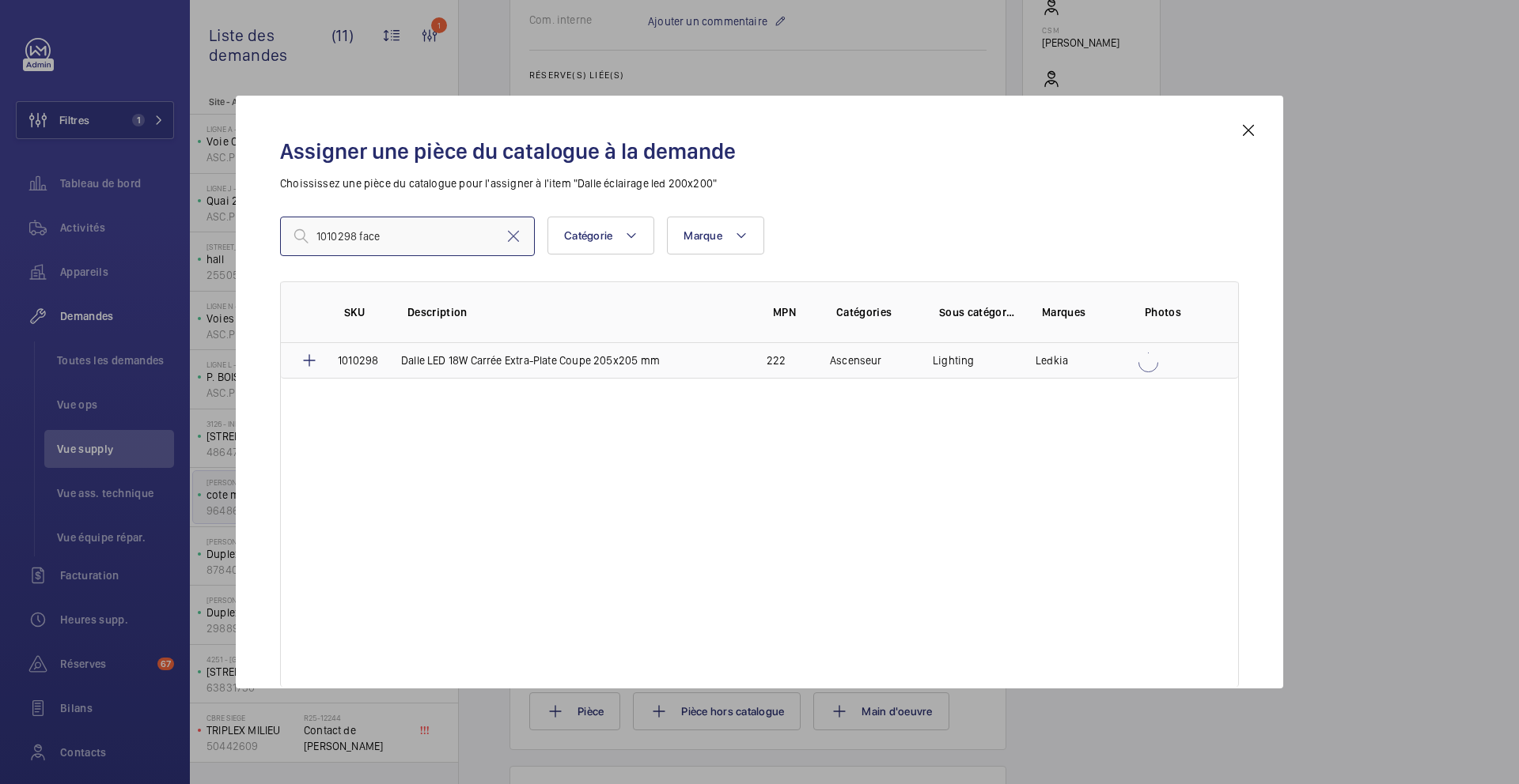
type input "1010298 face"
click at [564, 362] on p "Dalle LED 18W Carrée Extra-Plate Coupe 205x205 mm" at bounding box center [530, 360] width 259 height 15
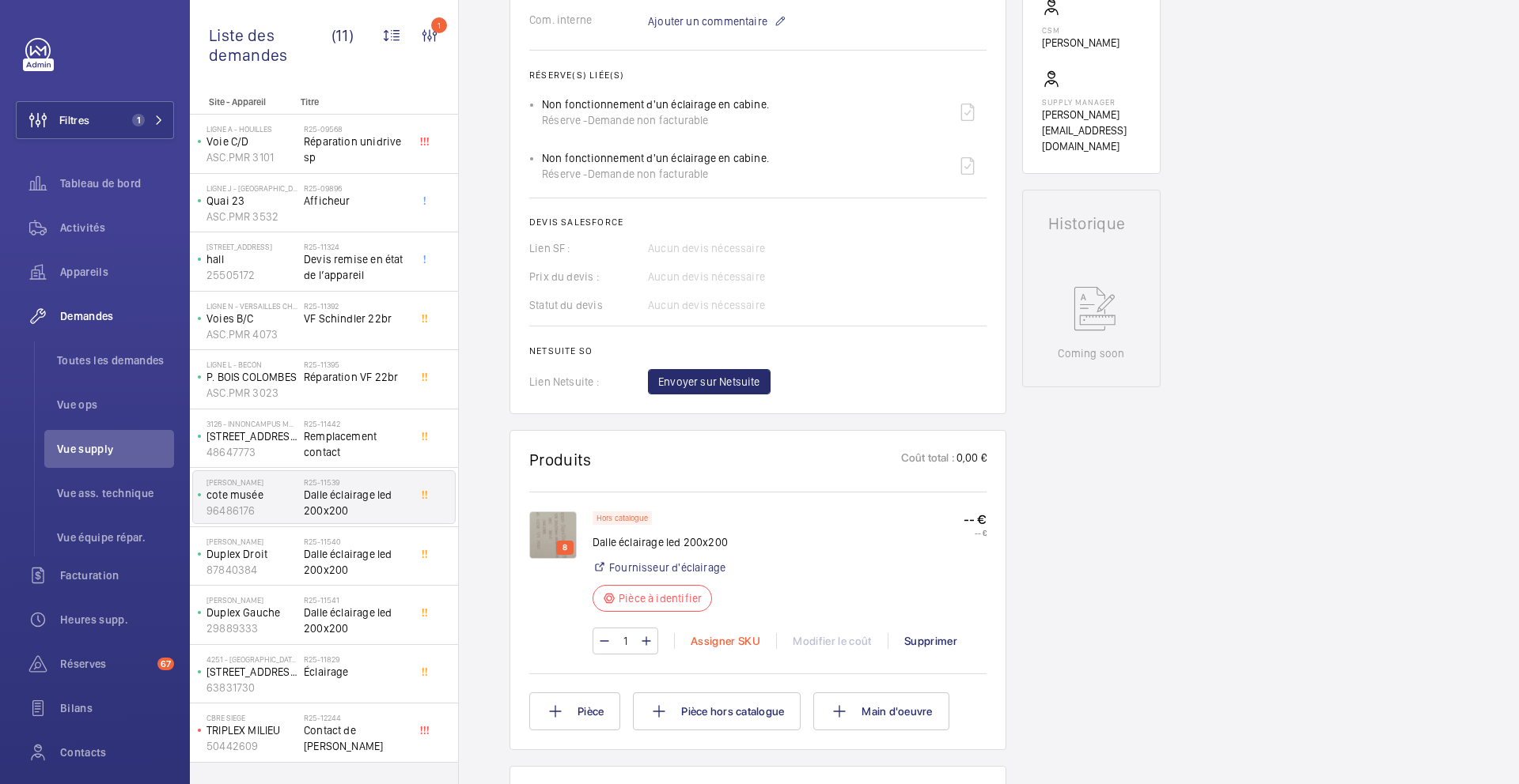
click at [729, 645] on div "Assigner SKU" at bounding box center [725, 641] width 102 height 15
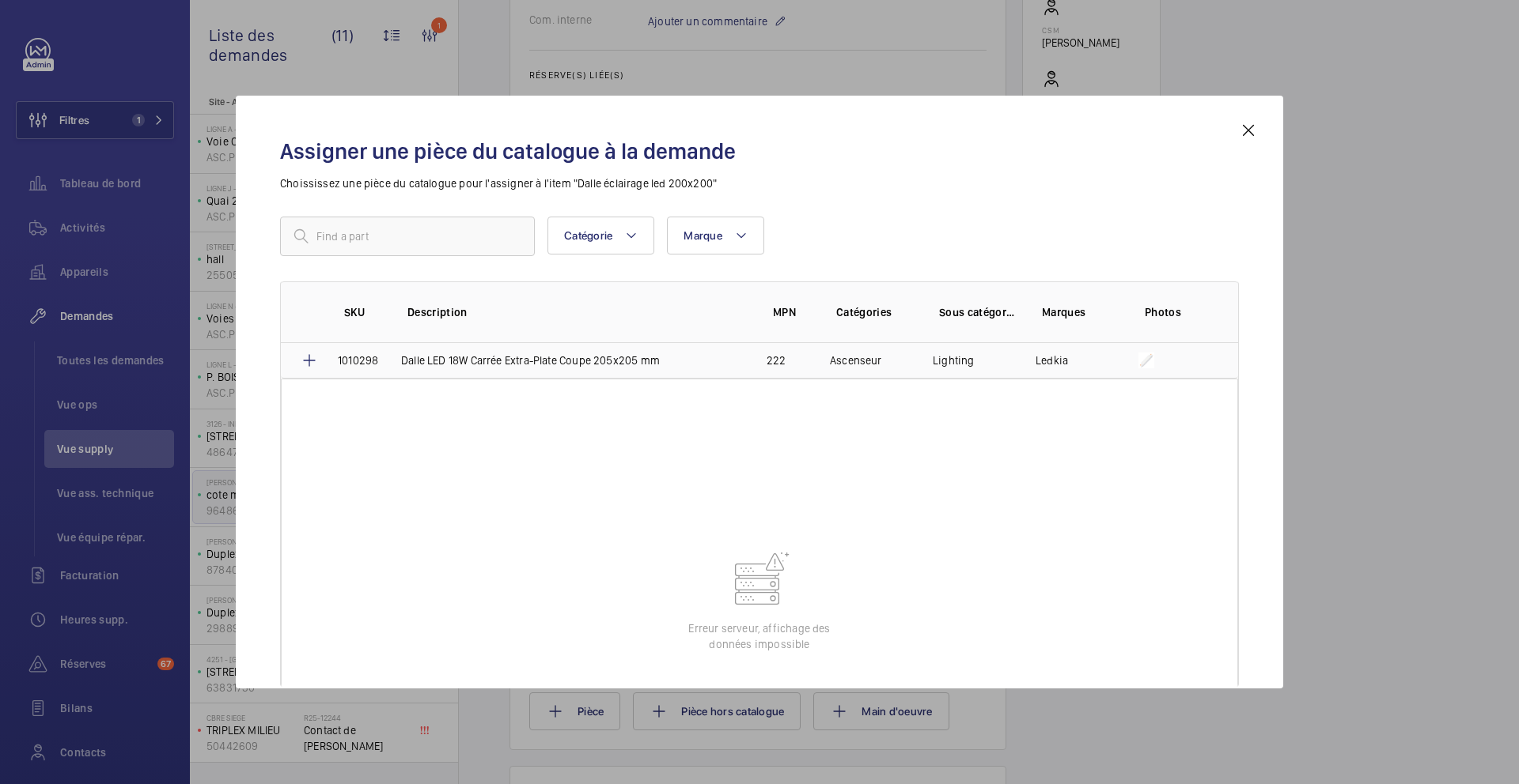
click at [487, 360] on p "Dalle LED 18W Carrée Extra-Plate Coupe 205x205 mm" at bounding box center [530, 360] width 259 height 15
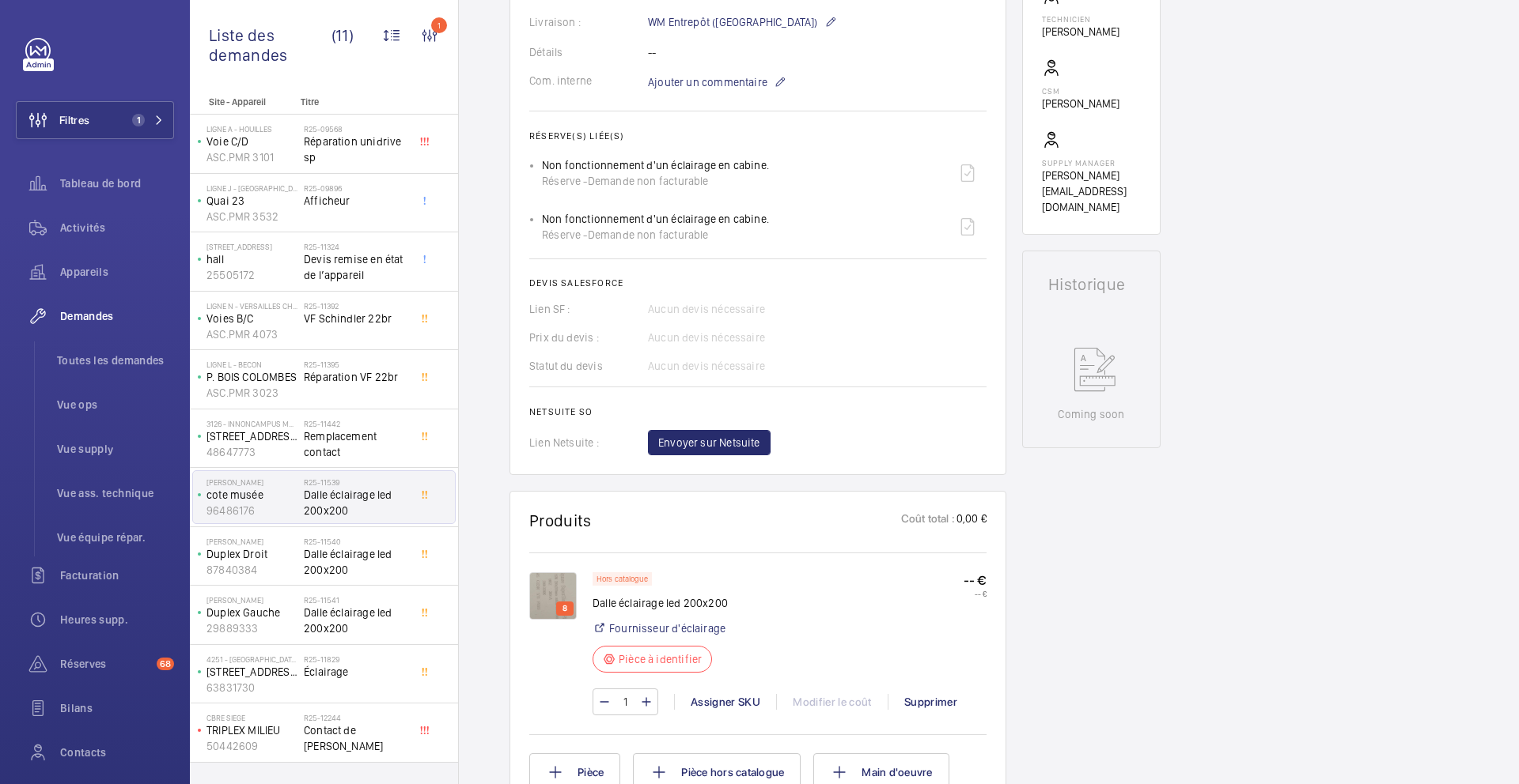
scroll to position [553, 0]
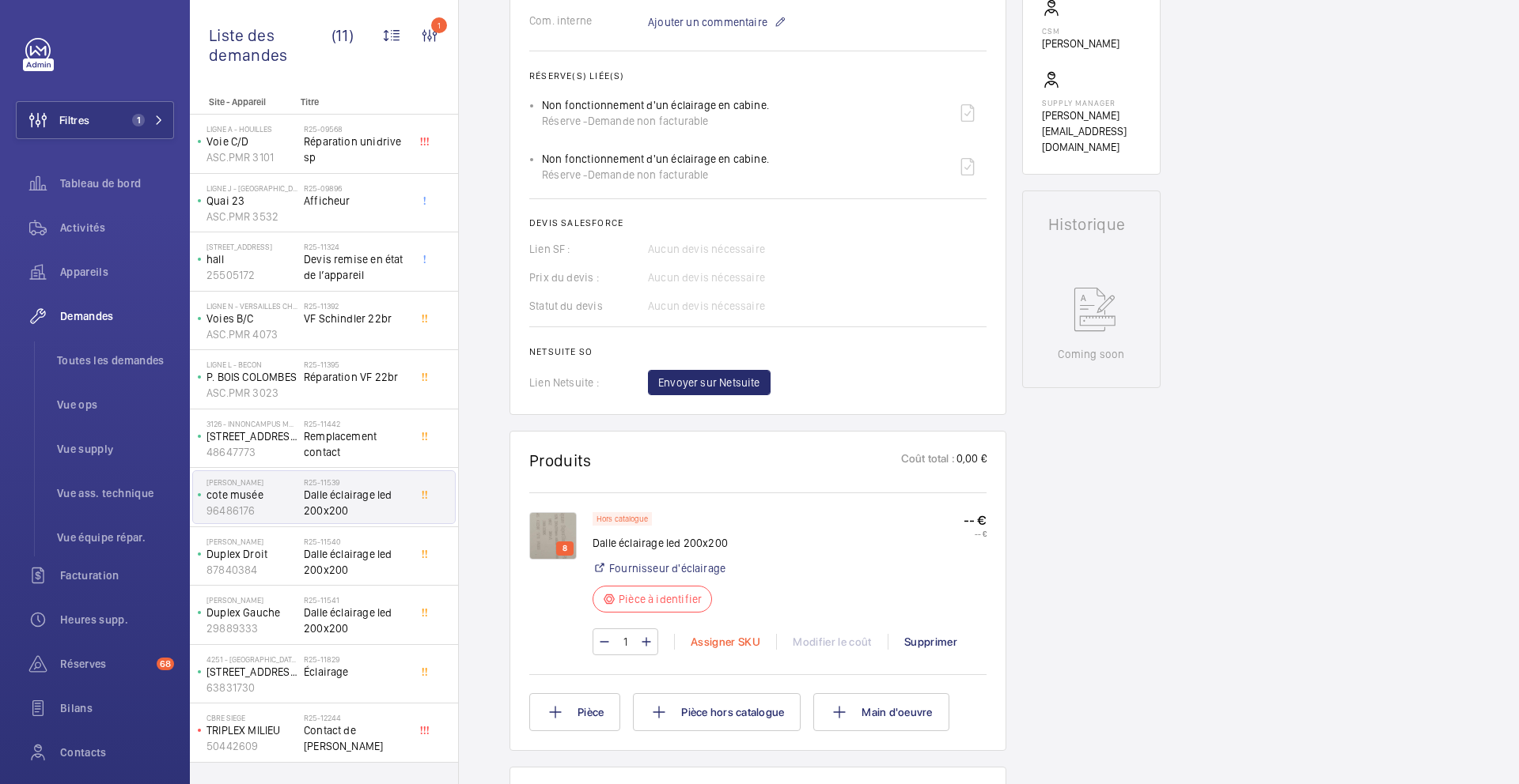
click at [740, 645] on div "Assigner SKU" at bounding box center [725, 642] width 102 height 15
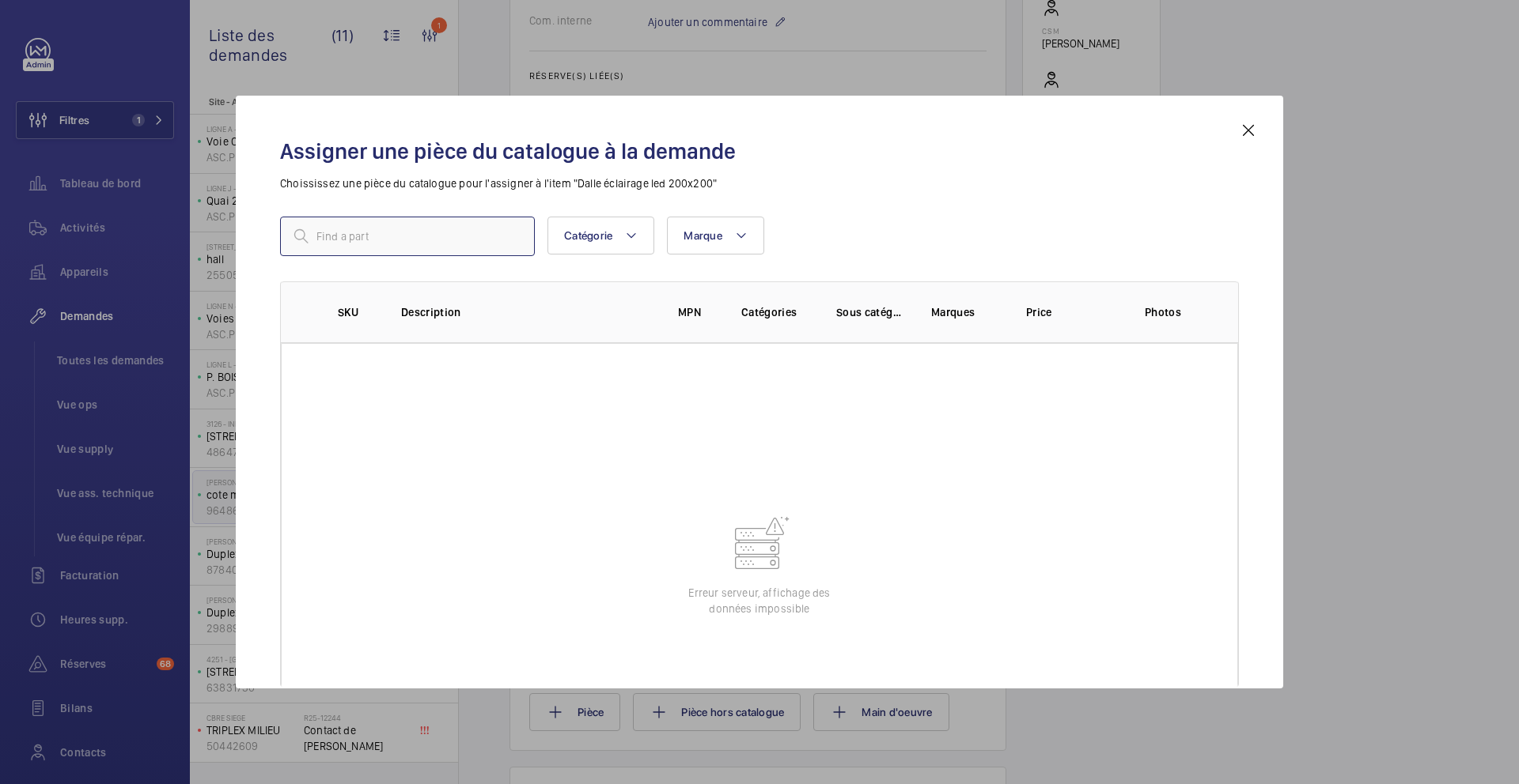
click at [443, 251] on input "text" at bounding box center [408, 236] width 255 height 40
paste input "1010298"
click at [408, 230] on input "1010298 face" at bounding box center [408, 236] width 255 height 40
type input "1010298 face"
click at [1245, 127] on mat-icon at bounding box center [1248, 131] width 19 height 19
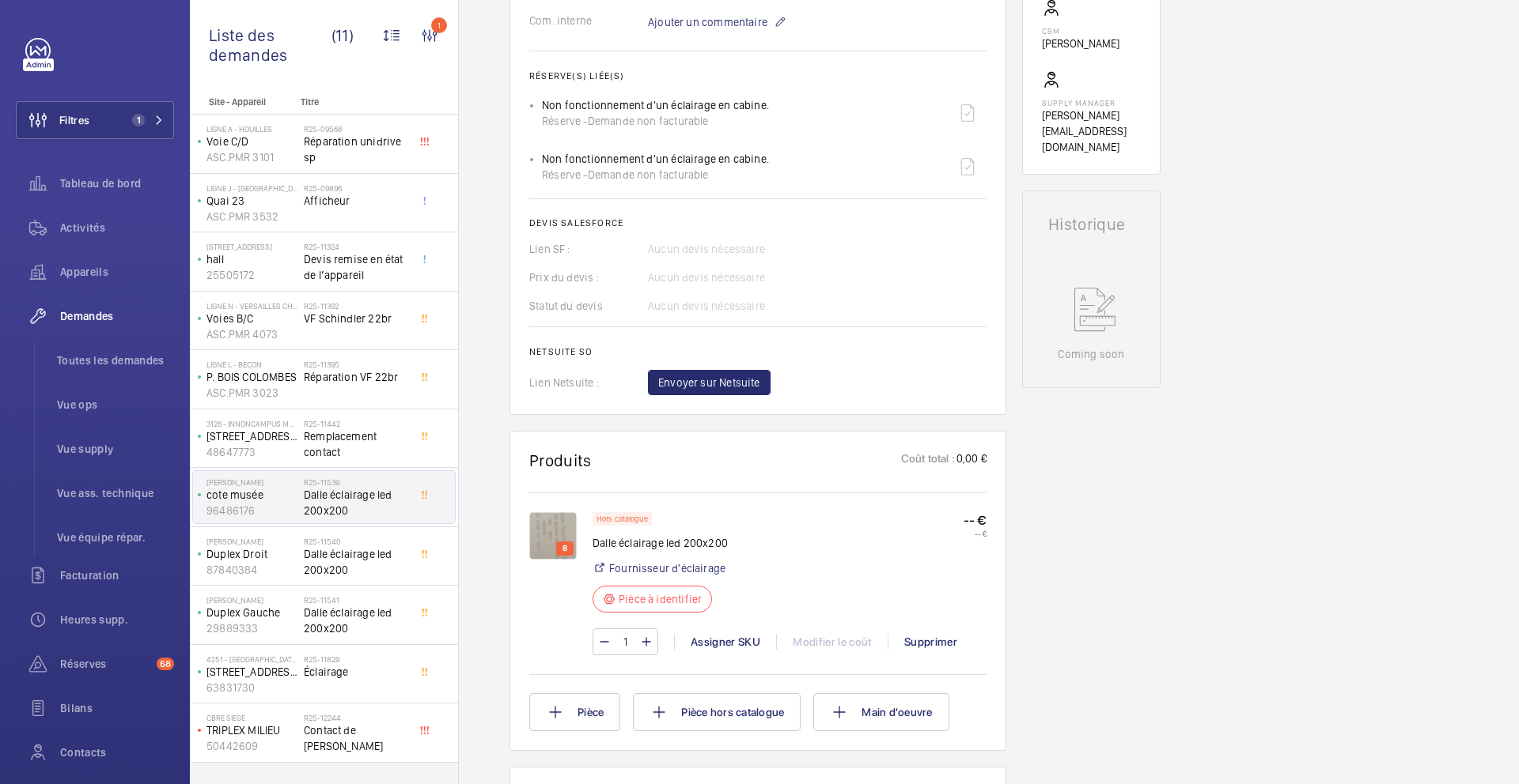
scroll to position [553, 0]
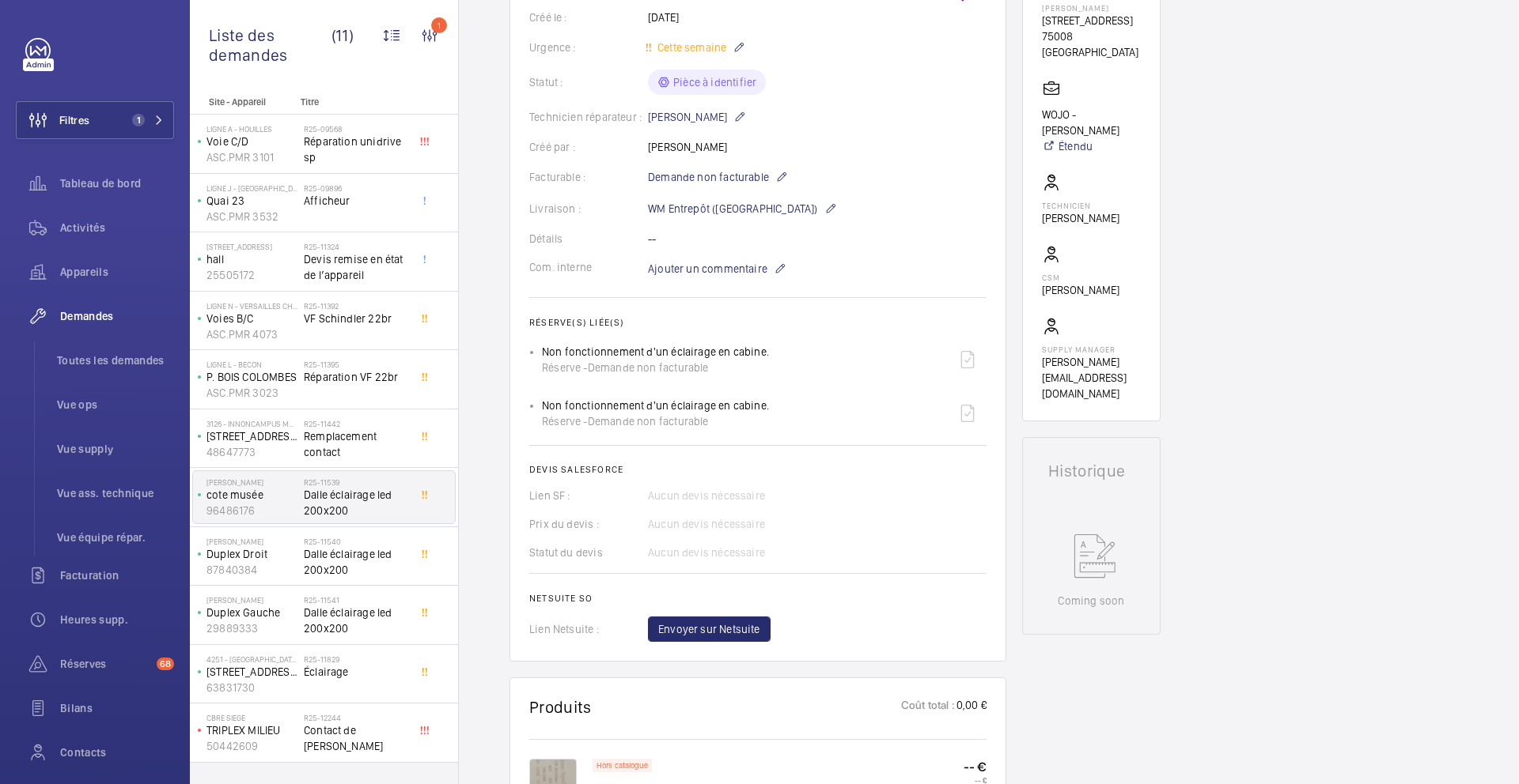
scroll to position [665, 0]
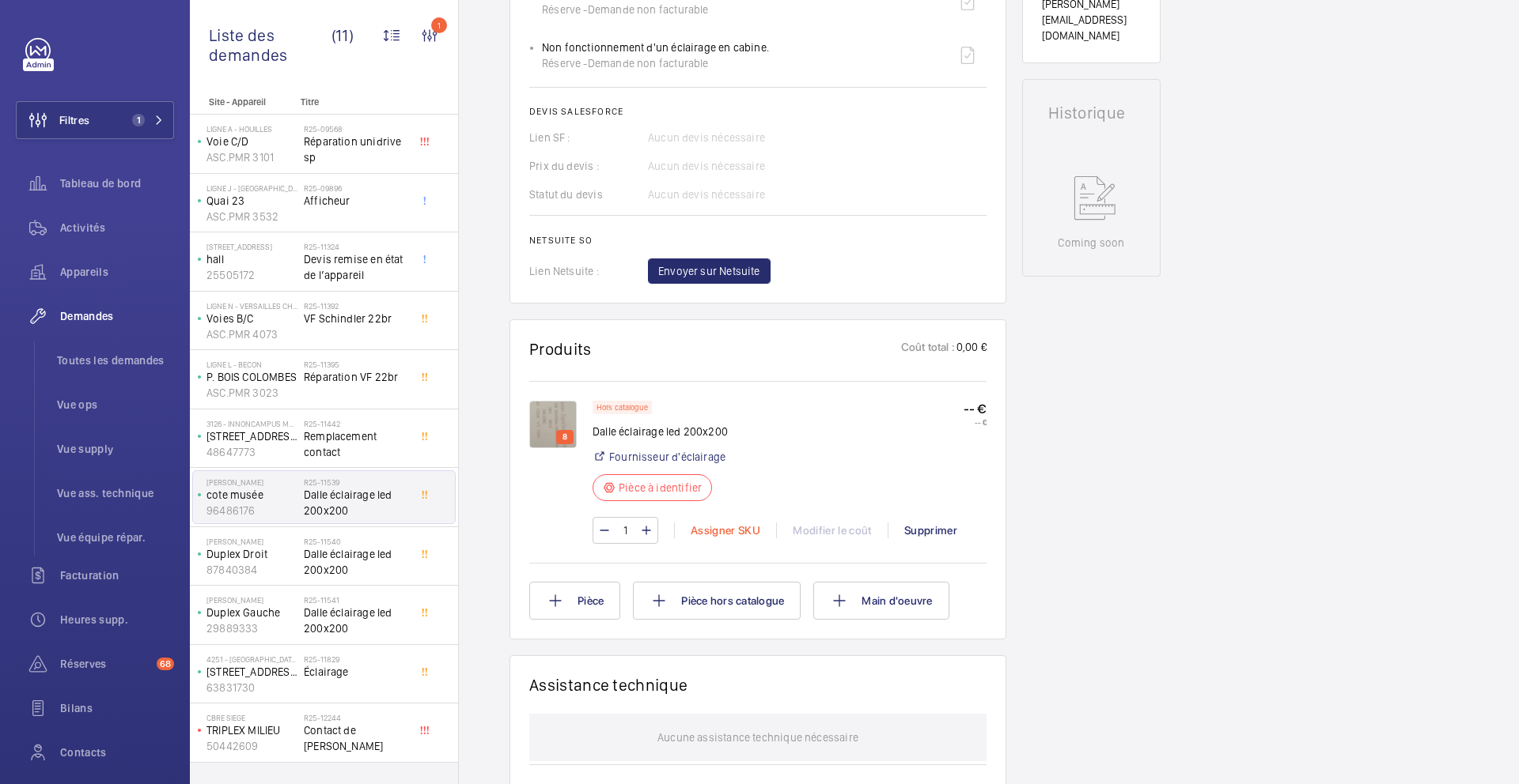
click at [742, 535] on div "Assigner SKU" at bounding box center [725, 530] width 102 height 15
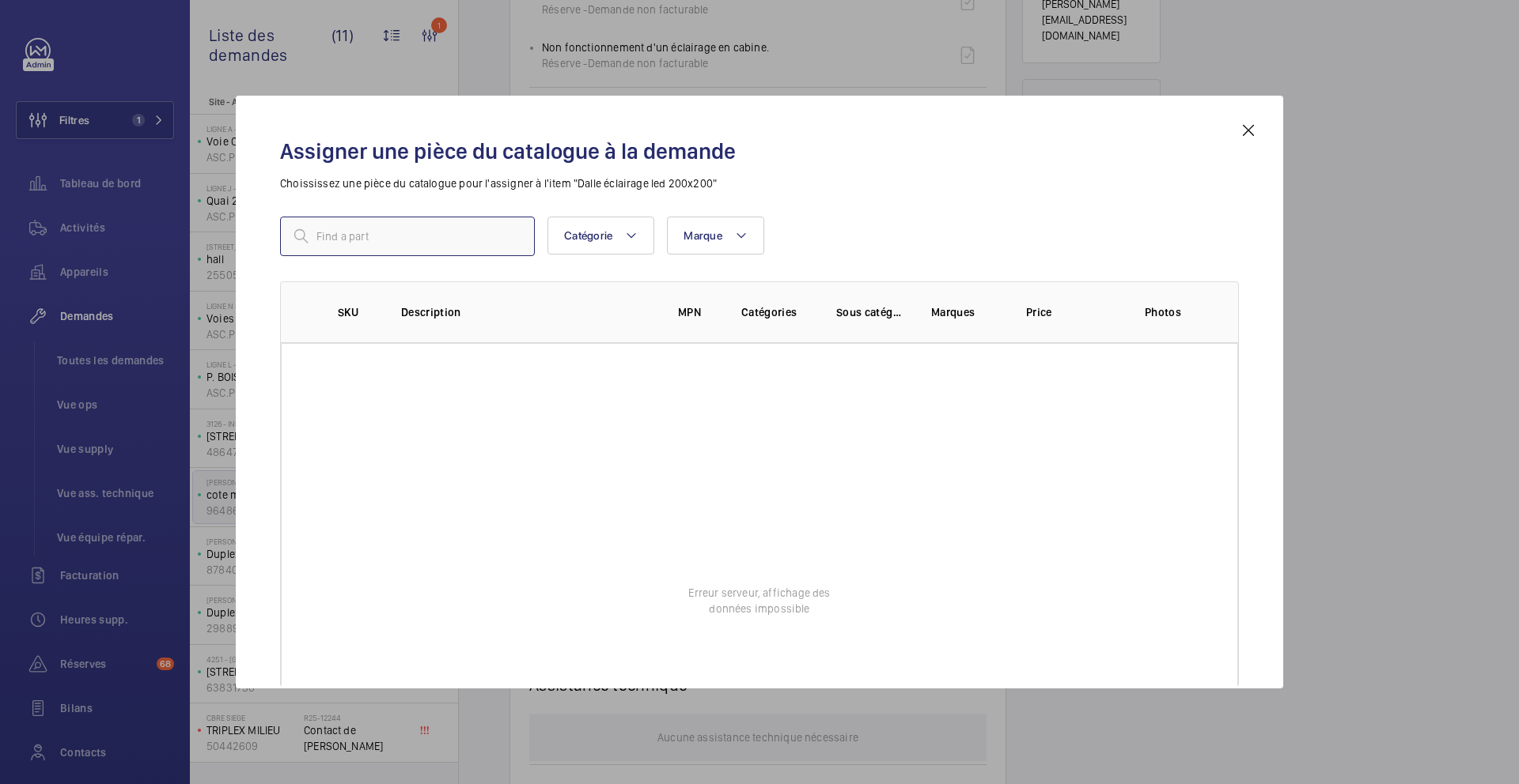
click at [470, 217] on input "text" at bounding box center [408, 236] width 255 height 40
paste input "1010298"
type input "1010298"
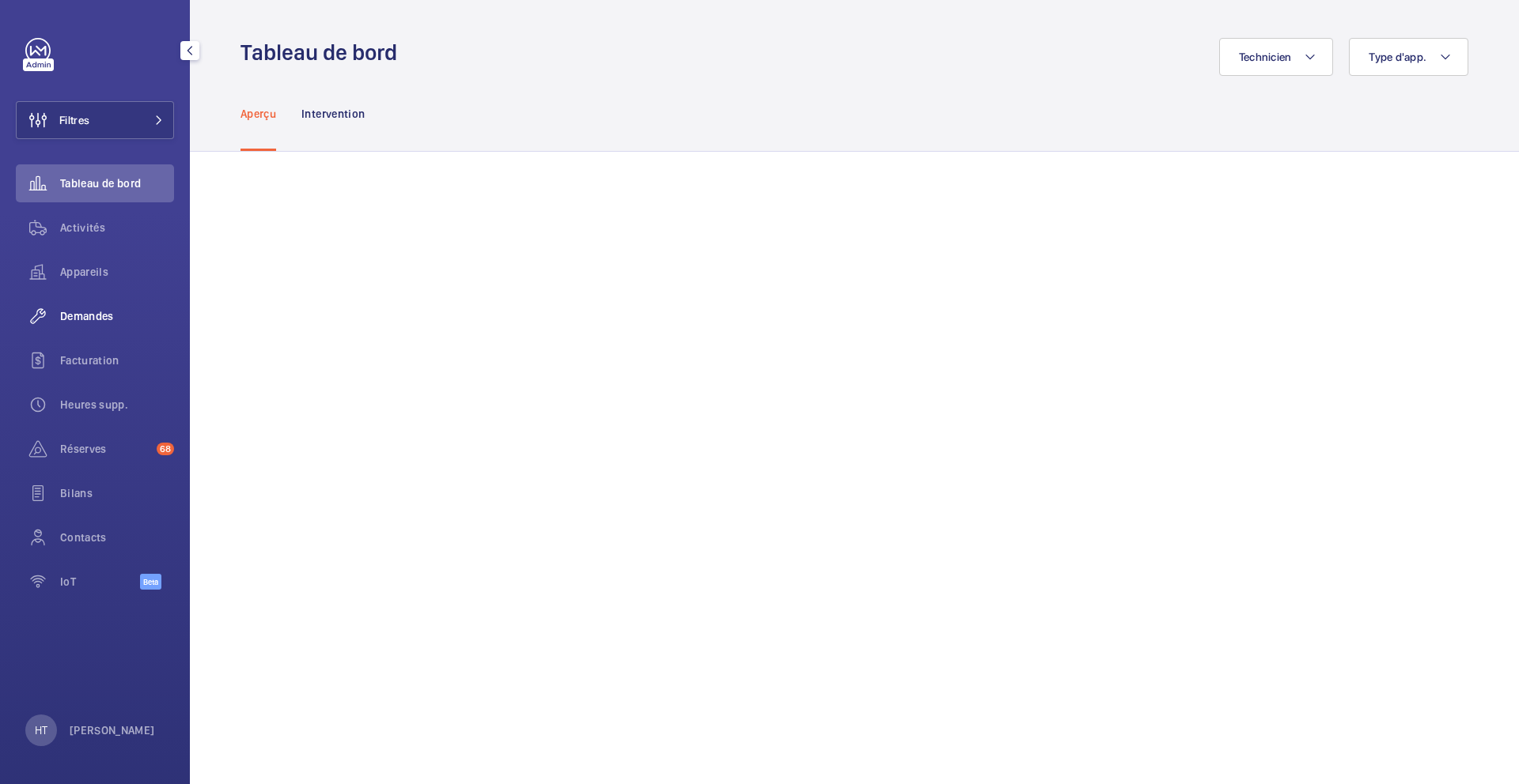
click at [114, 317] on span "Demandes" at bounding box center [117, 316] width 114 height 15
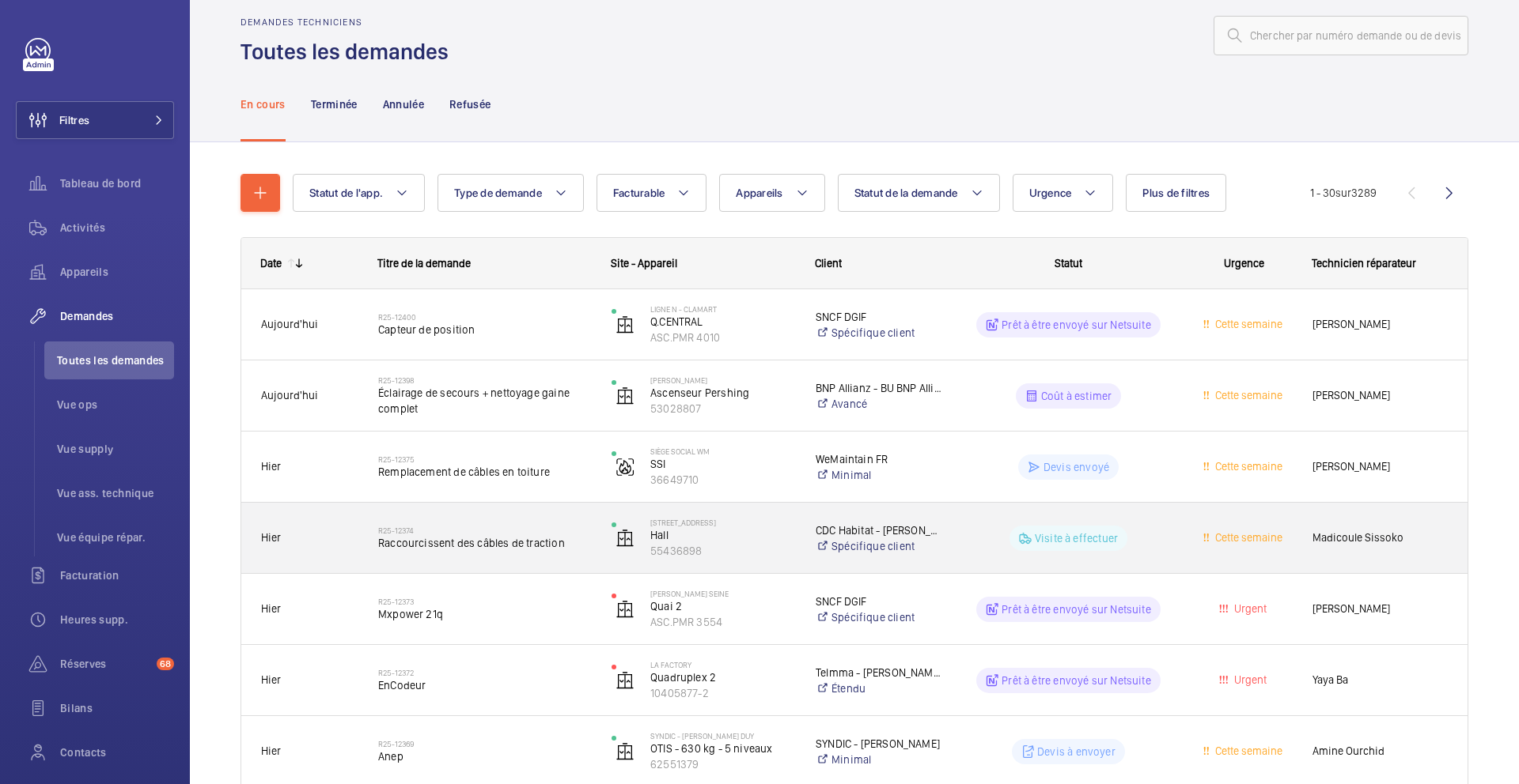
scroll to position [25, 0]
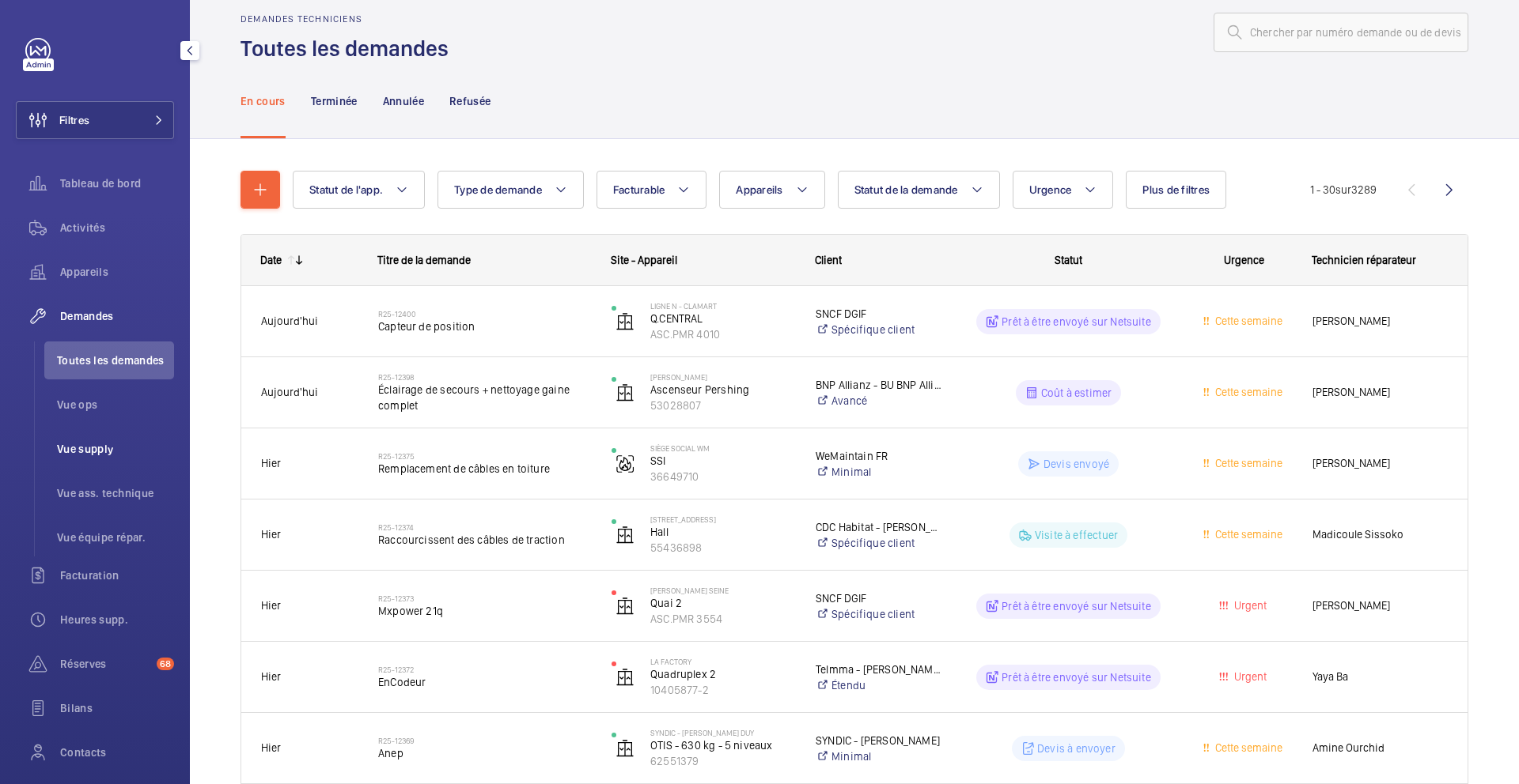
click at [137, 448] on span "Vue supply" at bounding box center [115, 449] width 117 height 15
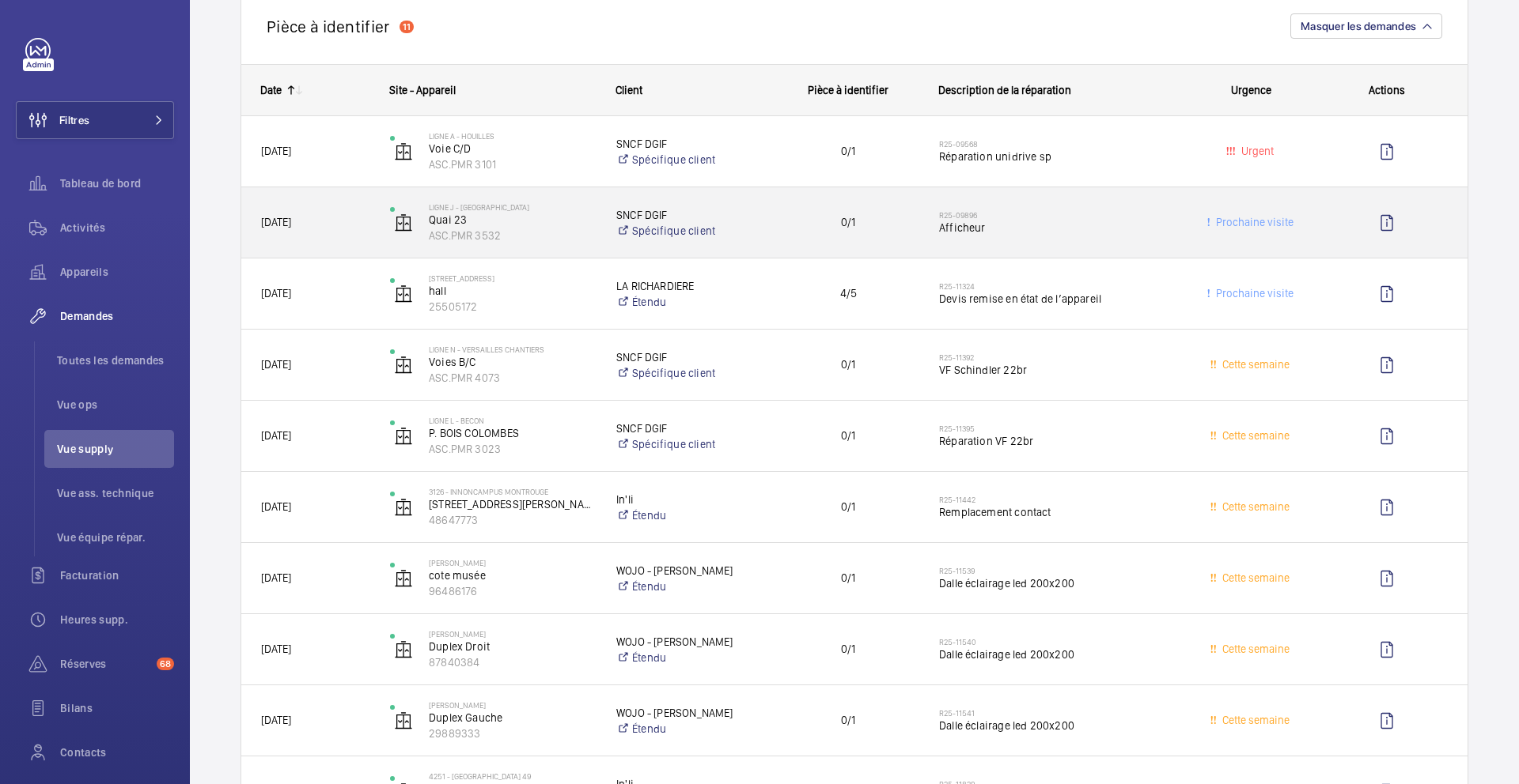
scroll to position [498, 0]
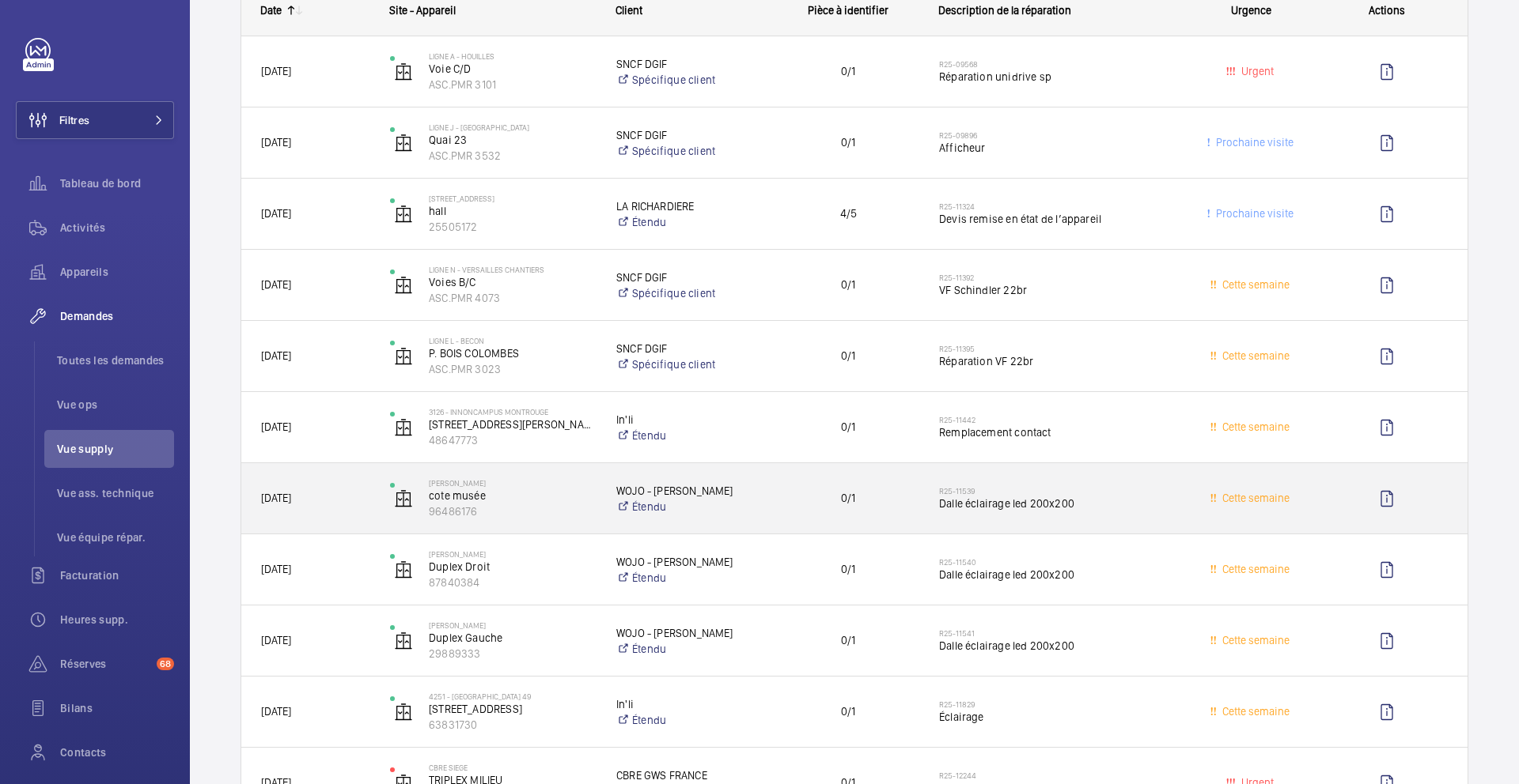
click at [851, 515] on div "0/1" at bounding box center [839, 499] width 160 height 50
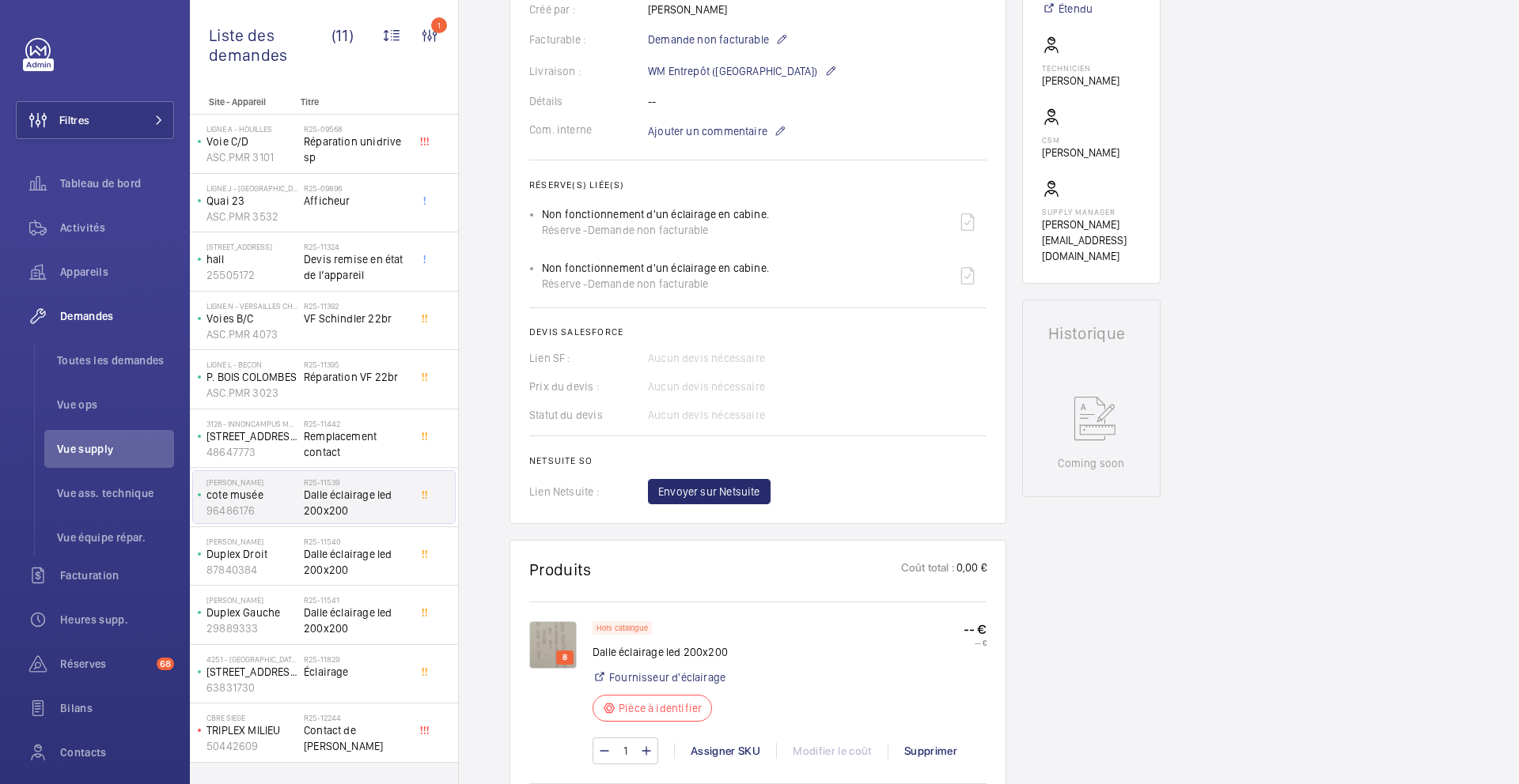
scroll to position [498, 0]
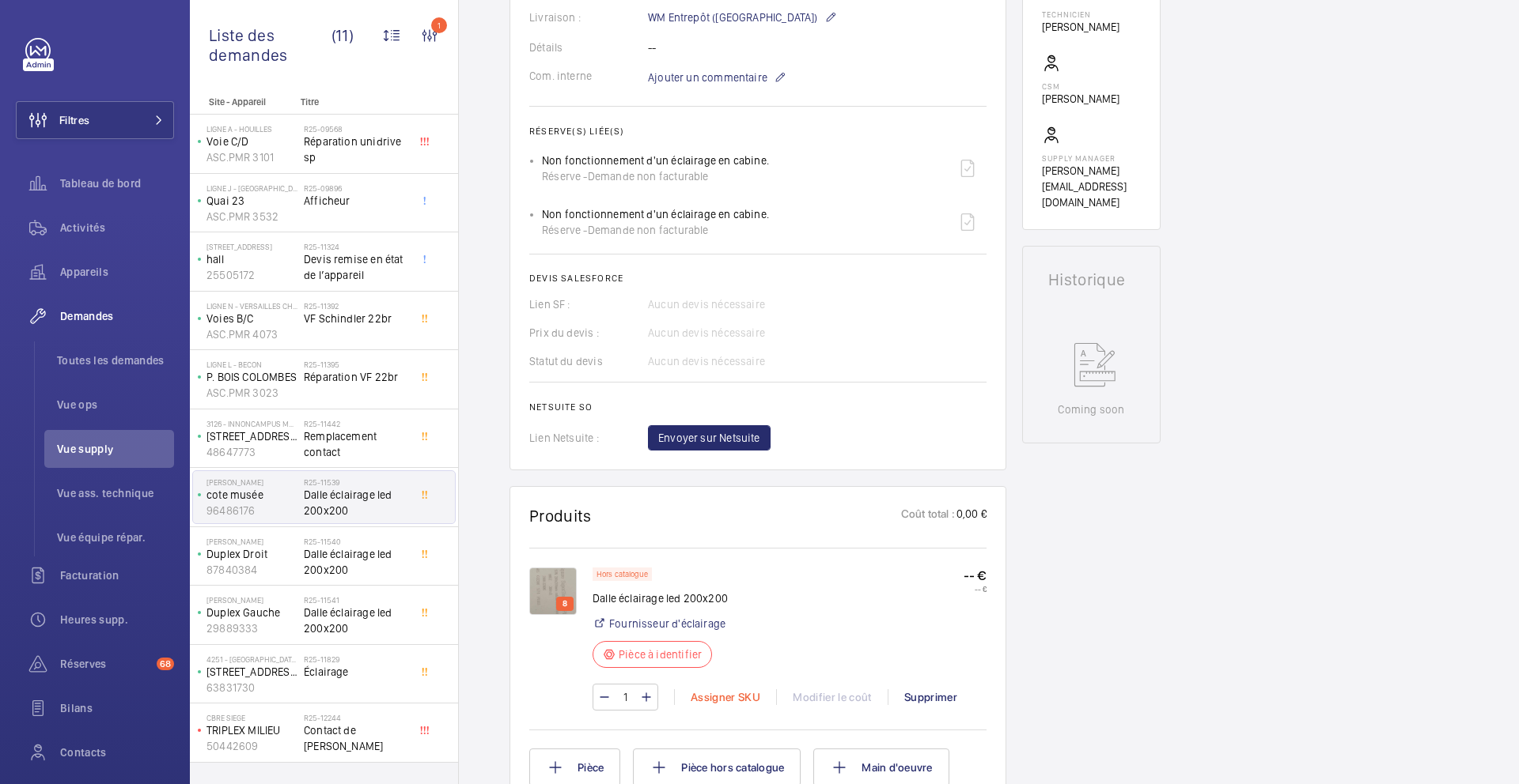
click at [710, 693] on div "Assigner SKU" at bounding box center [725, 697] width 102 height 15
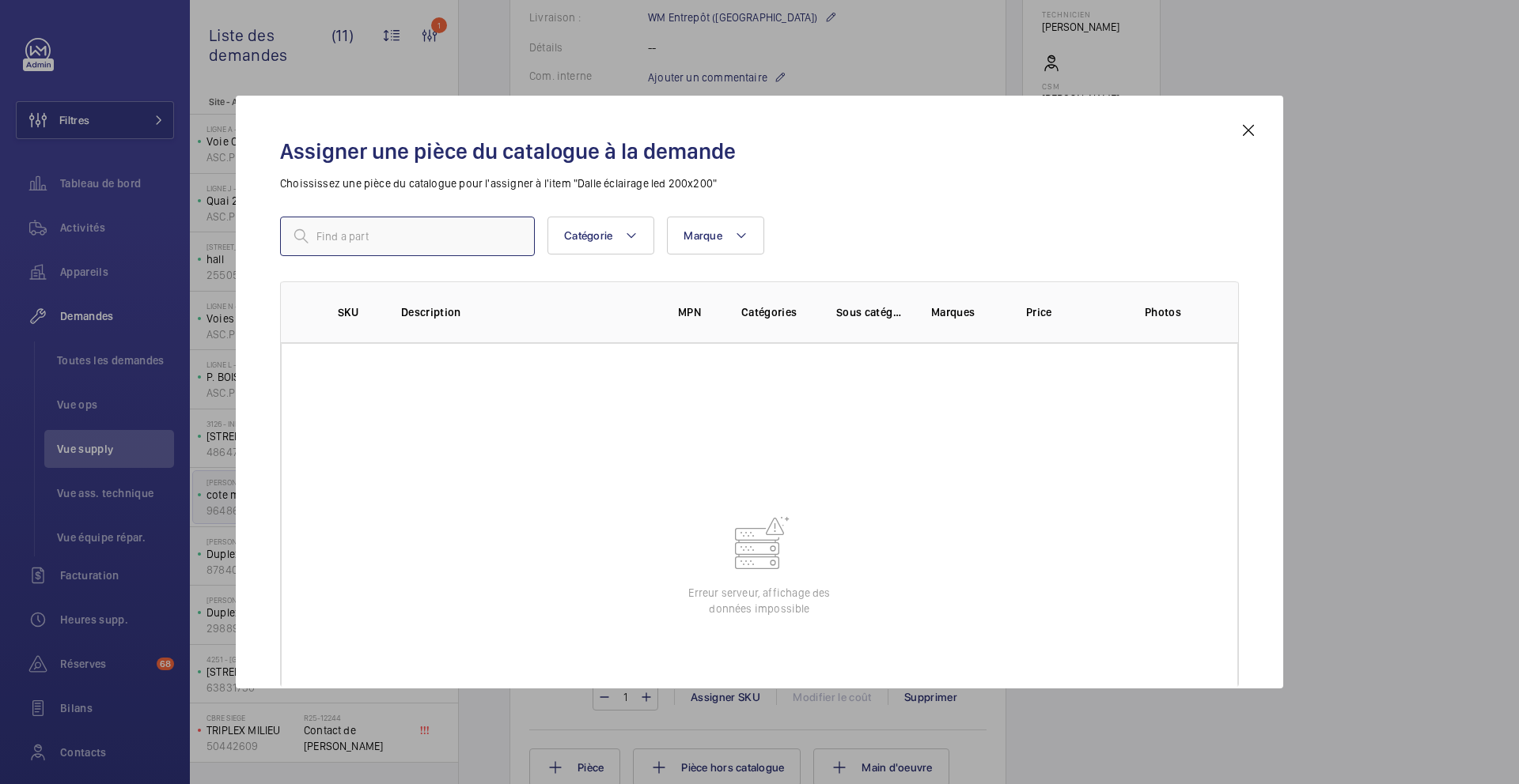
click at [457, 244] on input "text" at bounding box center [408, 236] width 255 height 40
paste input "1010298"
type input "1010298"
click at [1249, 134] on mat-icon at bounding box center [1248, 131] width 19 height 19
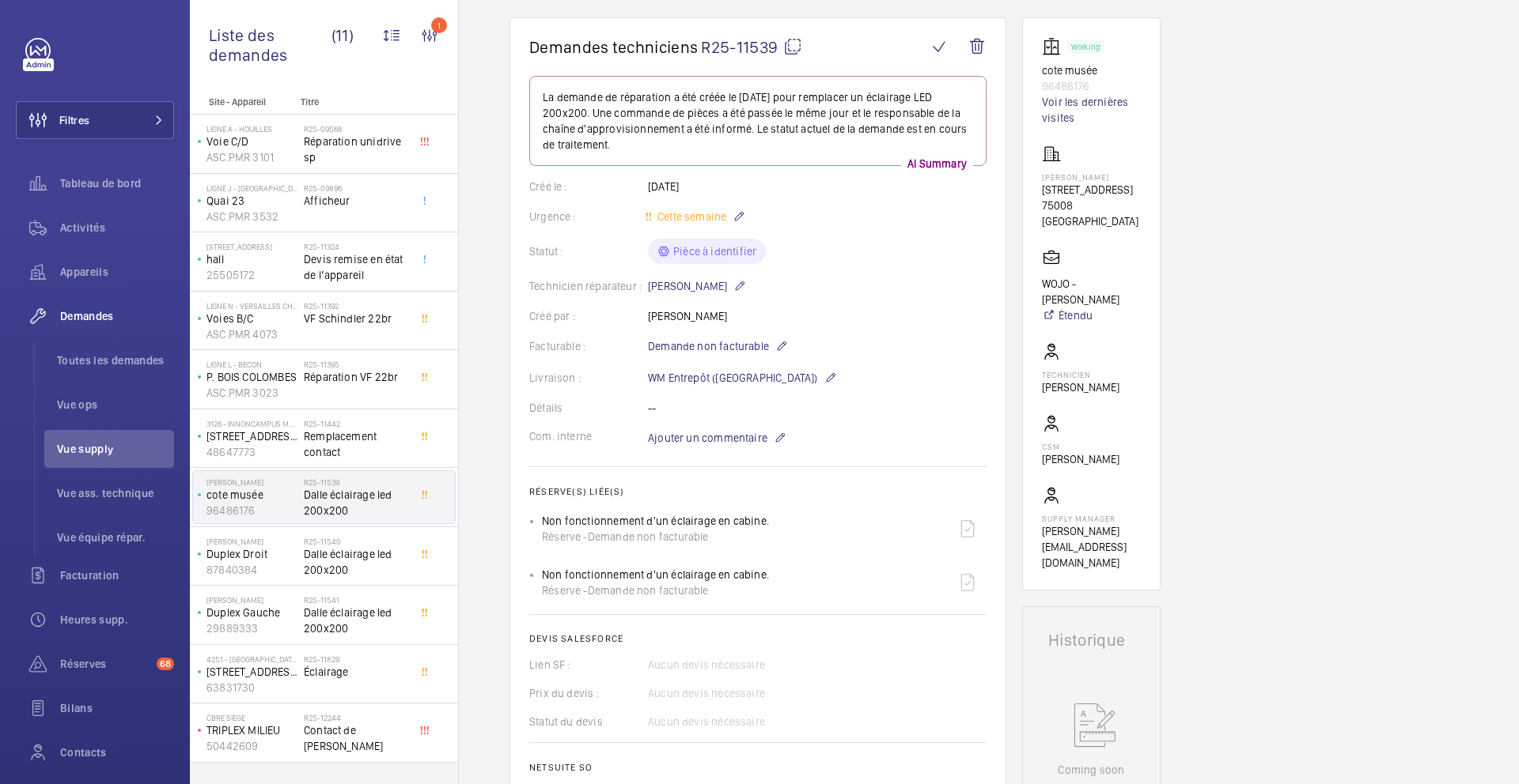
scroll to position [120, 0]
